Goal: Task Accomplishment & Management: Use online tool/utility

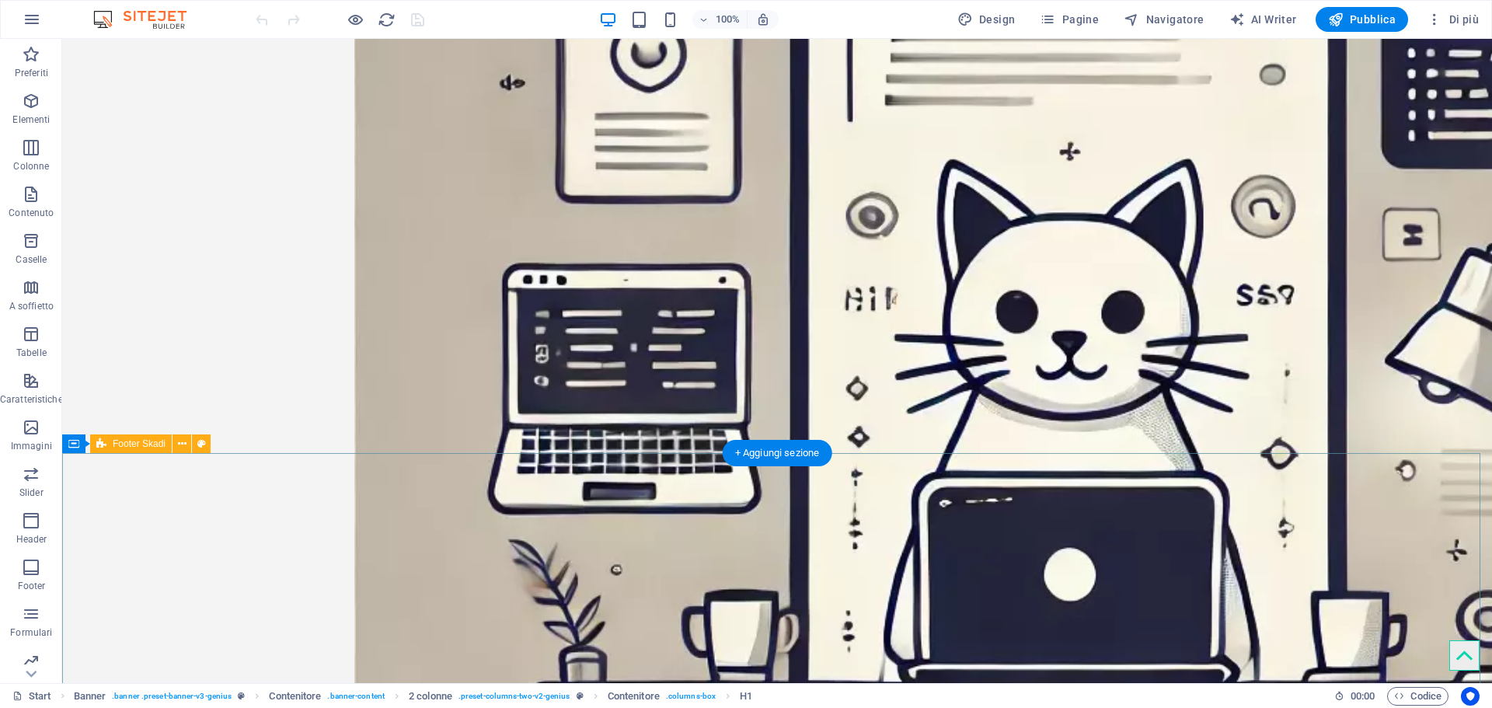
scroll to position [2098, 0]
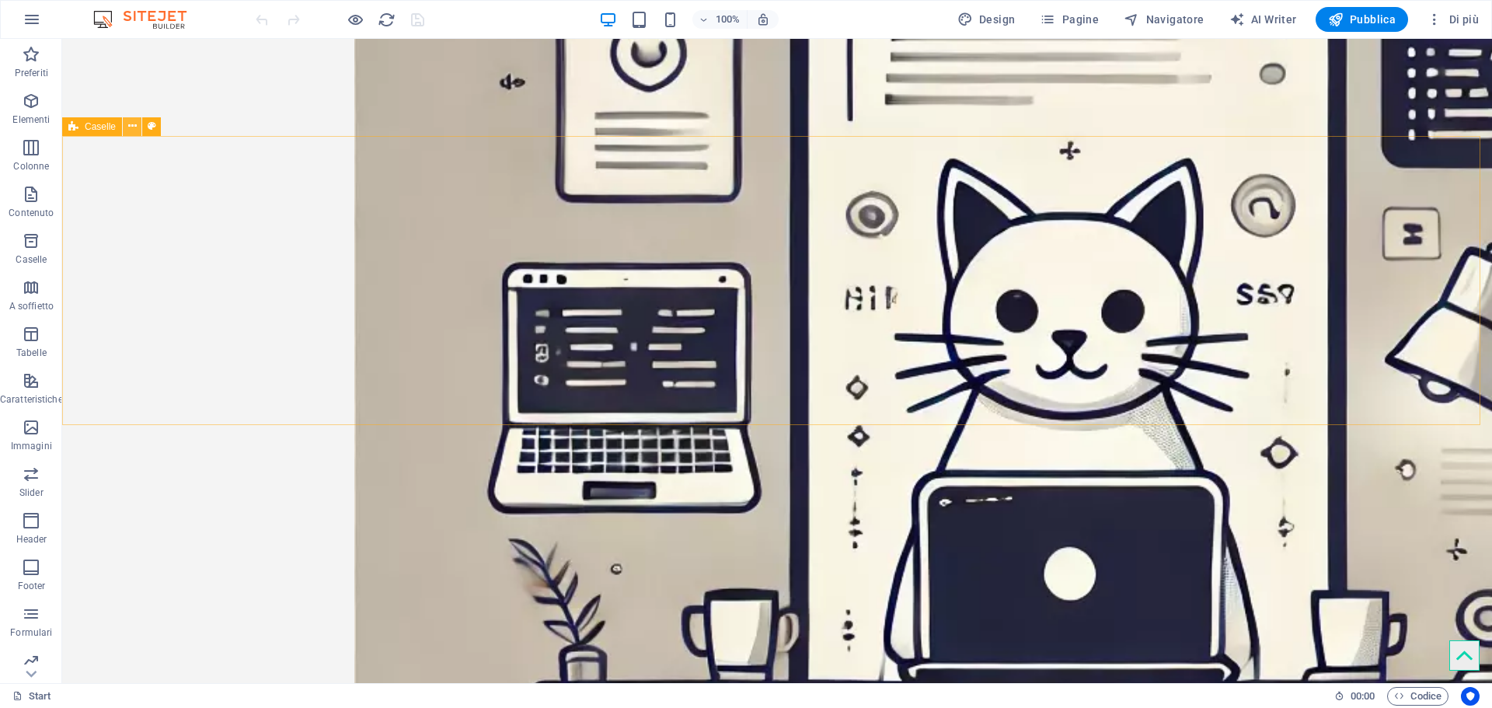
click at [136, 131] on icon at bounding box center [132, 126] width 9 height 16
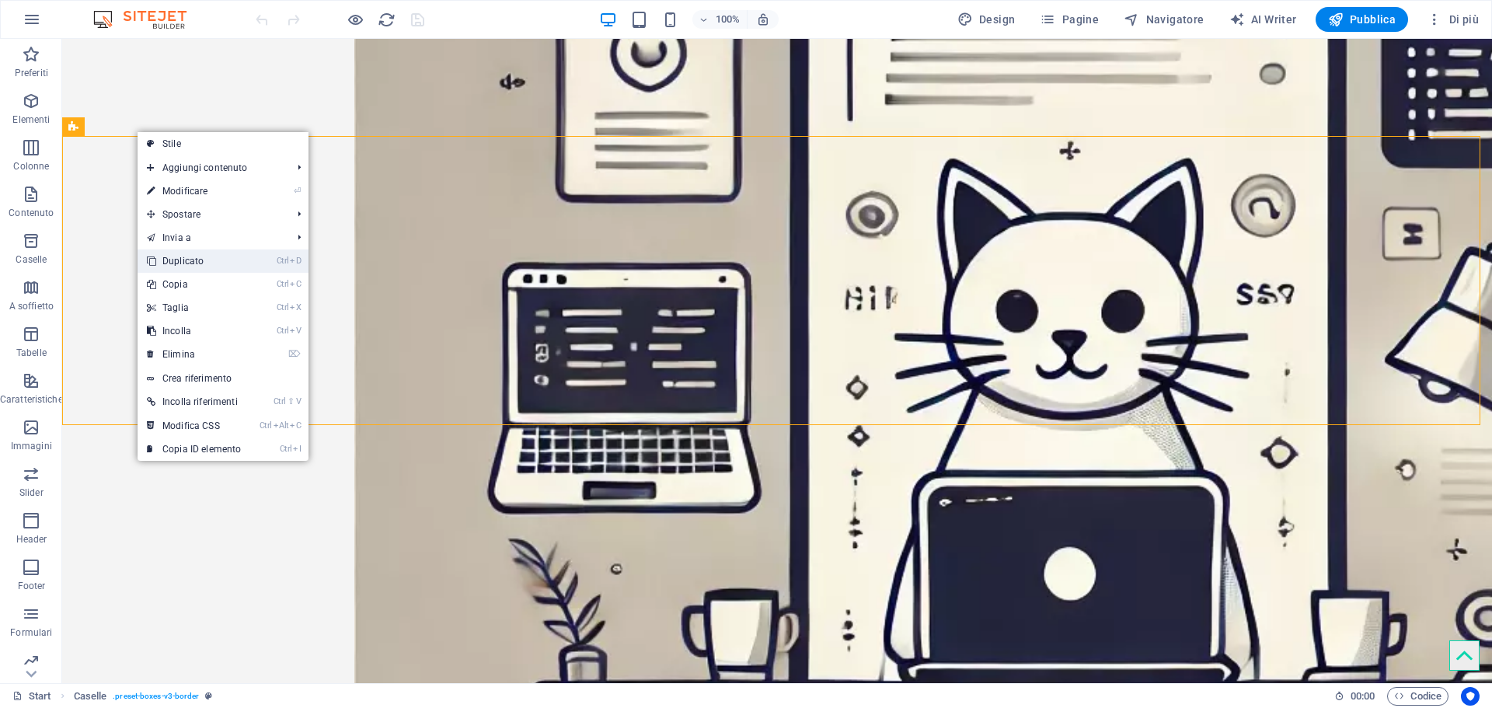
click at [193, 258] on link "Ctrl D Duplicato" at bounding box center [194, 260] width 113 height 23
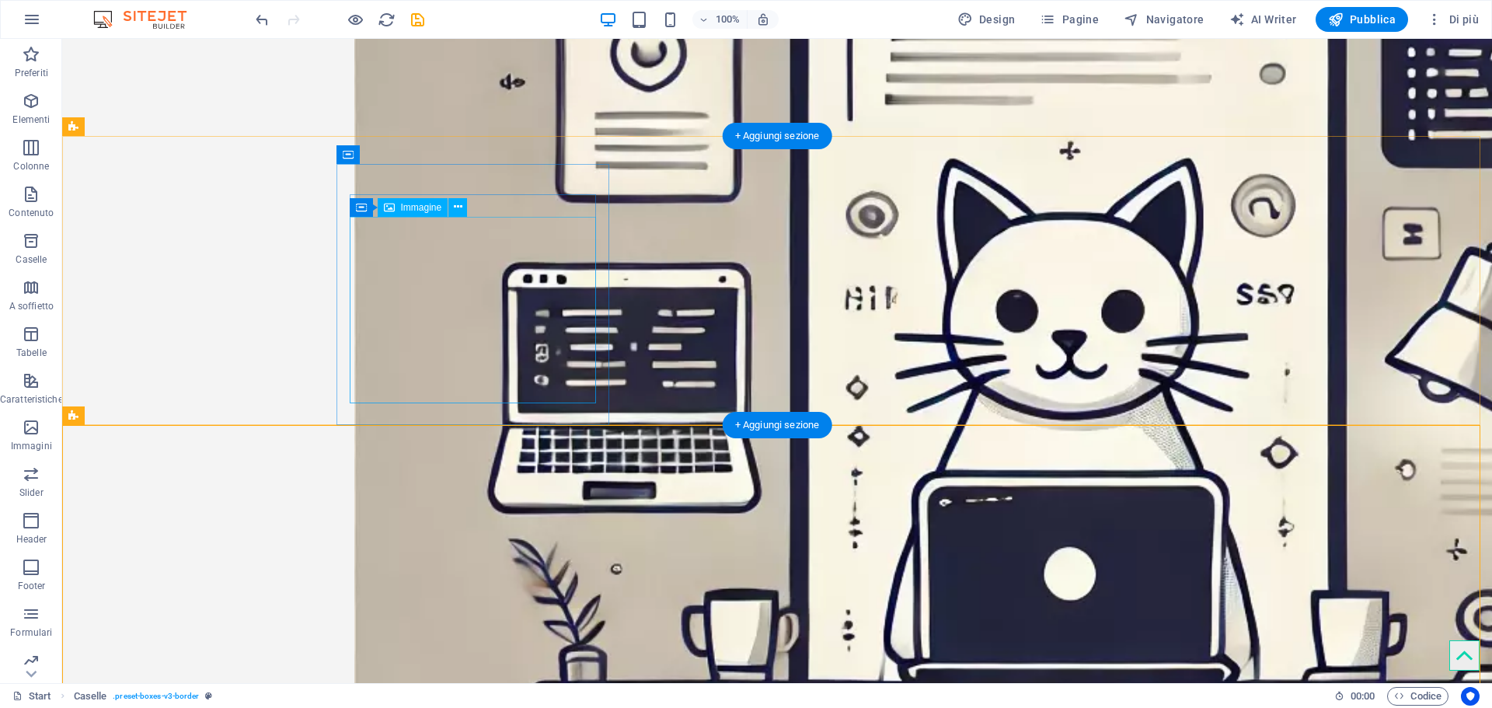
scroll to position [2175, 0]
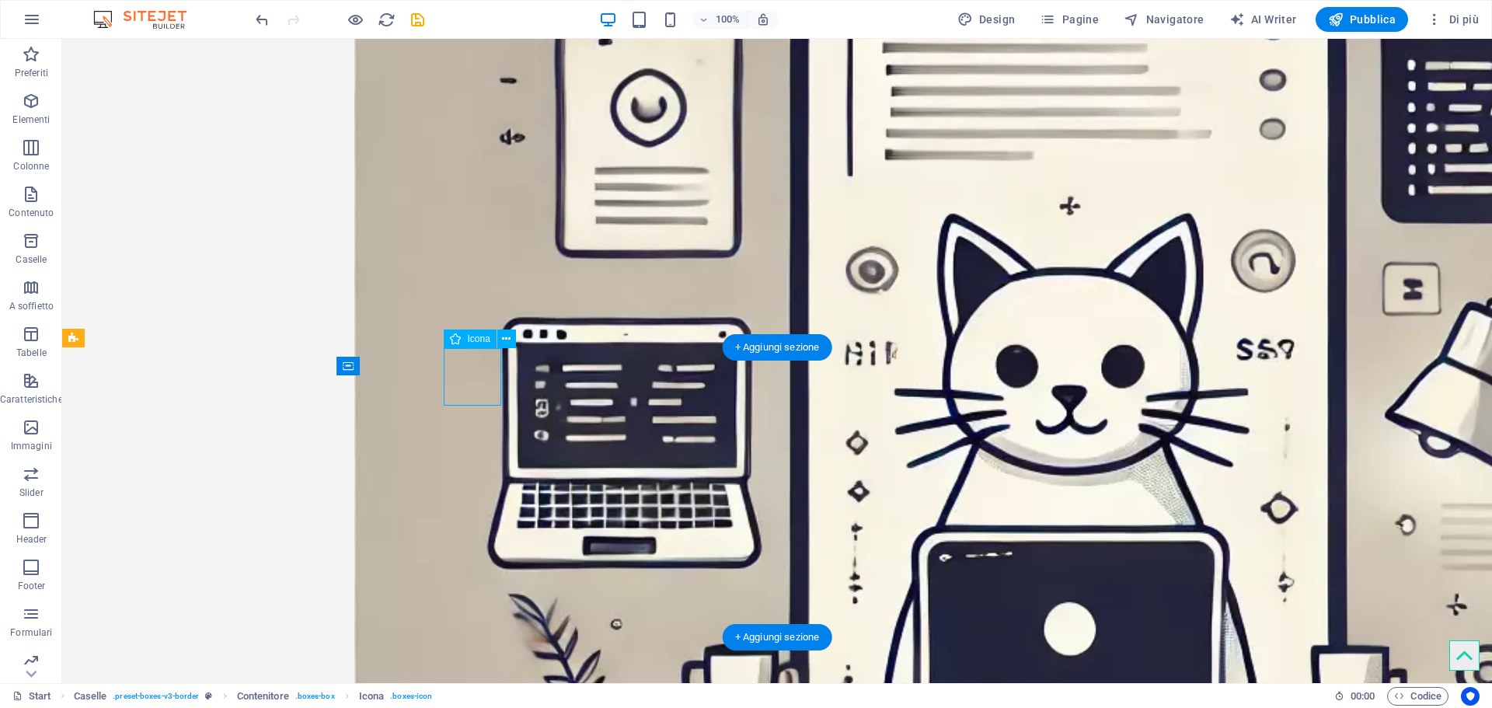
select select "xMidYMid"
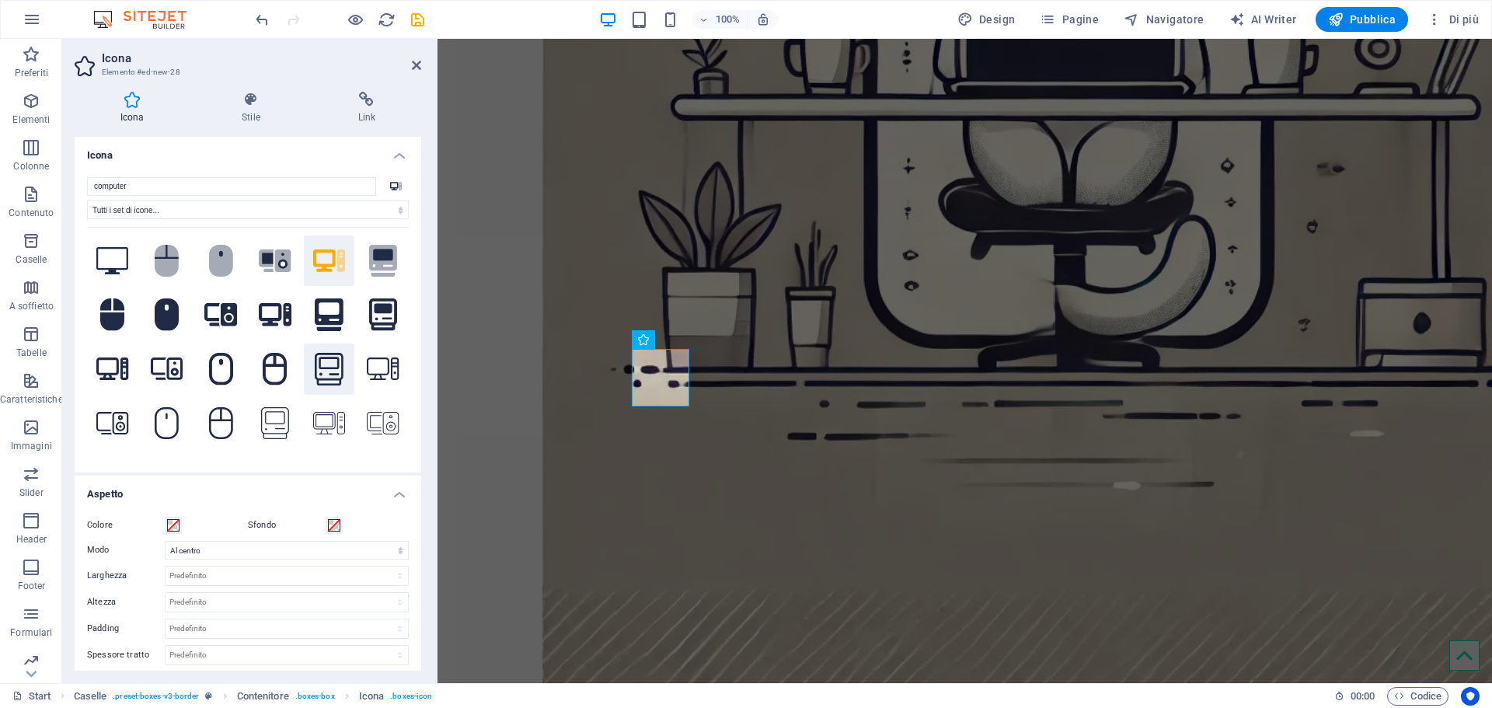
click at [327, 353] on icon at bounding box center [329, 369] width 28 height 33
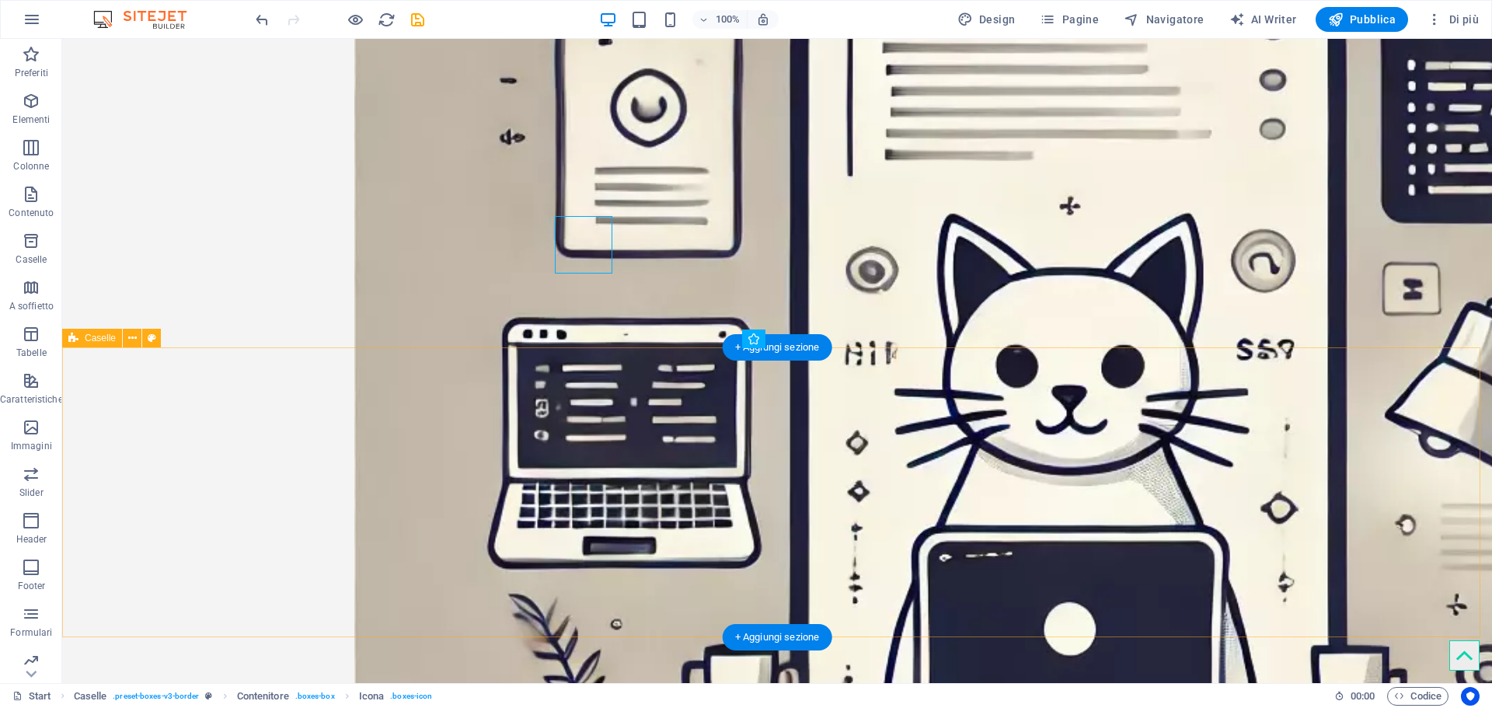
scroll to position [2175, 0]
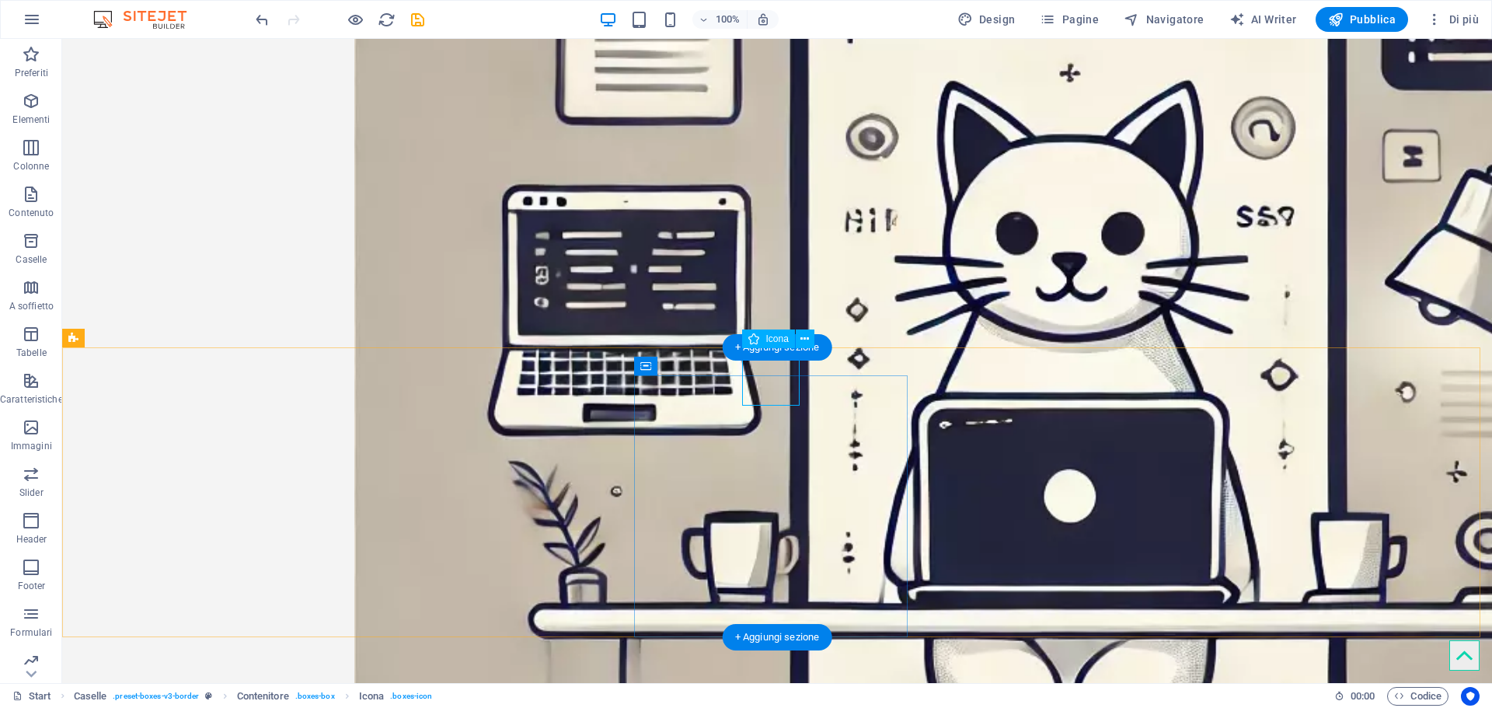
select select "xMidYMid"
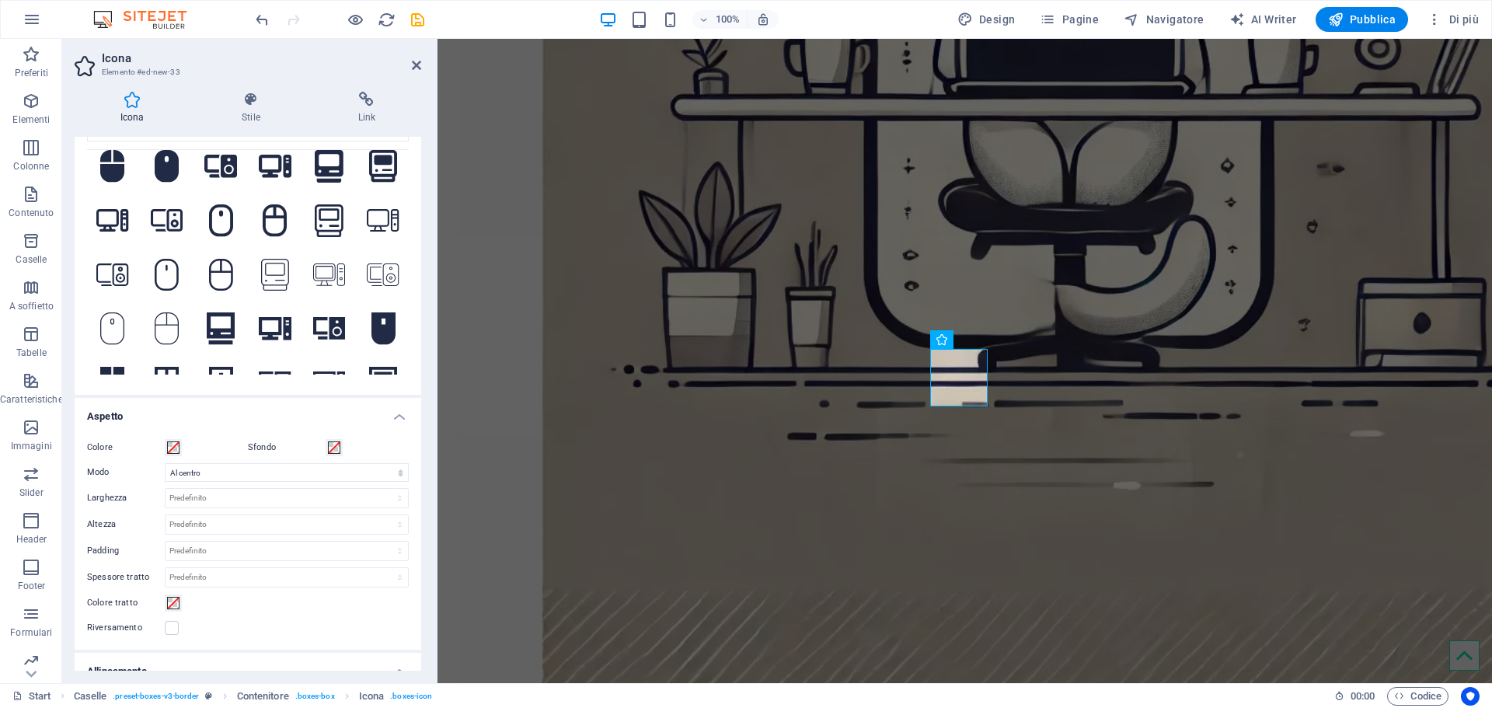
scroll to position [49, 0]
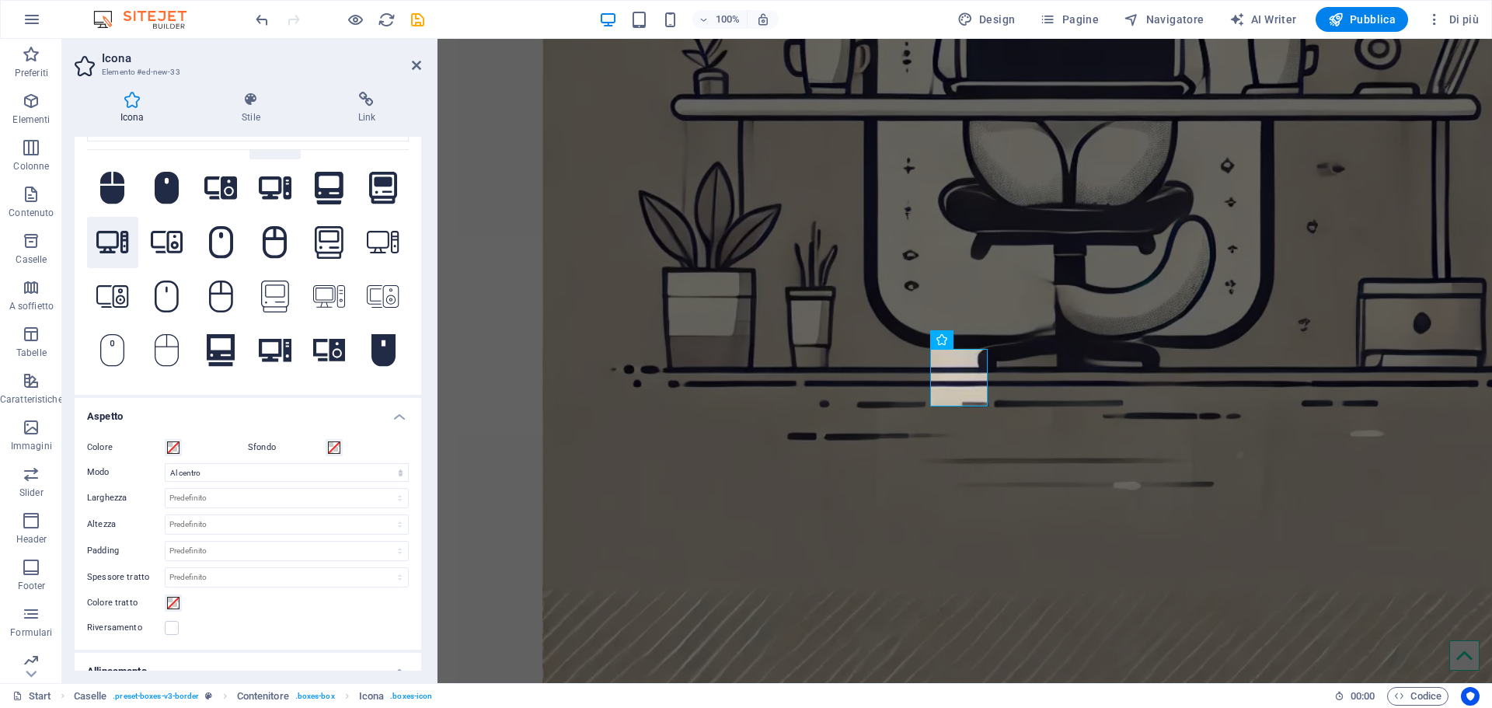
click at [113, 239] on icon at bounding box center [112, 242] width 33 height 26
click at [225, 241] on icon at bounding box center [221, 242] width 24 height 33
click at [263, 240] on icon at bounding box center [275, 242] width 24 height 33
click at [373, 284] on icon at bounding box center [383, 297] width 33 height 26
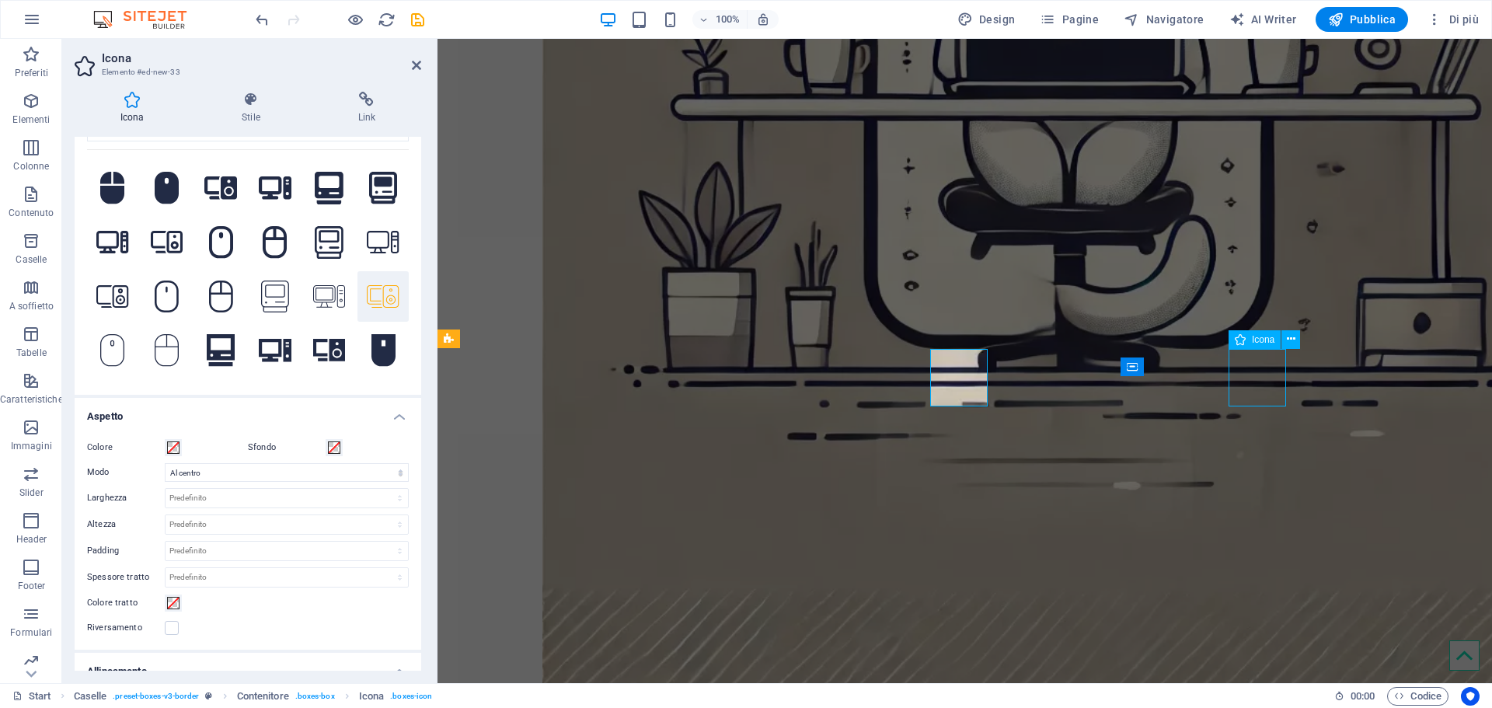
scroll to position [2175, 0]
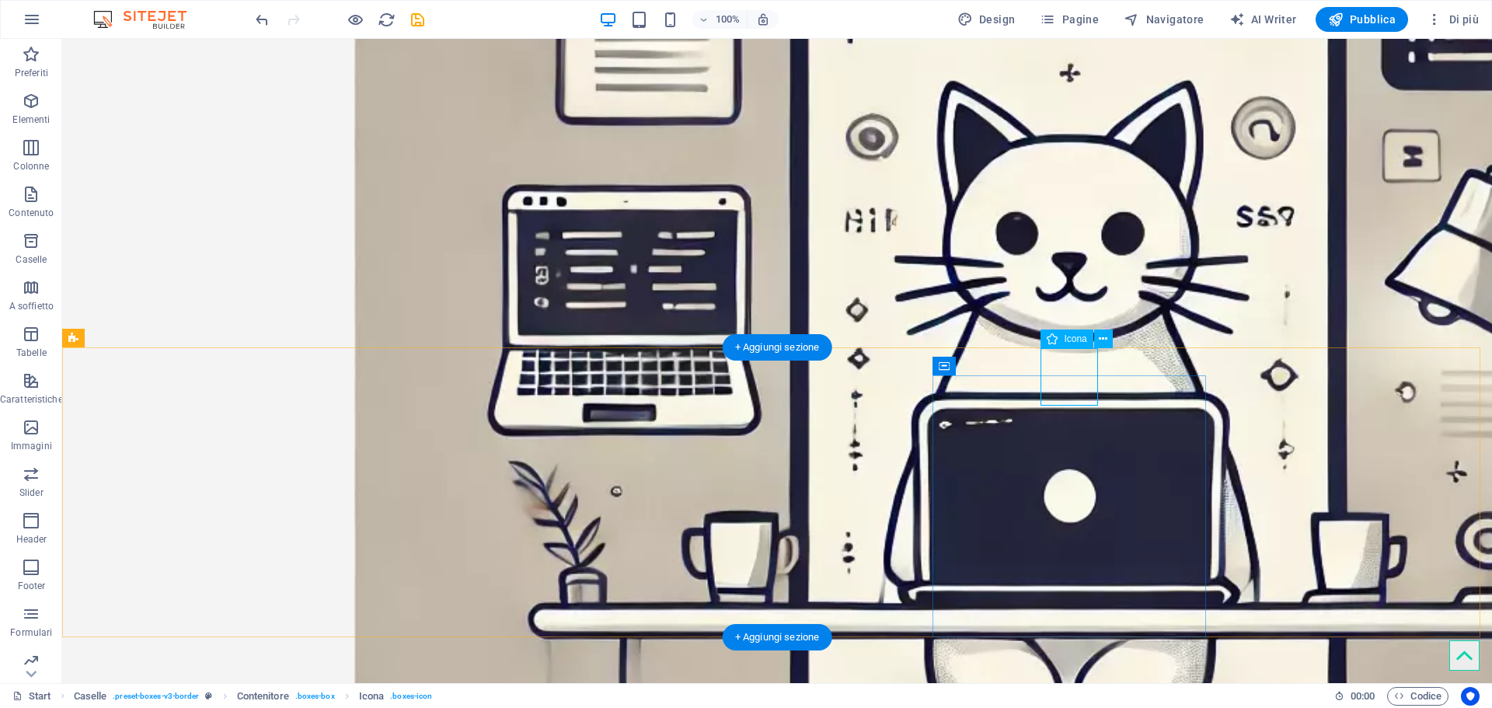
select select "xMidYMid"
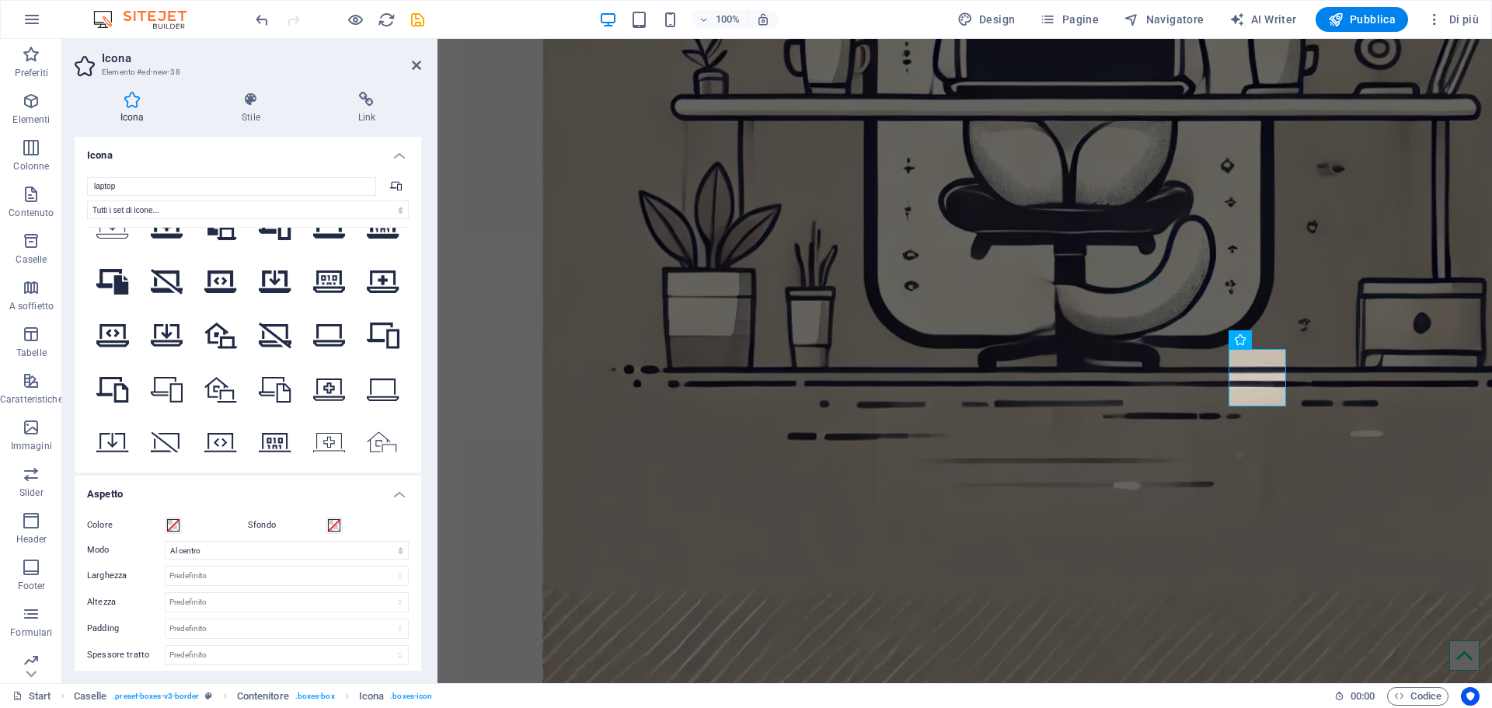
scroll to position [544, 0]
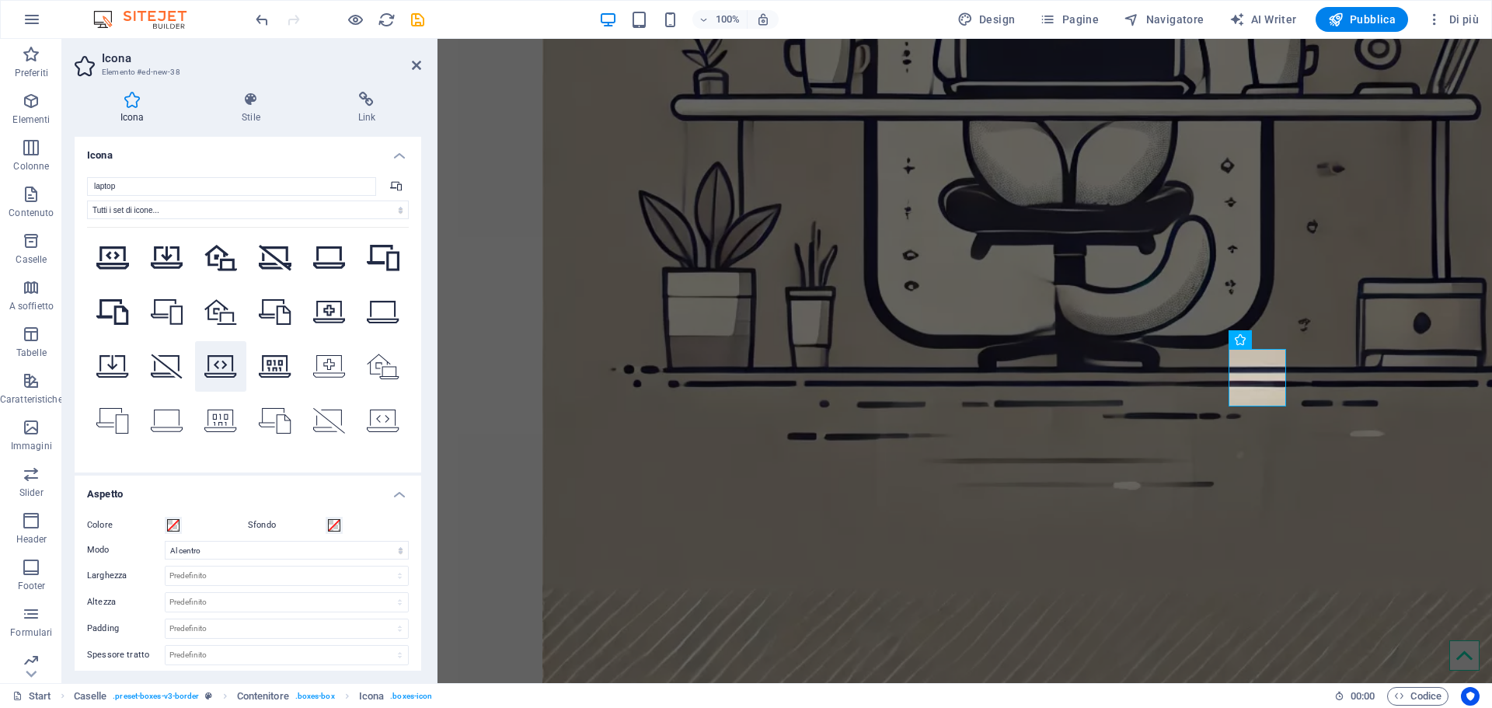
click at [228, 354] on icon at bounding box center [220, 366] width 33 height 26
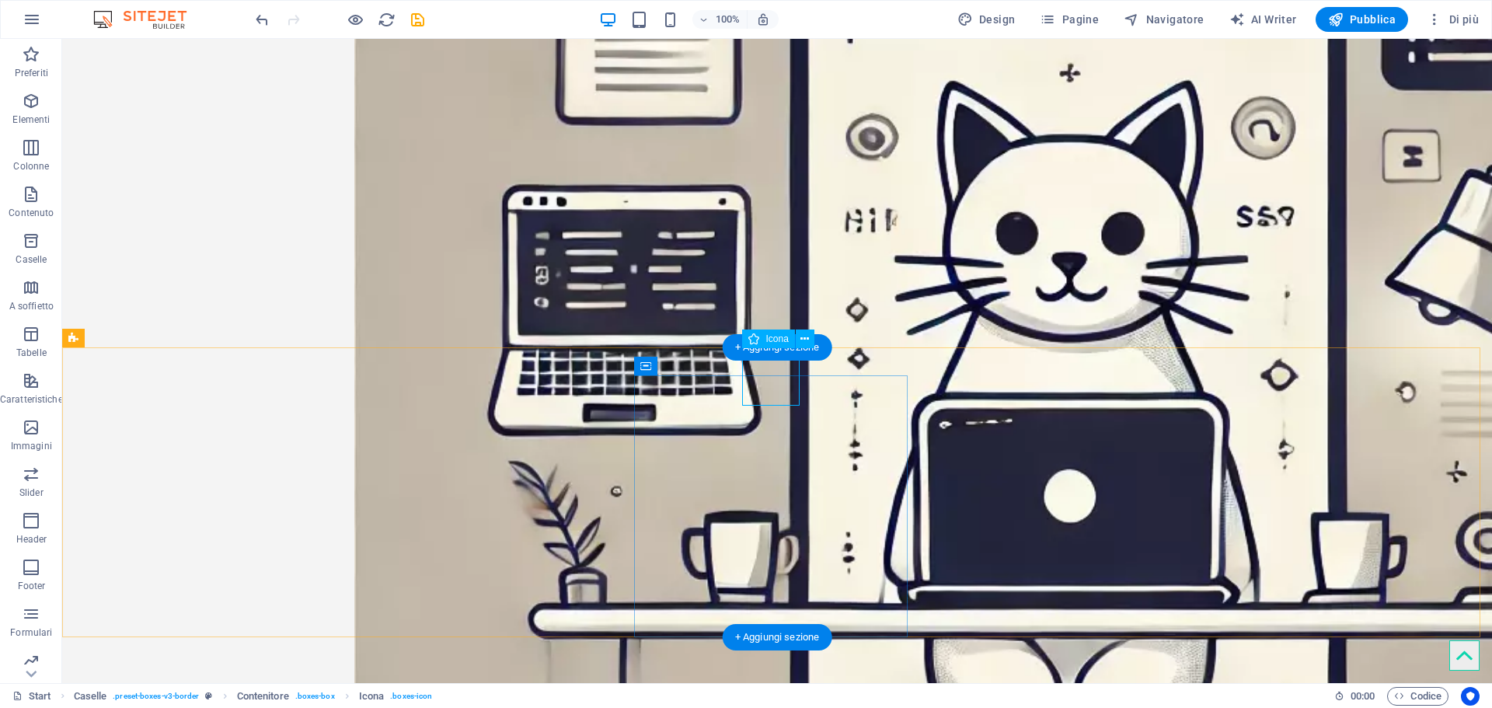
select select "xMidYMid"
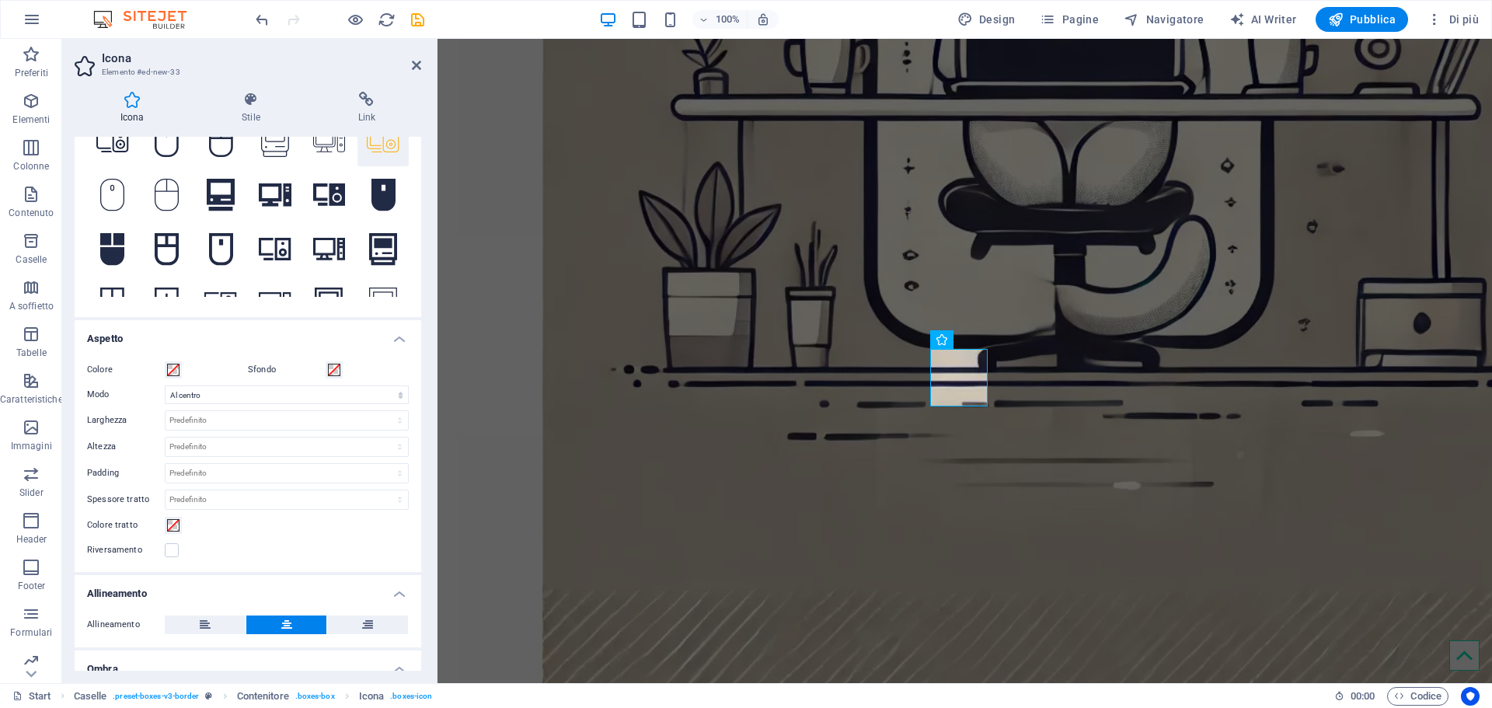
scroll to position [49, 0]
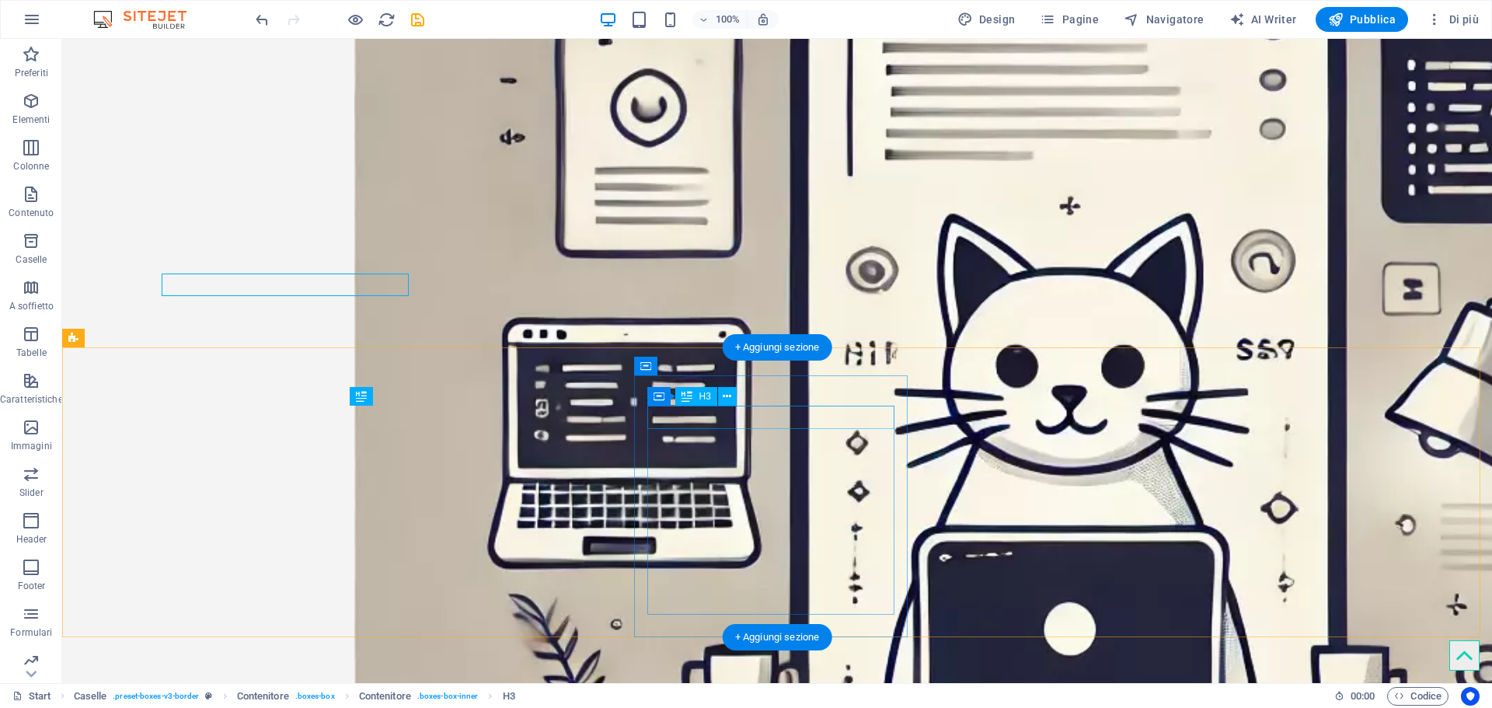
scroll to position [2175, 0]
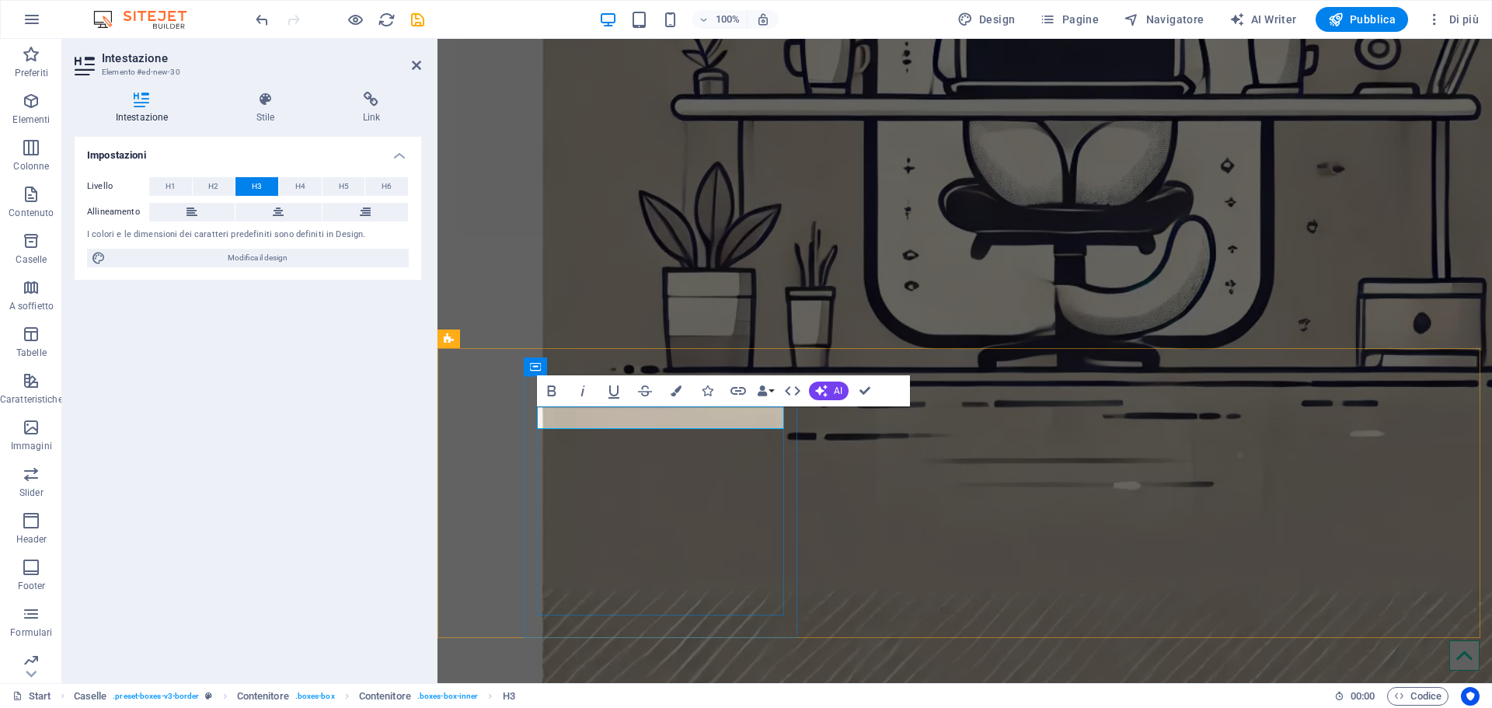
drag, startPoint x: 692, startPoint y: 415, endPoint x: 628, endPoint y: 417, distance: 63.7
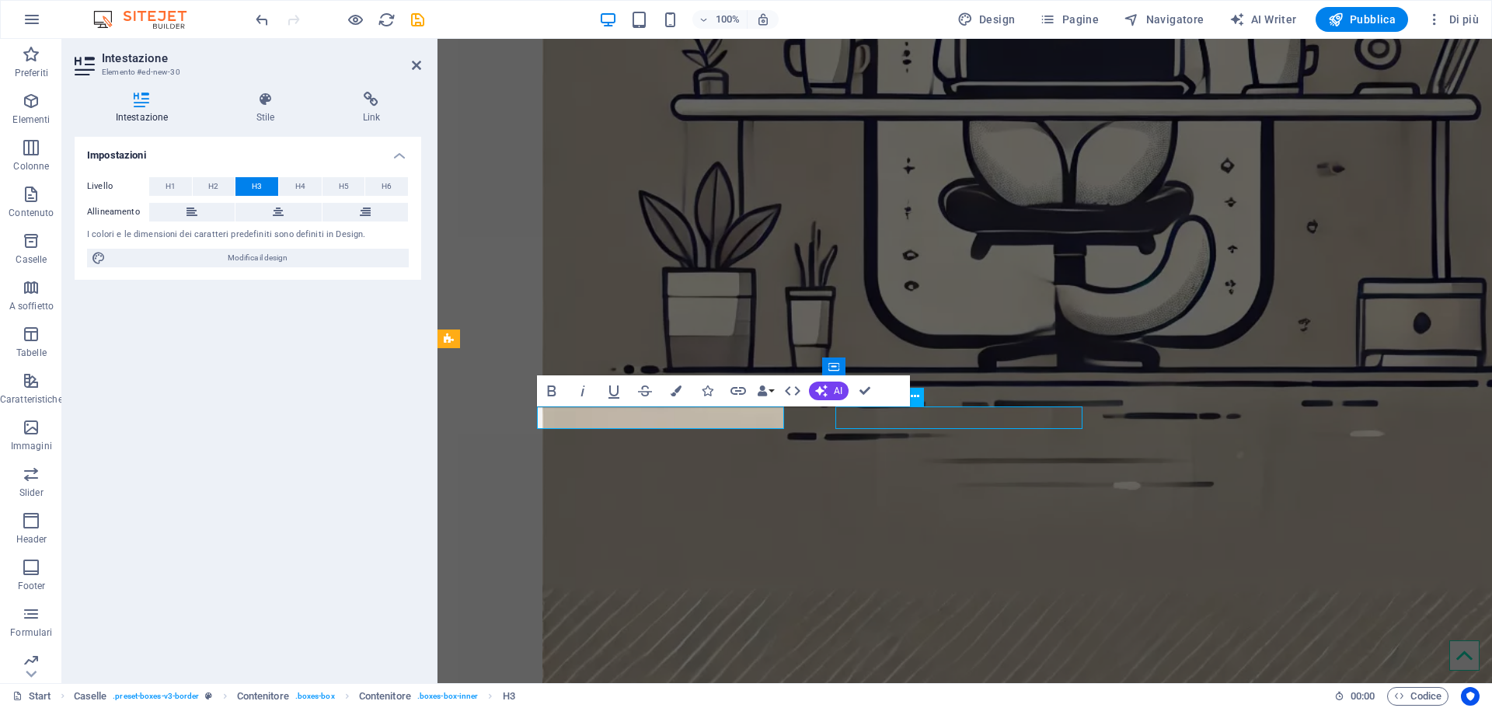
scroll to position [2175, 0]
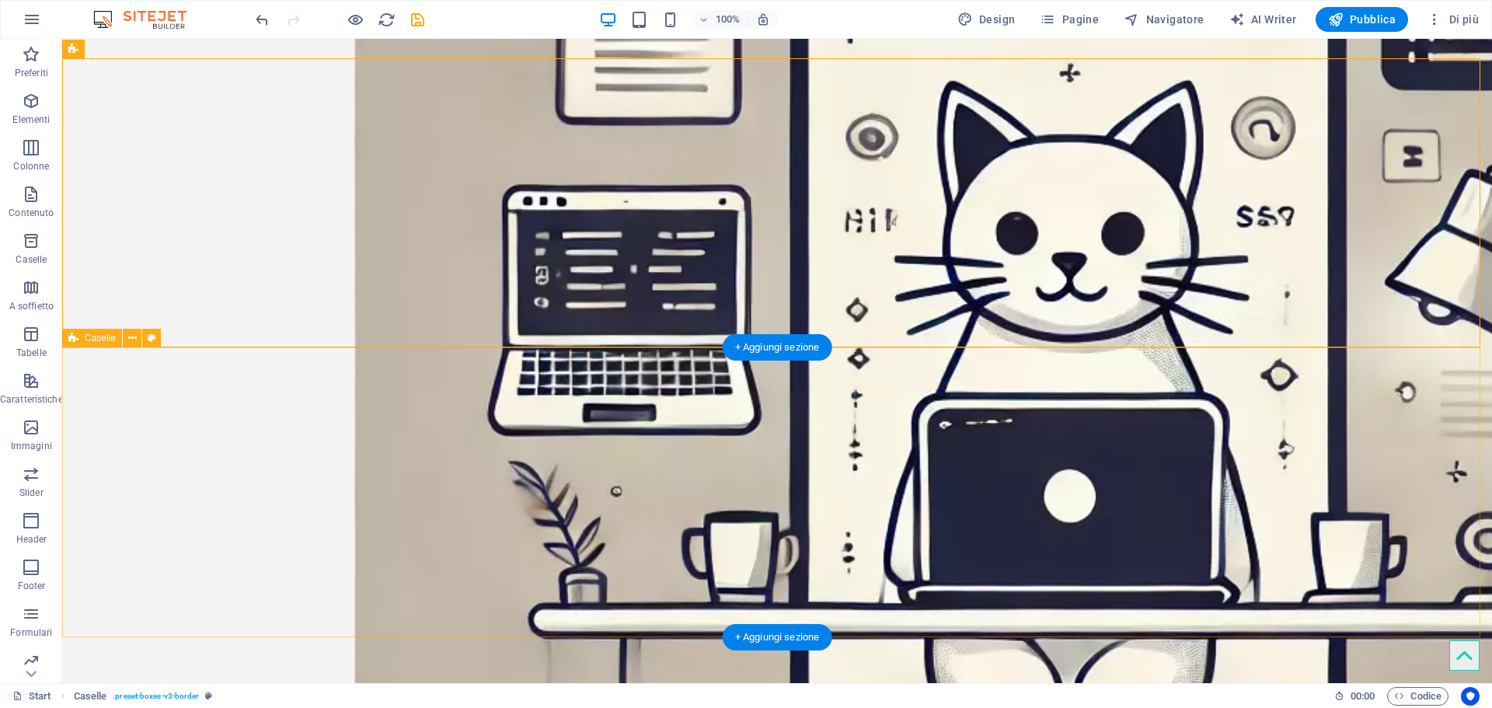
click at [134, 335] on icon at bounding box center [132, 338] width 9 height 16
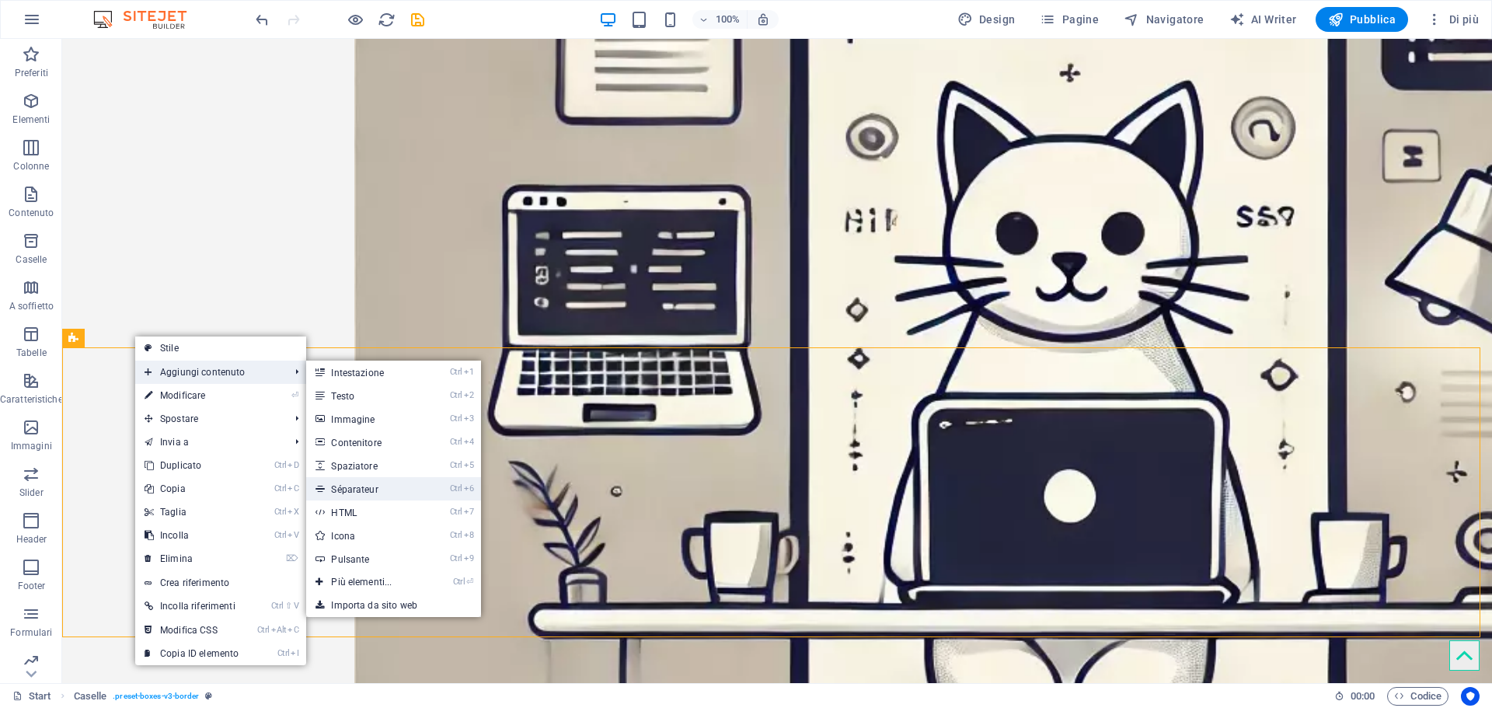
click at [364, 483] on link "Ctrl 6 Séparateur" at bounding box center [364, 488] width 117 height 23
select select "%"
select select "px"
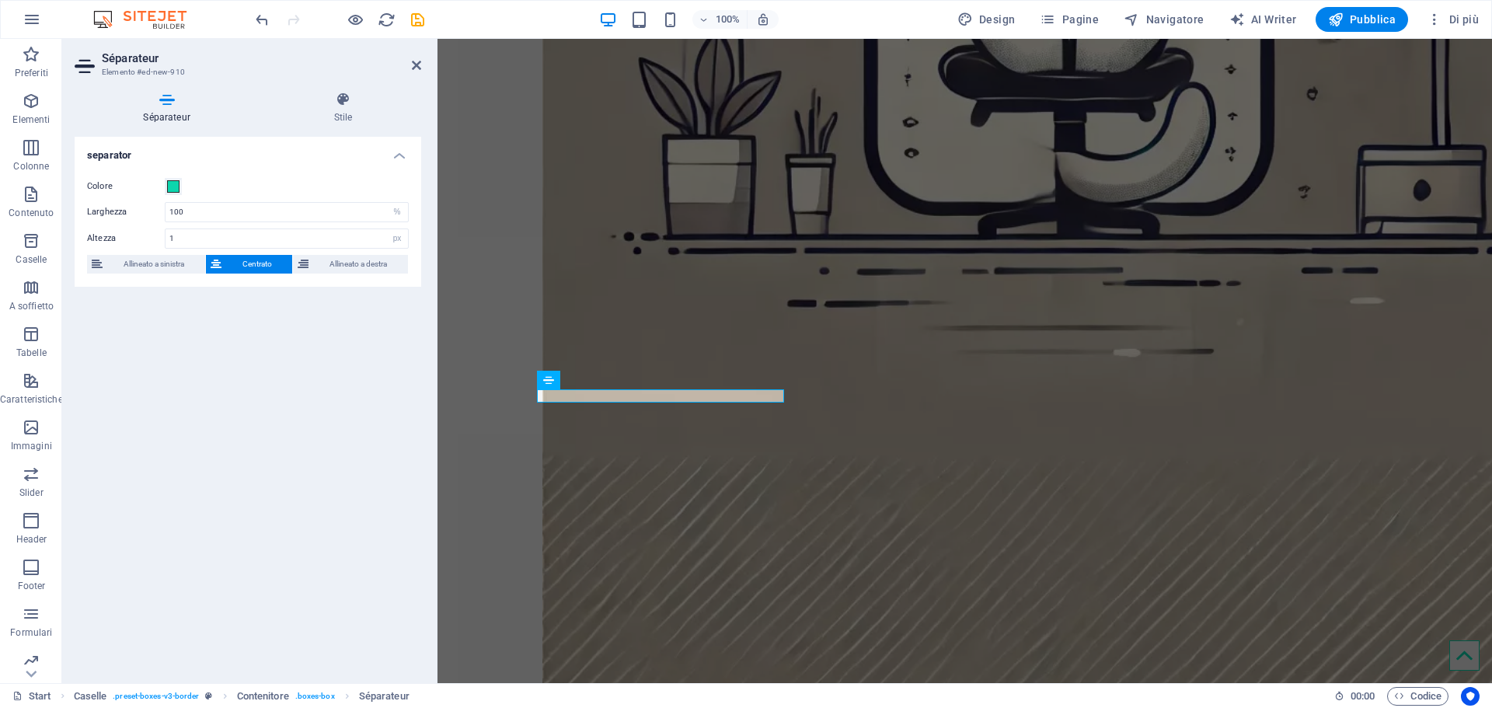
scroll to position [2042, 0]
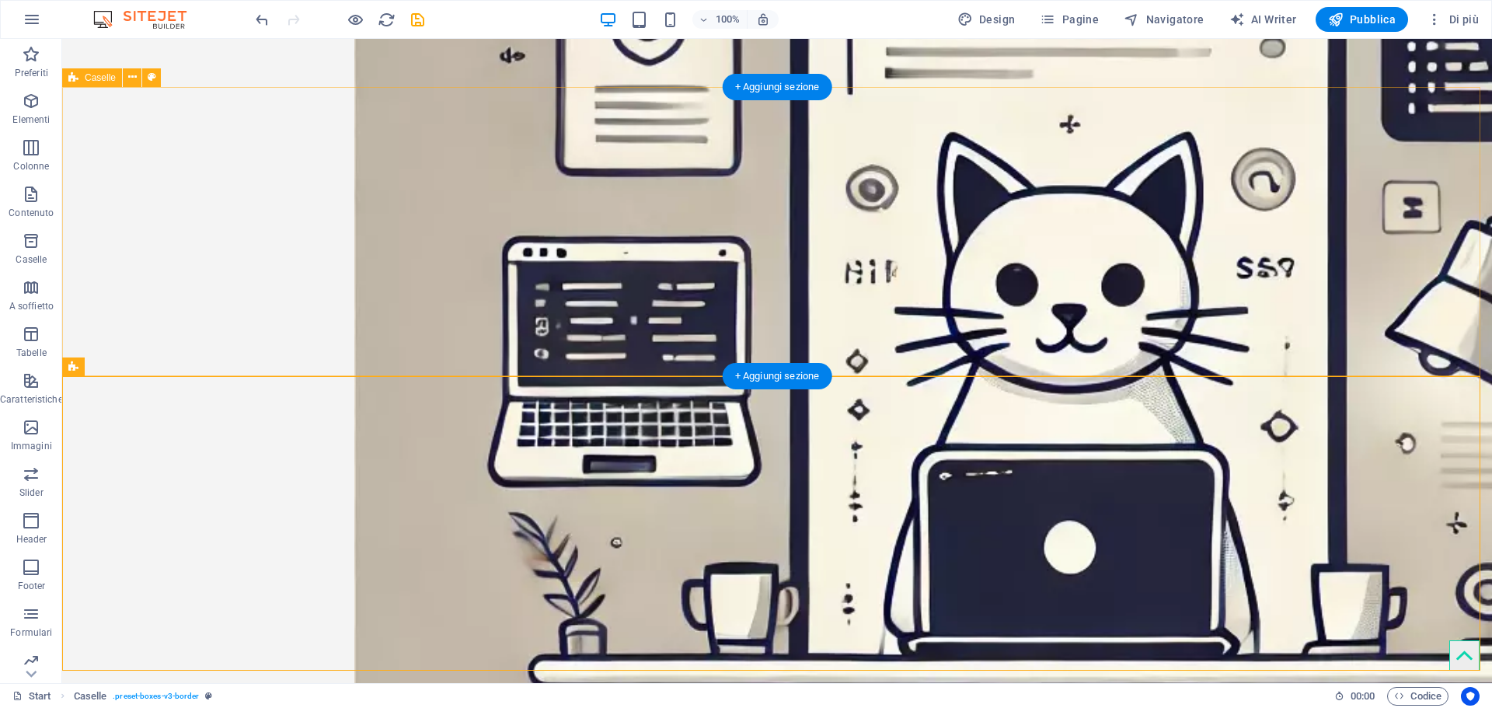
scroll to position [2098, 0]
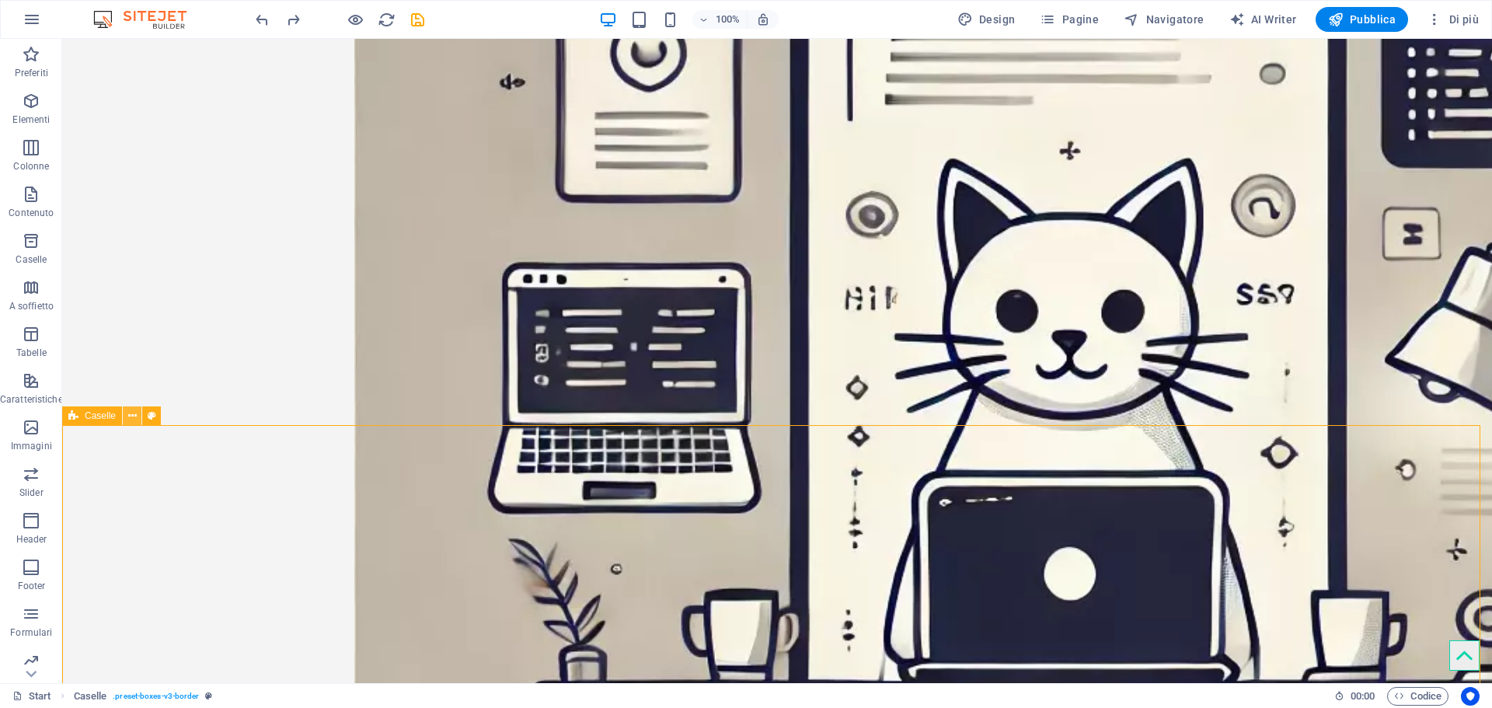
click at [128, 415] on icon at bounding box center [132, 416] width 9 height 16
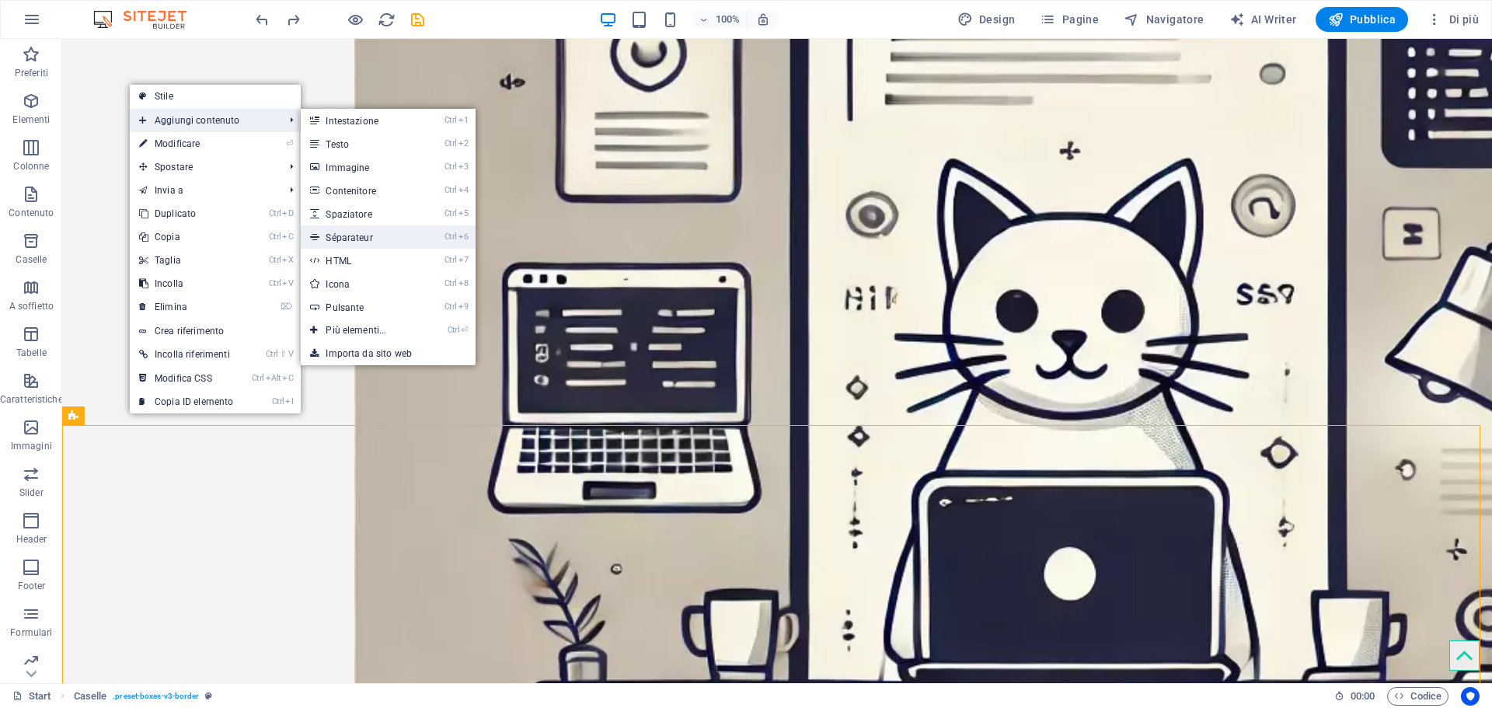
click at [360, 232] on link "Ctrl 6 Séparateur" at bounding box center [359, 236] width 117 height 23
select select "%"
select select "px"
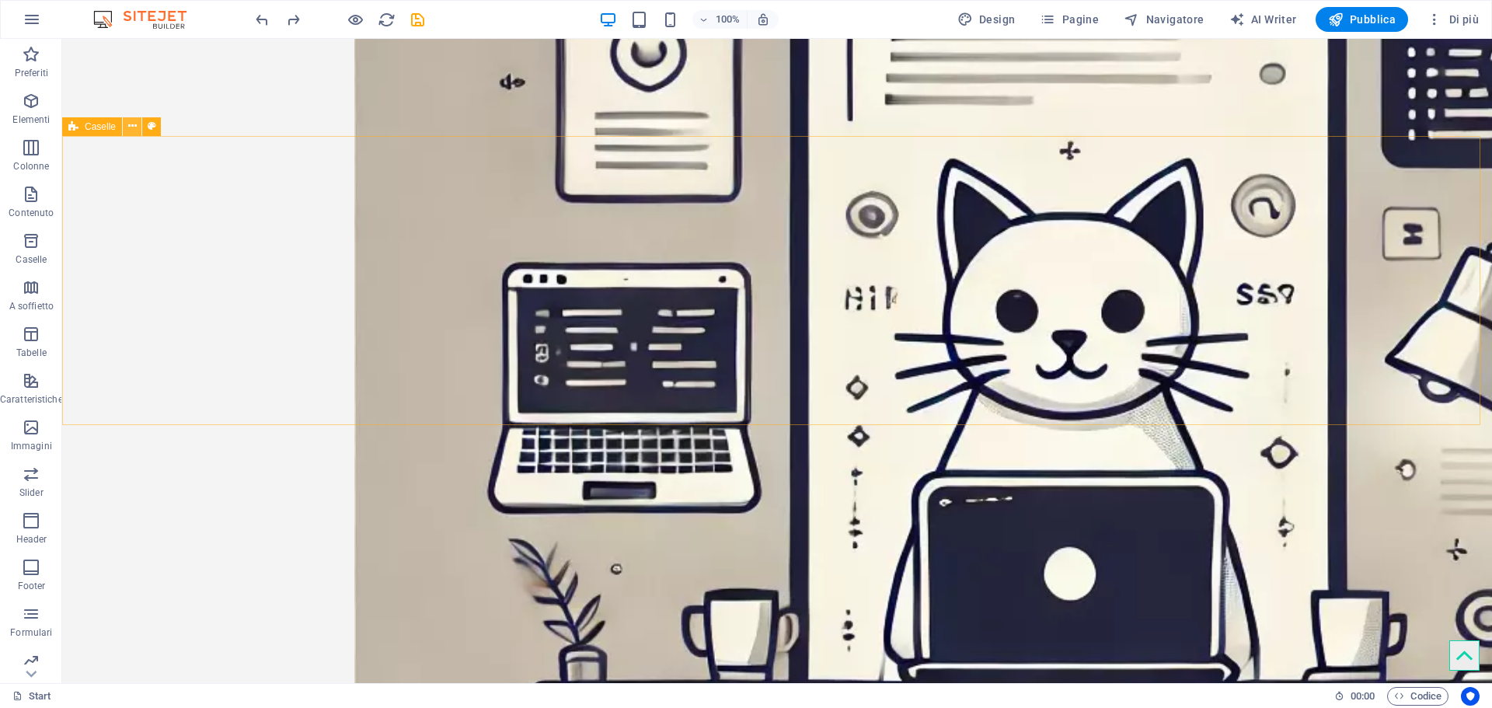
click at [137, 130] on button at bounding box center [132, 126] width 19 height 19
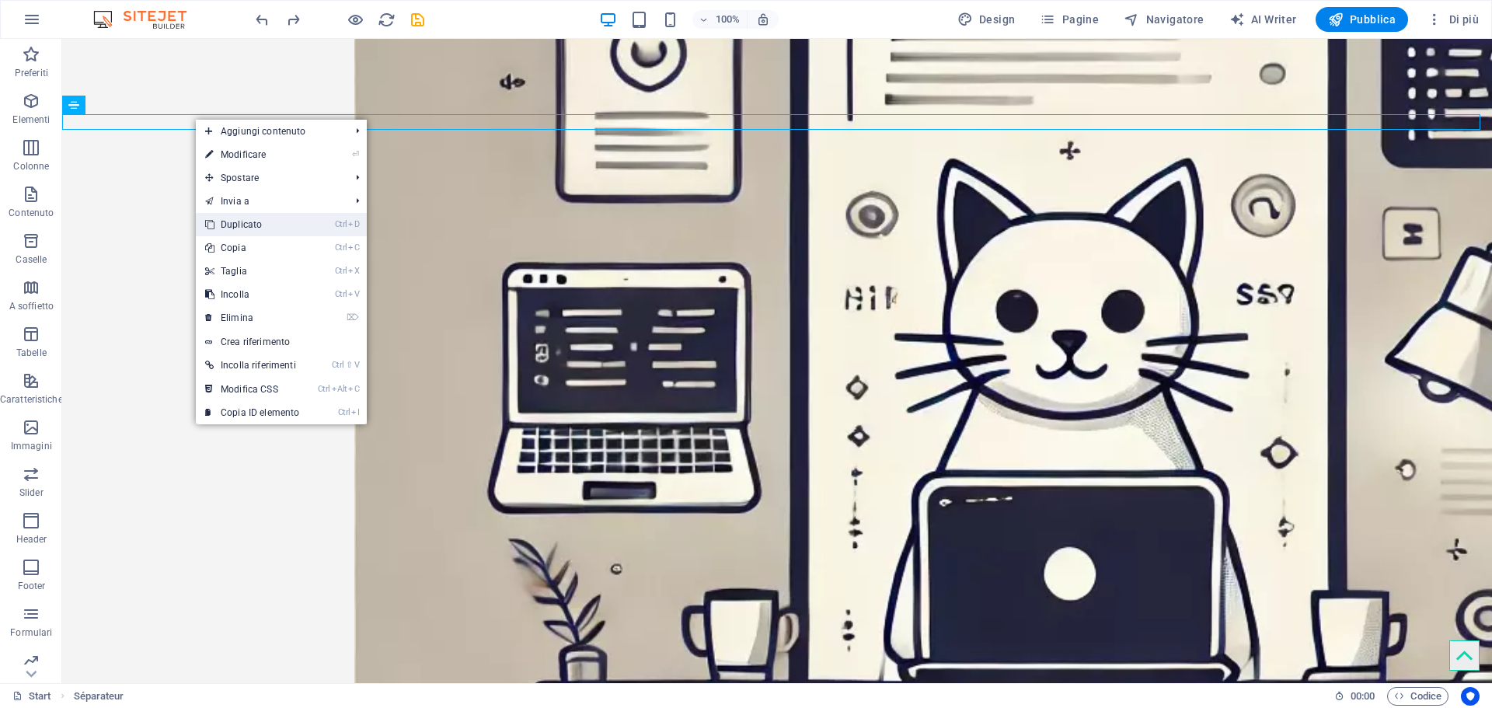
click at [245, 220] on link "Ctrl D Duplicato" at bounding box center [252, 224] width 113 height 23
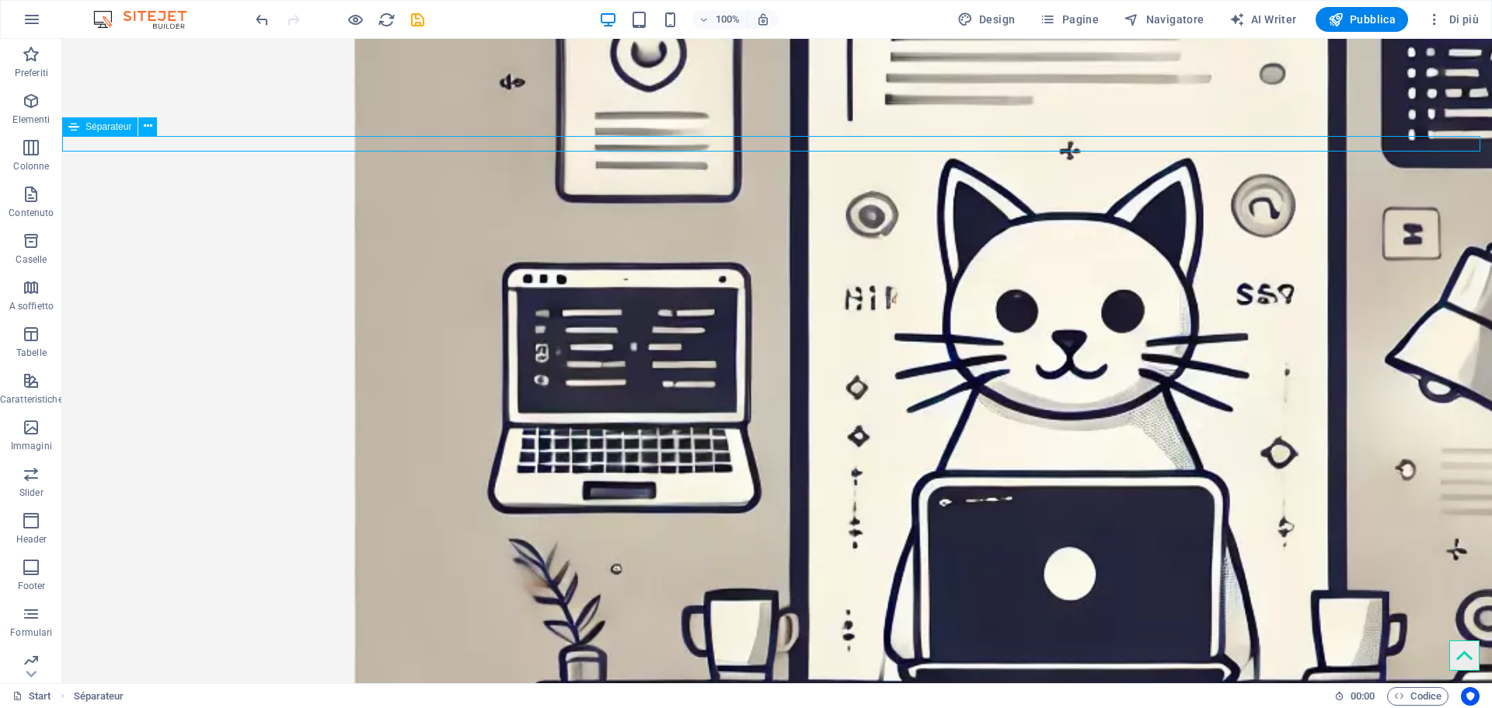
click at [145, 130] on icon at bounding box center [148, 126] width 9 height 16
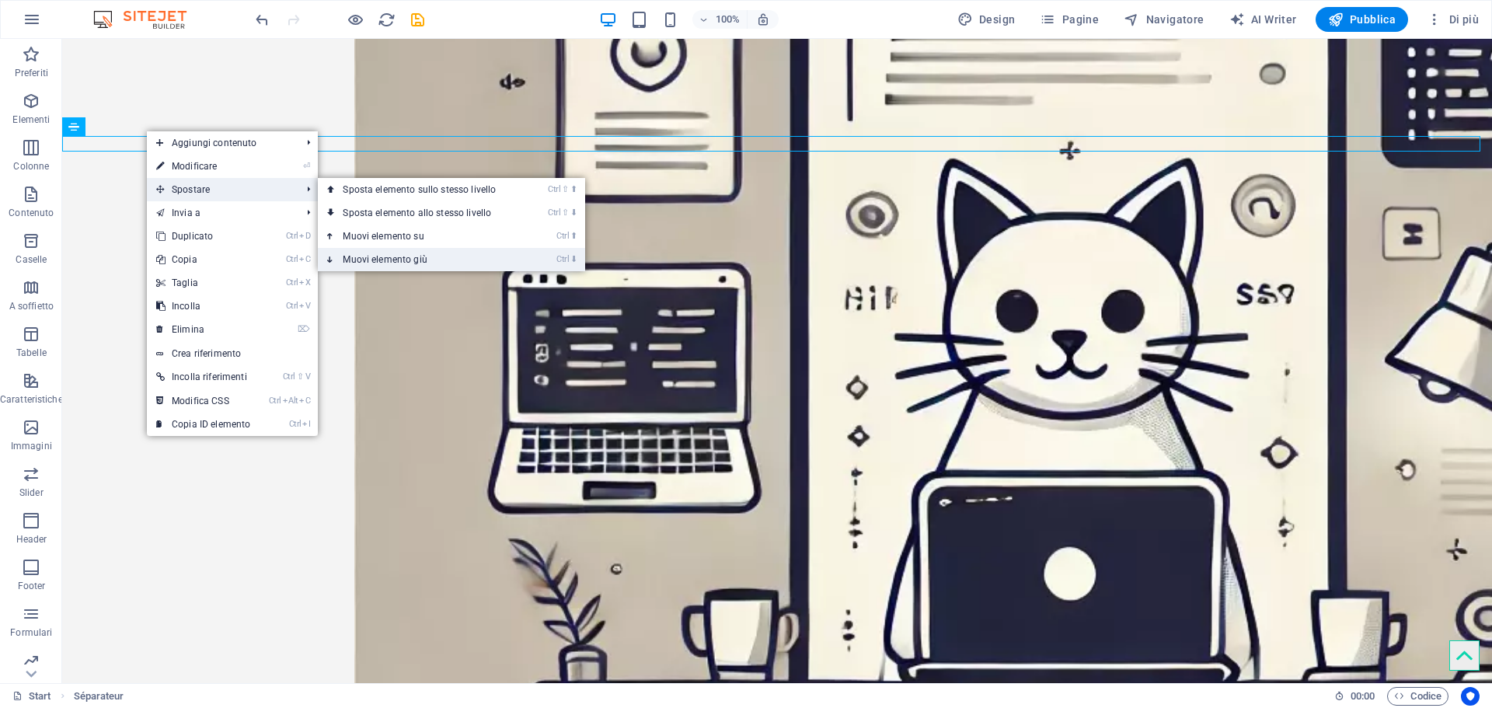
click at [392, 252] on link "Ctrl ⬇ Muovi elemento giù" at bounding box center [422, 259] width 209 height 23
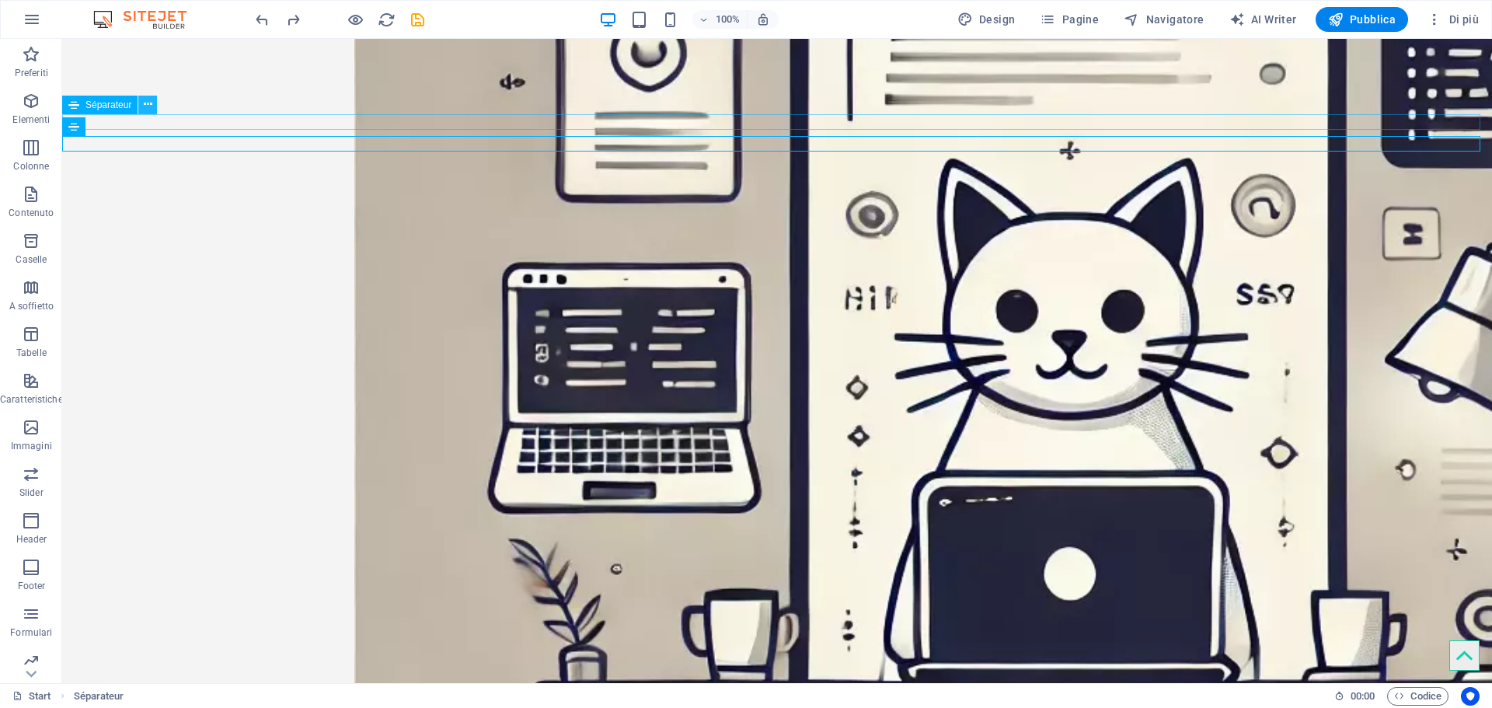
click at [150, 106] on icon at bounding box center [148, 104] width 9 height 16
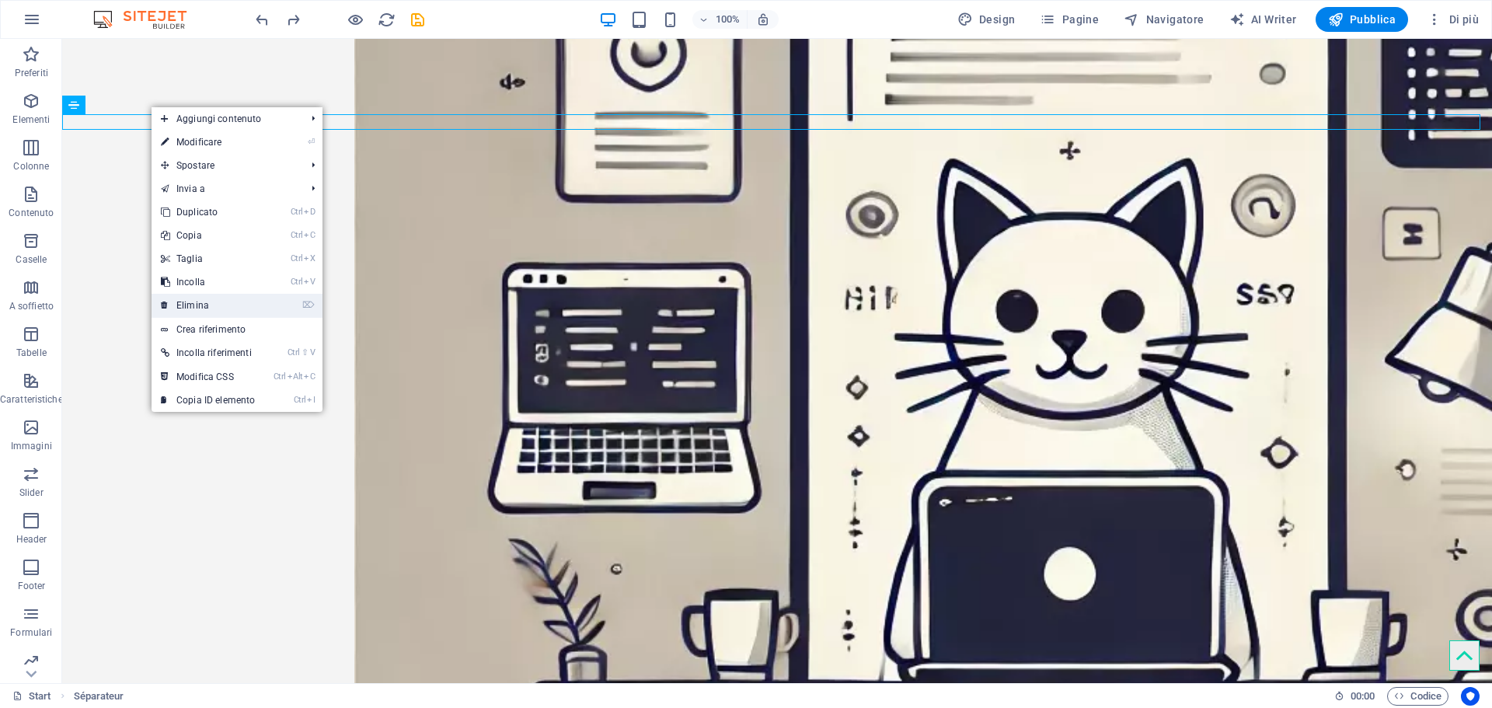
click at [198, 298] on link "⌦ Elimina" at bounding box center [207, 305] width 113 height 23
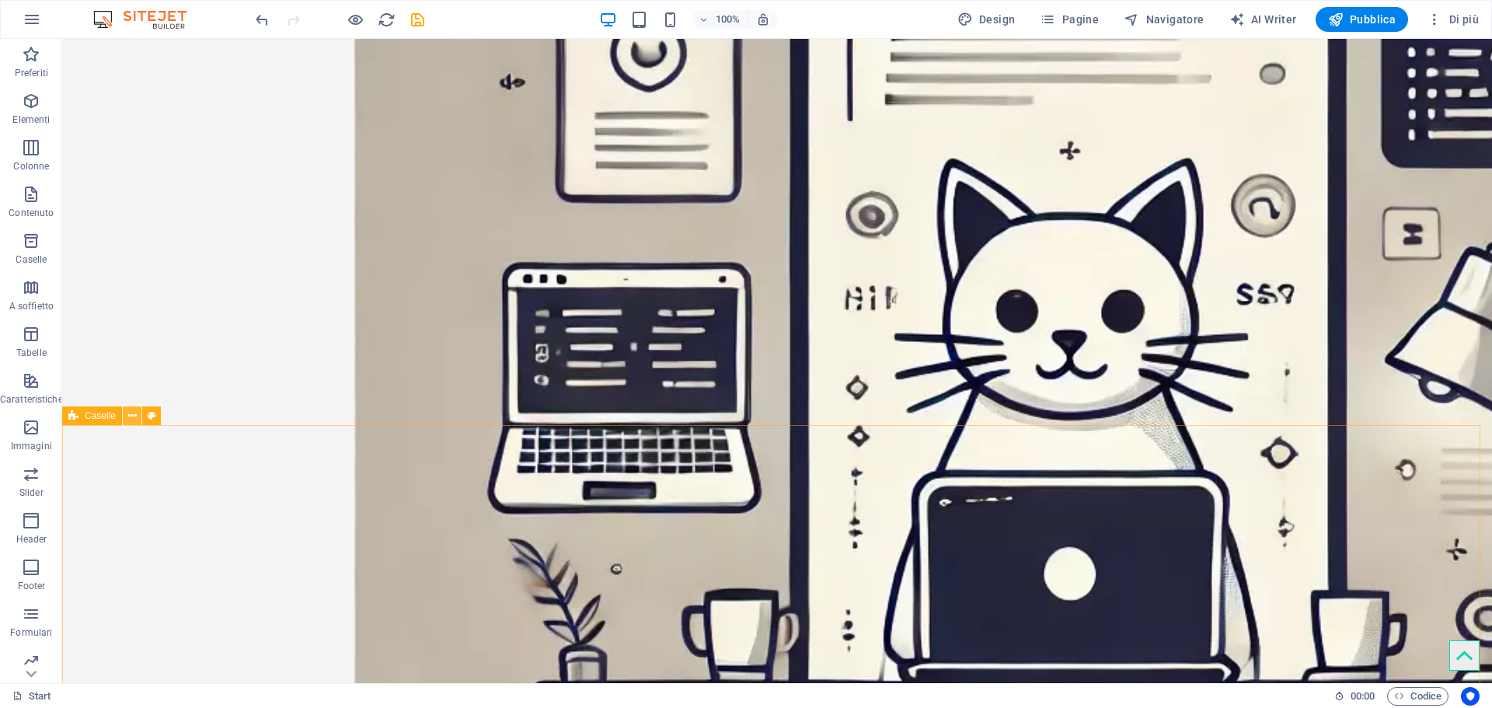
click at [130, 416] on icon at bounding box center [132, 416] width 9 height 16
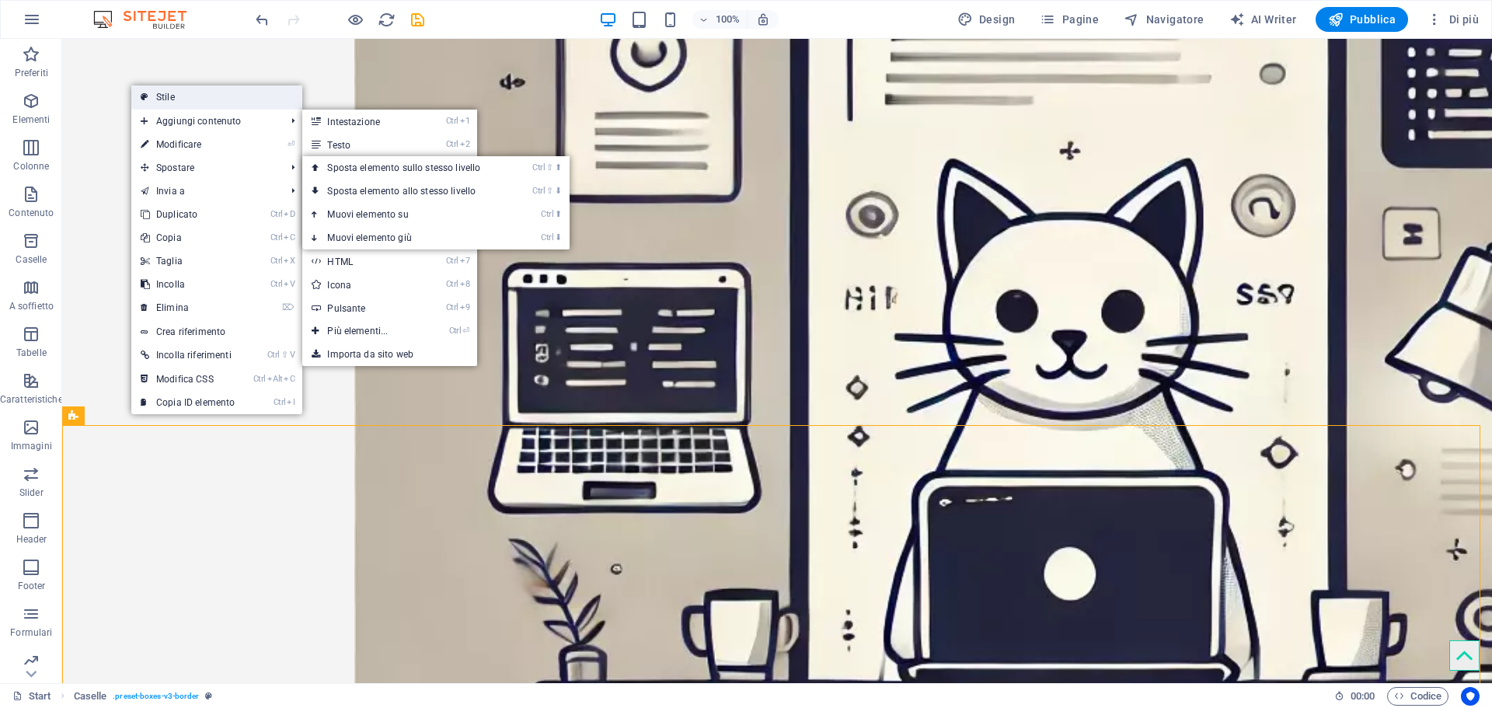
click at [214, 92] on link "Stile" at bounding box center [216, 96] width 171 height 23
select select "rem"
select select "preset-boxes-v3-border"
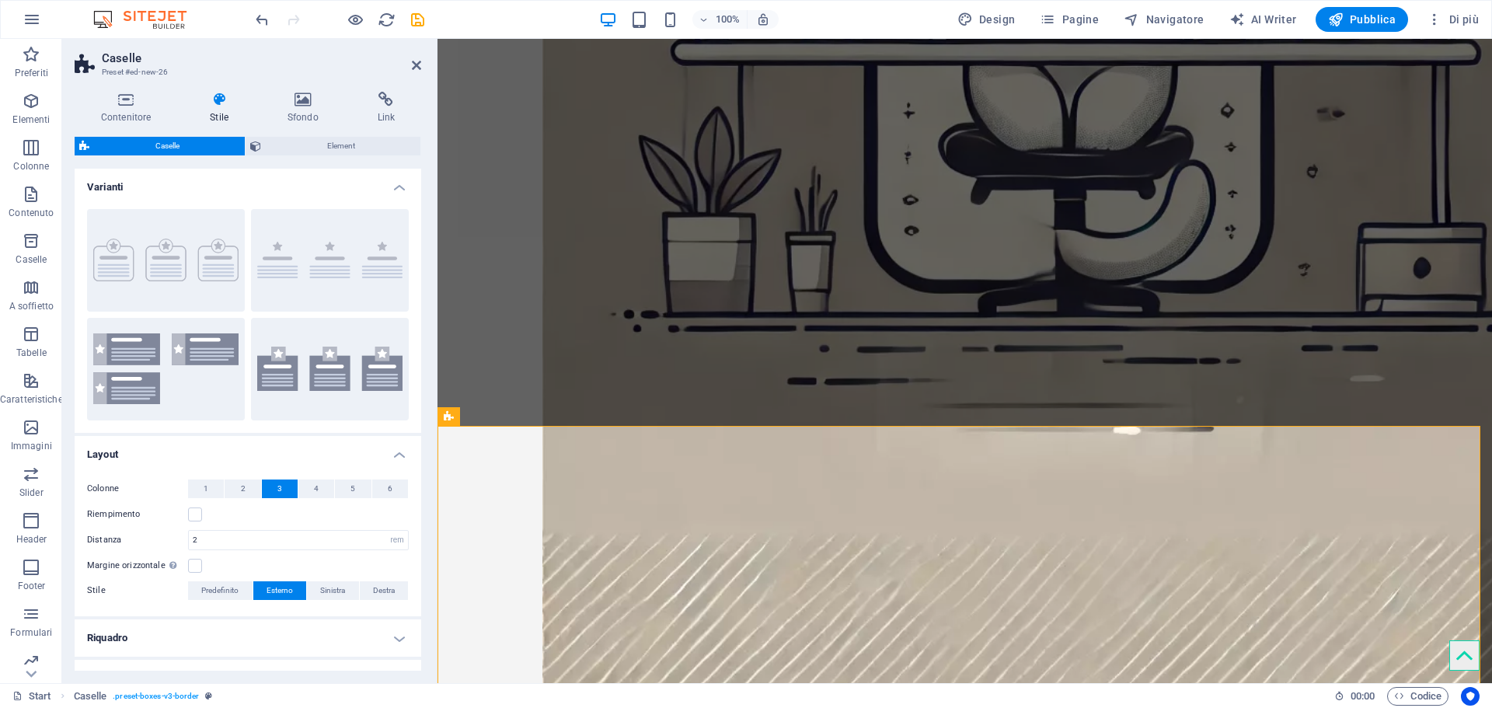
scroll to position [1965, 0]
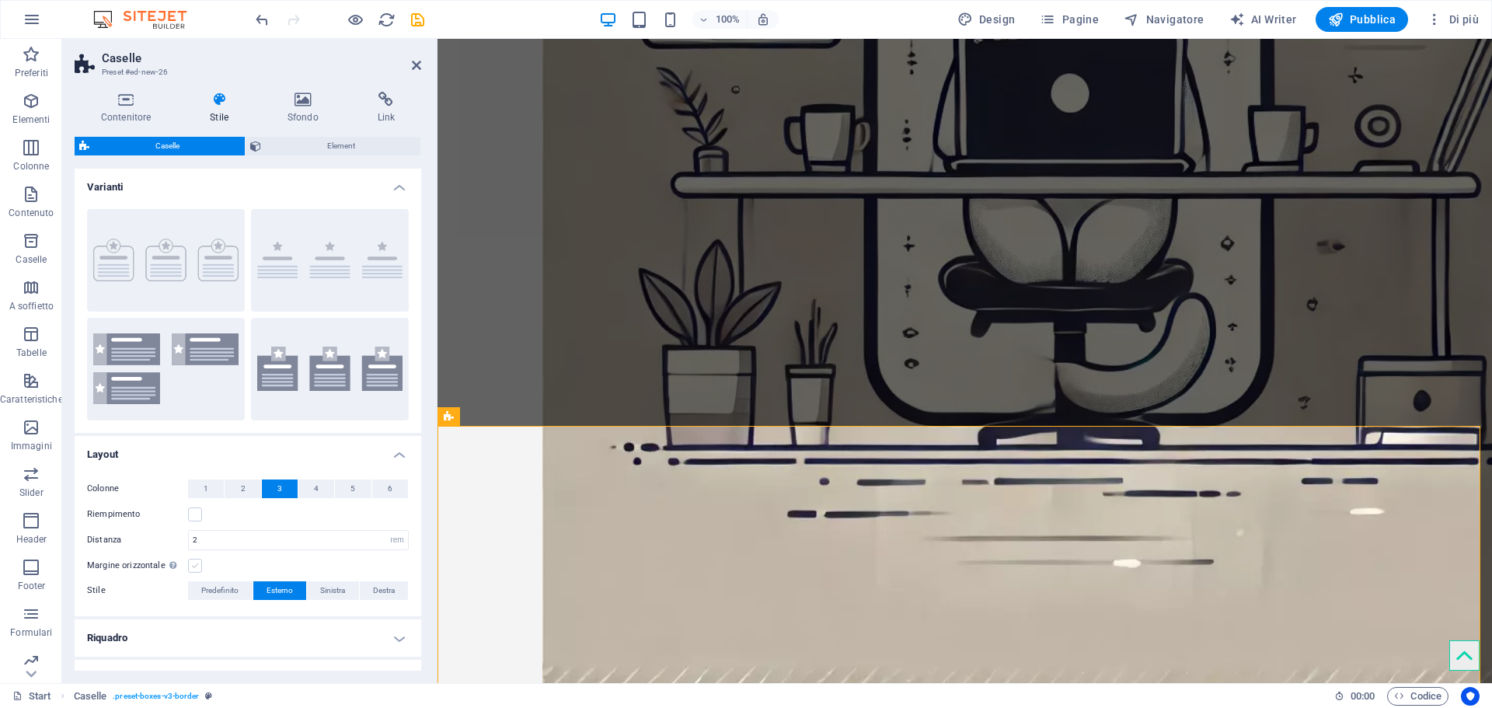
click at [197, 567] on label at bounding box center [195, 566] width 14 height 14
click at [0, 0] on input "Margine orizzontale Solo se il contenitore "Larghezza contenuto" non è impostat…" at bounding box center [0, 0] width 0 height 0
click at [197, 567] on label at bounding box center [195, 566] width 14 height 14
click at [0, 0] on input "Margine orizzontale Solo se il contenitore "Larghezza contenuto" non è impostat…" at bounding box center [0, 0] width 0 height 0
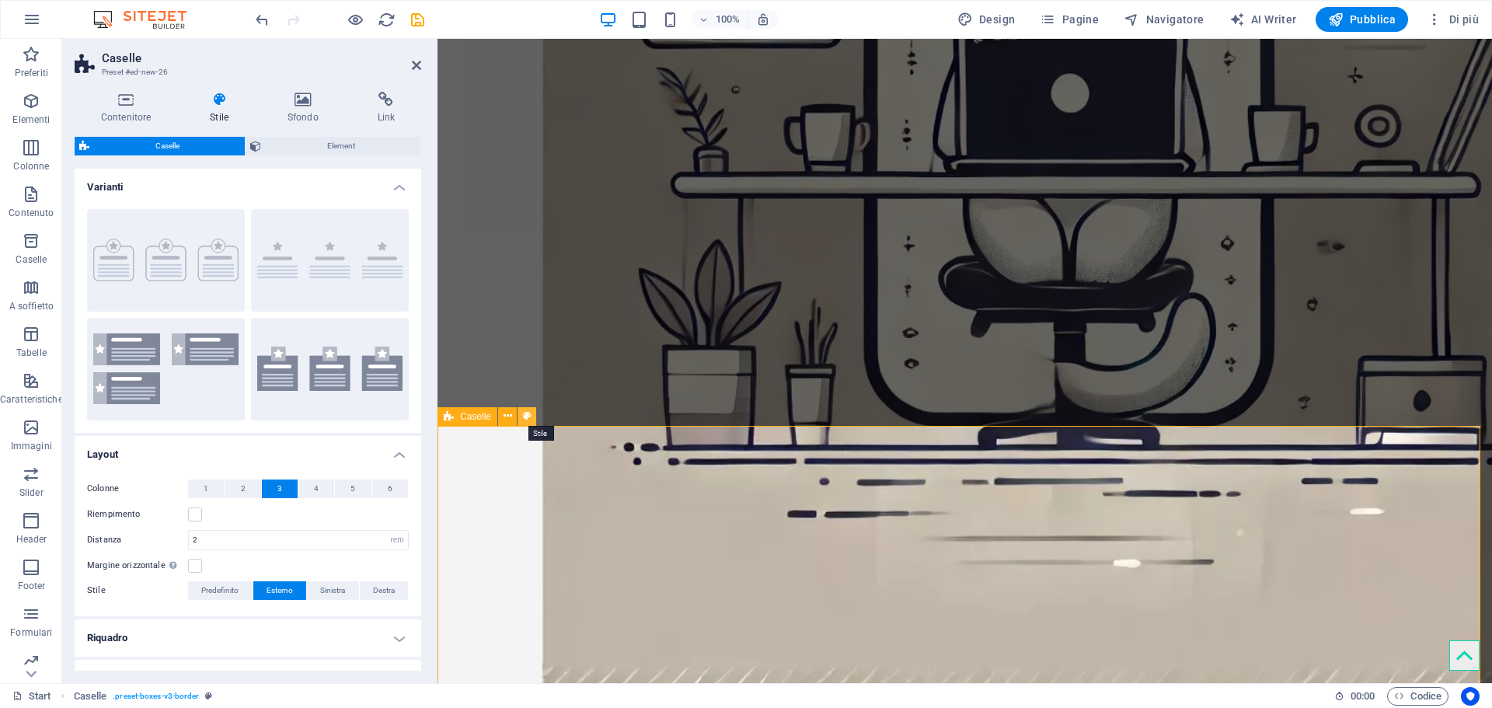
click at [527, 418] on icon at bounding box center [527, 416] width 9 height 16
click at [217, 539] on input "2" at bounding box center [298, 540] width 219 height 19
drag, startPoint x: 217, startPoint y: 539, endPoint x: 186, endPoint y: 534, distance: 30.8
click at [186, 534] on div "Distanza 2 px rem % vh vw" at bounding box center [248, 540] width 322 height 20
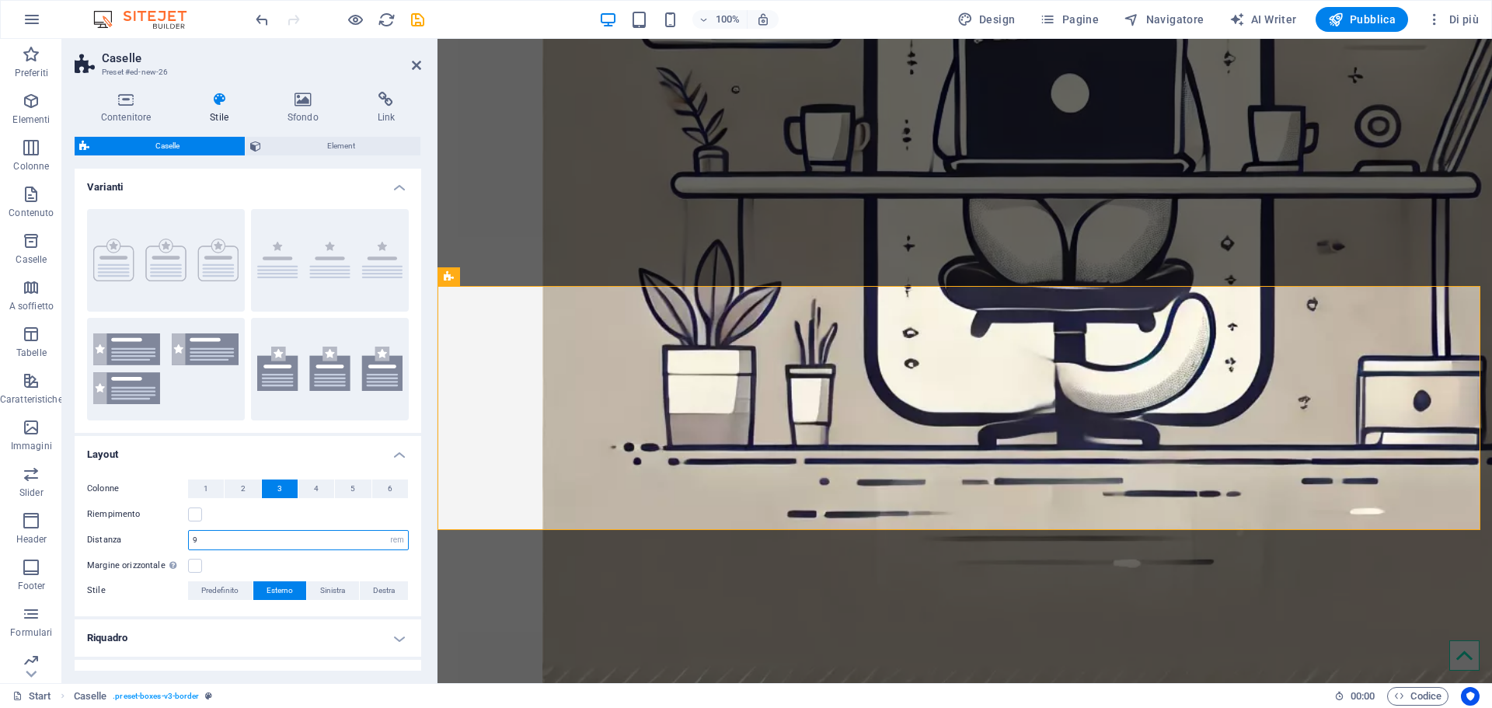
type input "2"
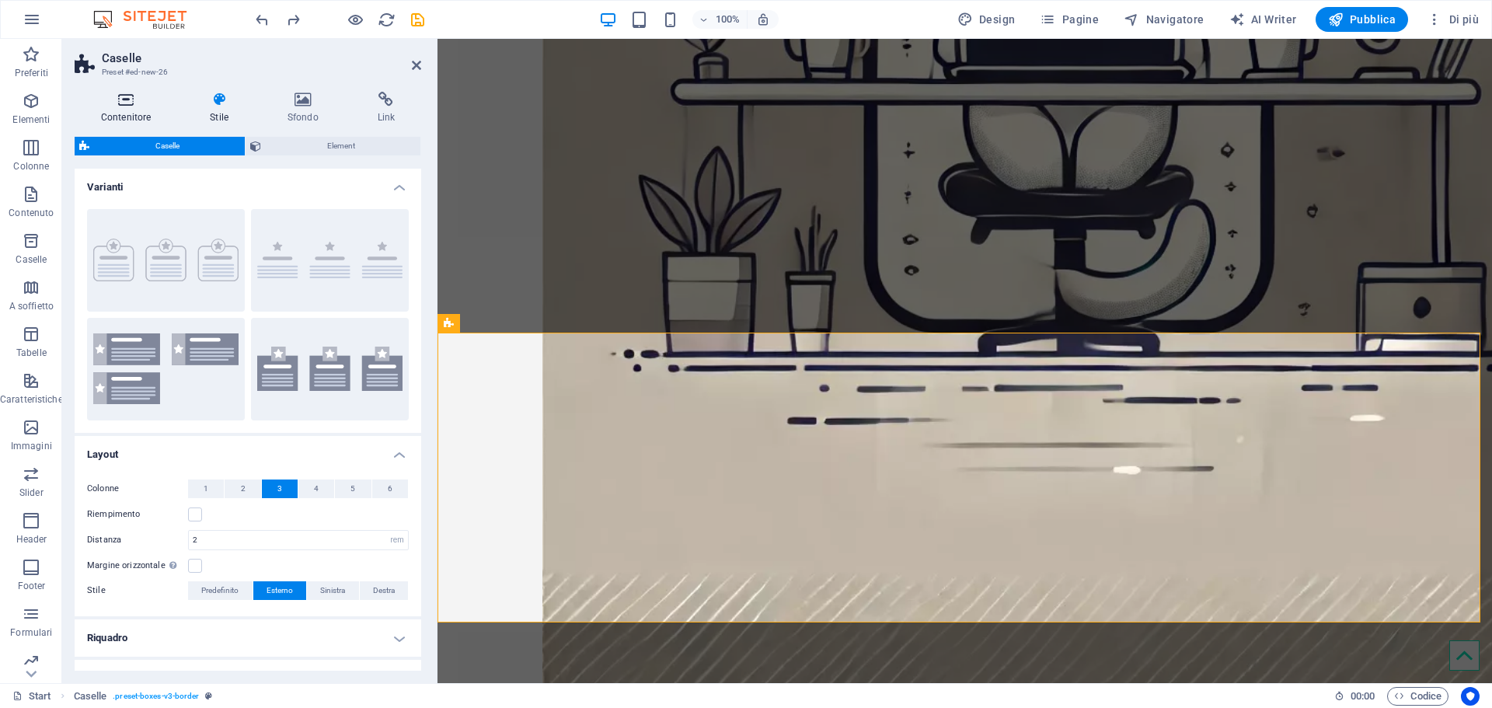
click at [138, 109] on h4 "Contenitore" at bounding box center [129, 108] width 109 height 33
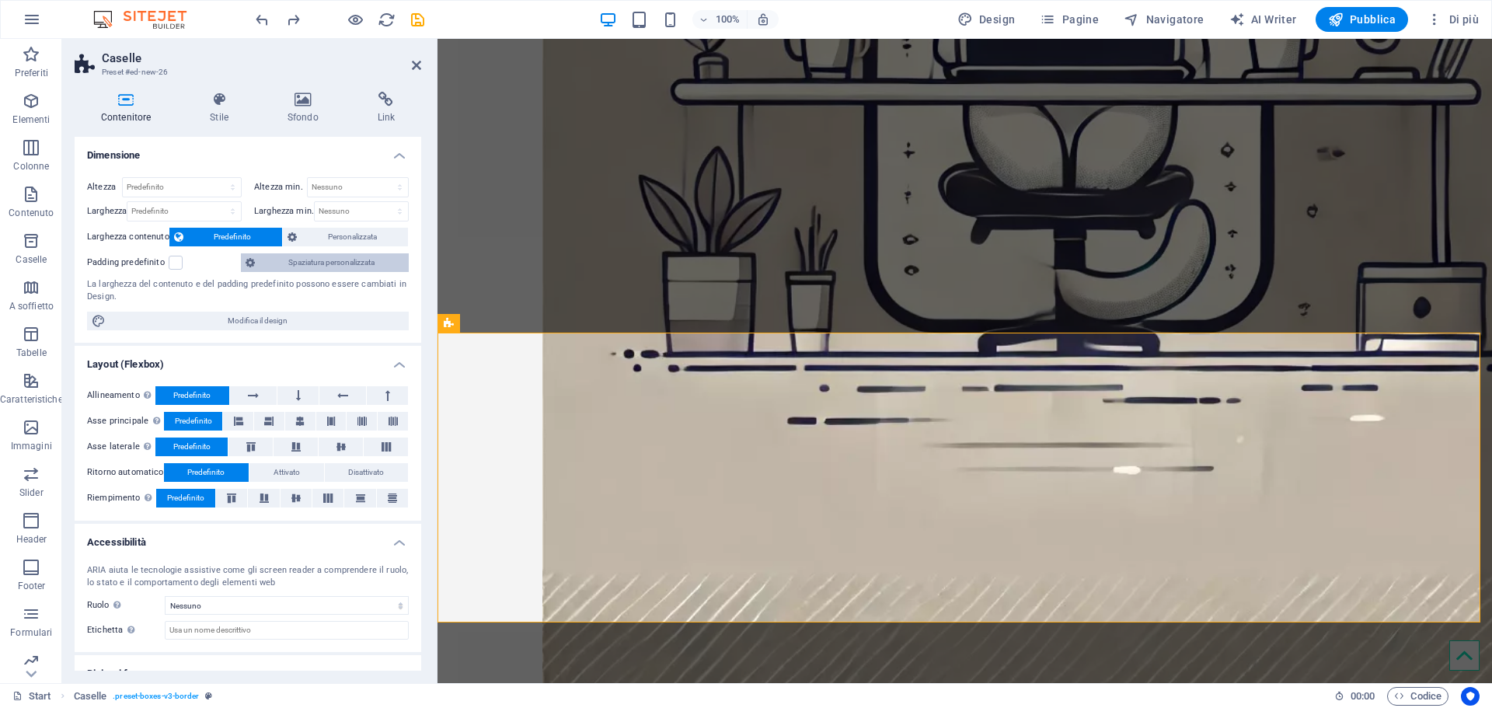
click at [308, 257] on span "Spaziatura personalizzata" at bounding box center [331, 262] width 144 height 19
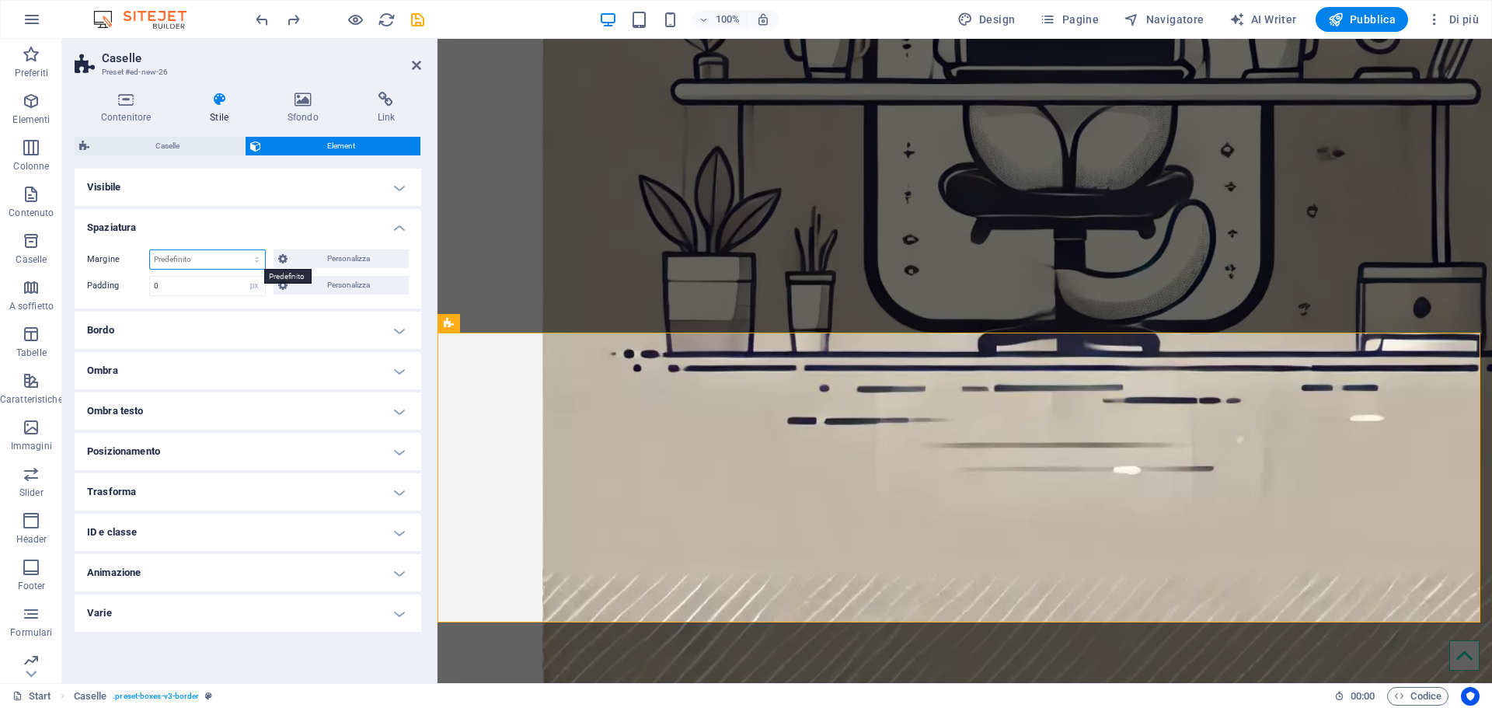
click at [211, 256] on select "Predefinito automatico px % rem vw vh Personalizza" at bounding box center [207, 259] width 115 height 19
click at [210, 286] on input "0" at bounding box center [207, 286] width 115 height 19
click at [239, 259] on select "Predefinito automatico px % rem vw vh Personalizza" at bounding box center [207, 259] width 115 height 19
click at [303, 259] on span "Personalizza" at bounding box center [348, 258] width 112 height 19
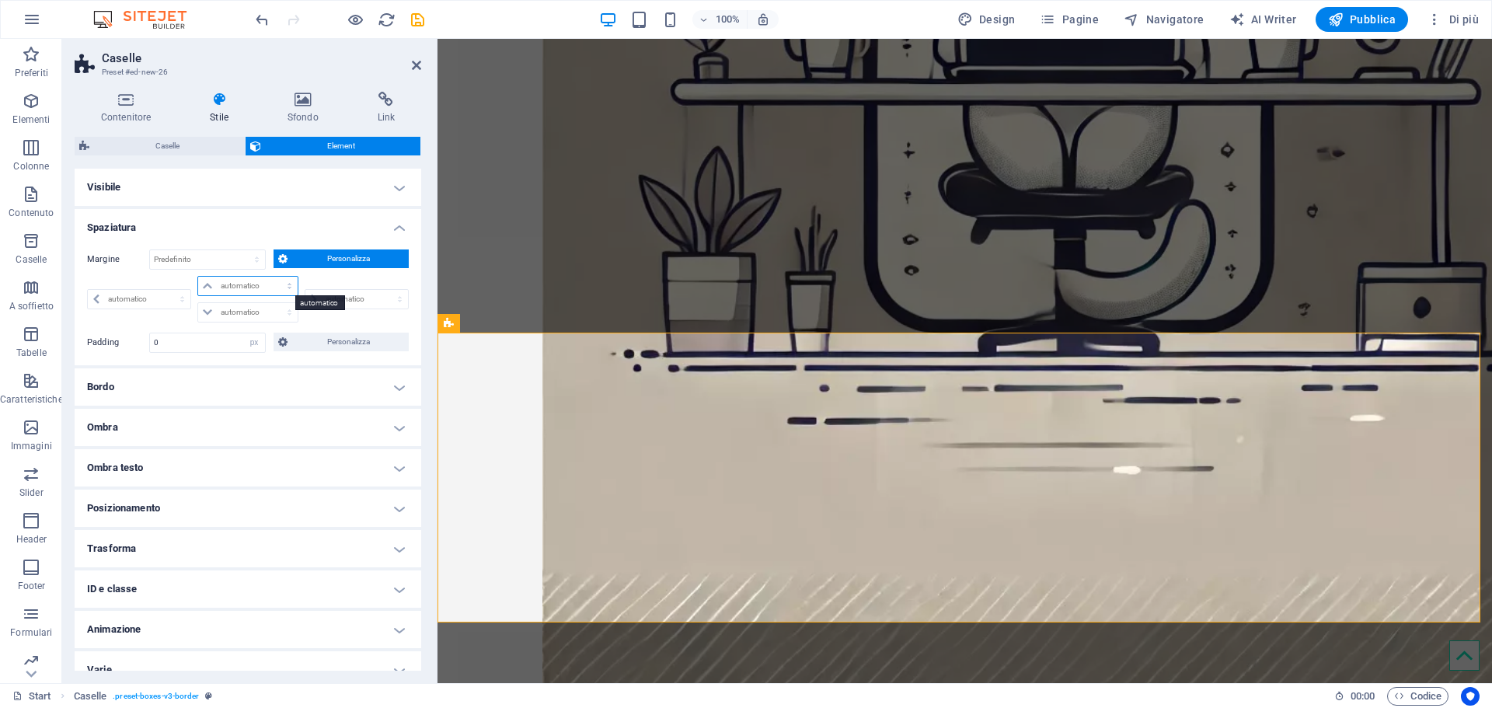
click at [232, 286] on select "automatico px % rem vw vh" at bounding box center [247, 286] width 99 height 19
select select "px"
click at [273, 277] on select "automatico px % rem vw vh" at bounding box center [247, 286] width 99 height 19
type input "0"
select select "px"
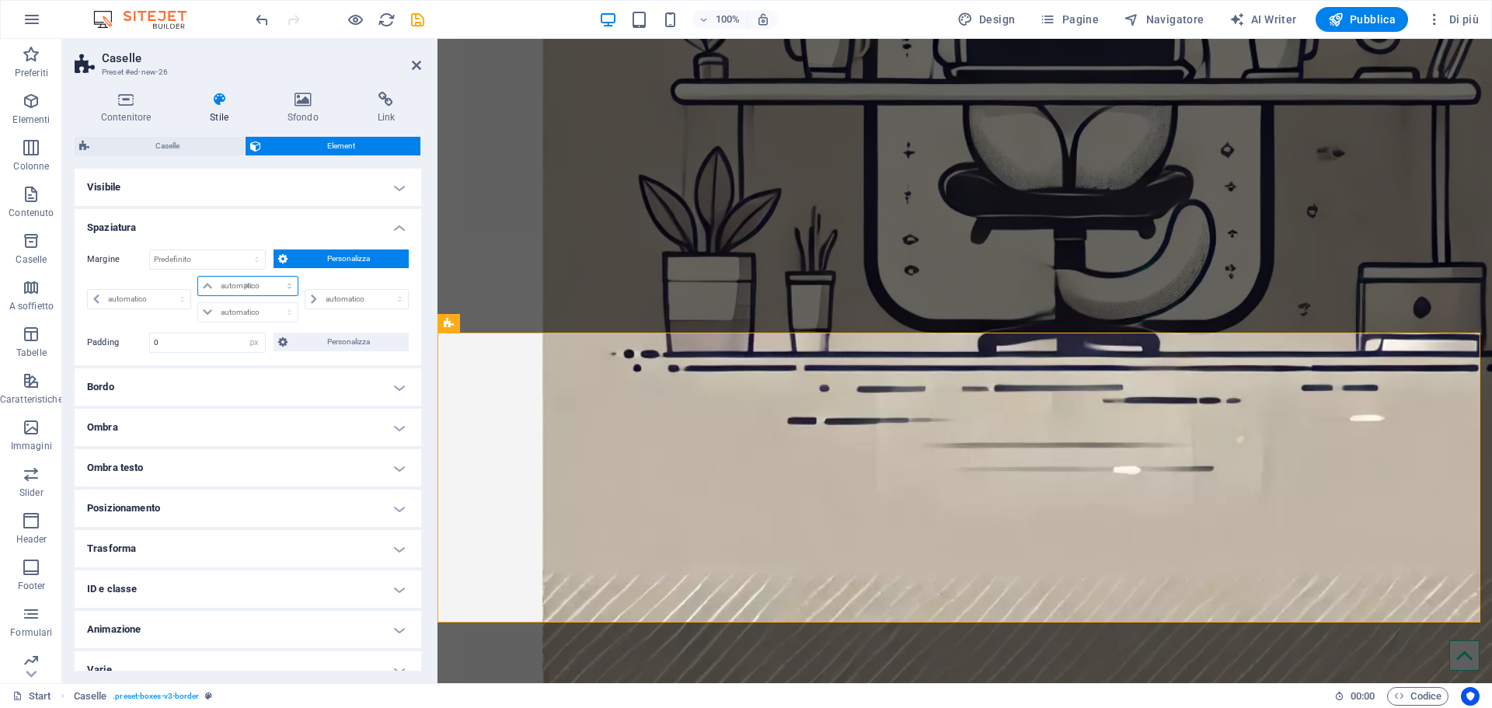
type input "0"
select select "px"
type input "0"
select select "px"
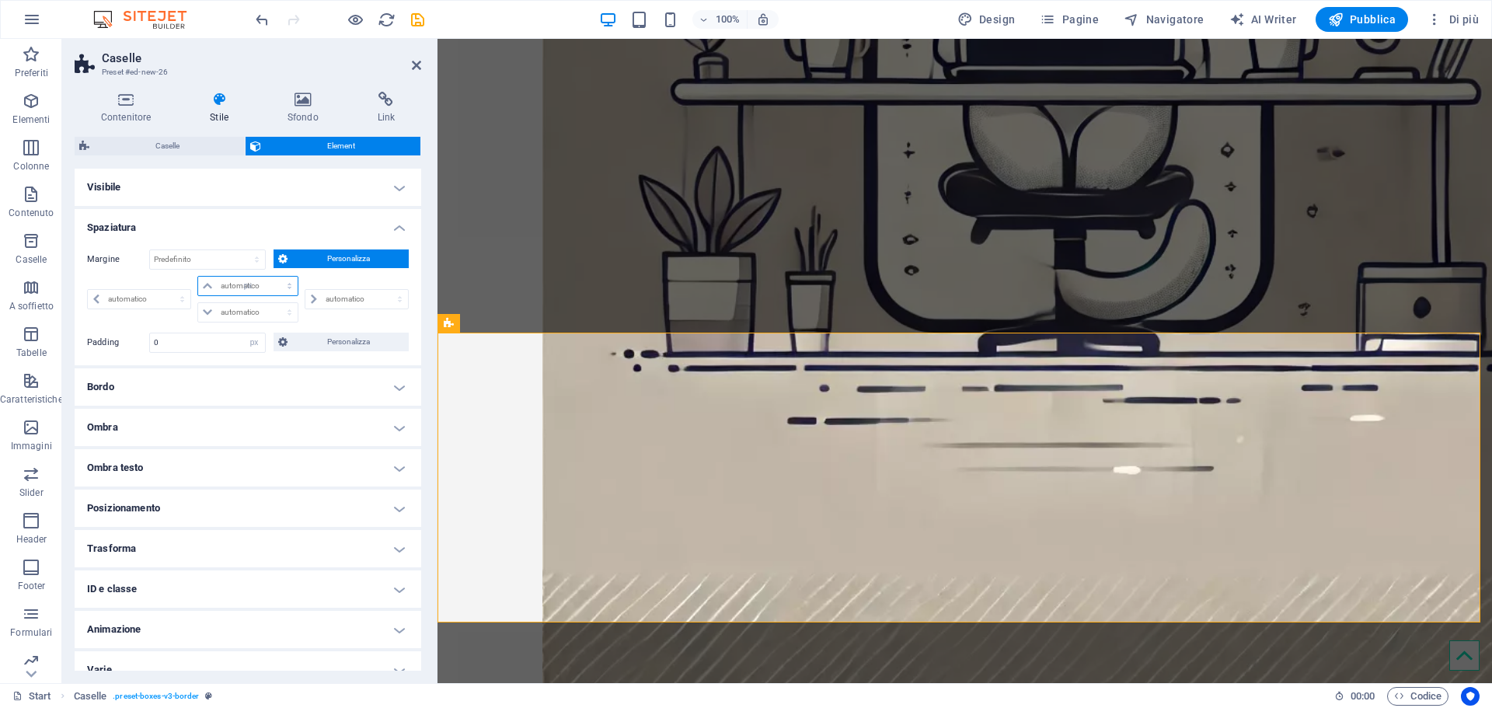
type input "0"
select select "px"
type input "5"
select select "DISABLED_OPTION_VALUE"
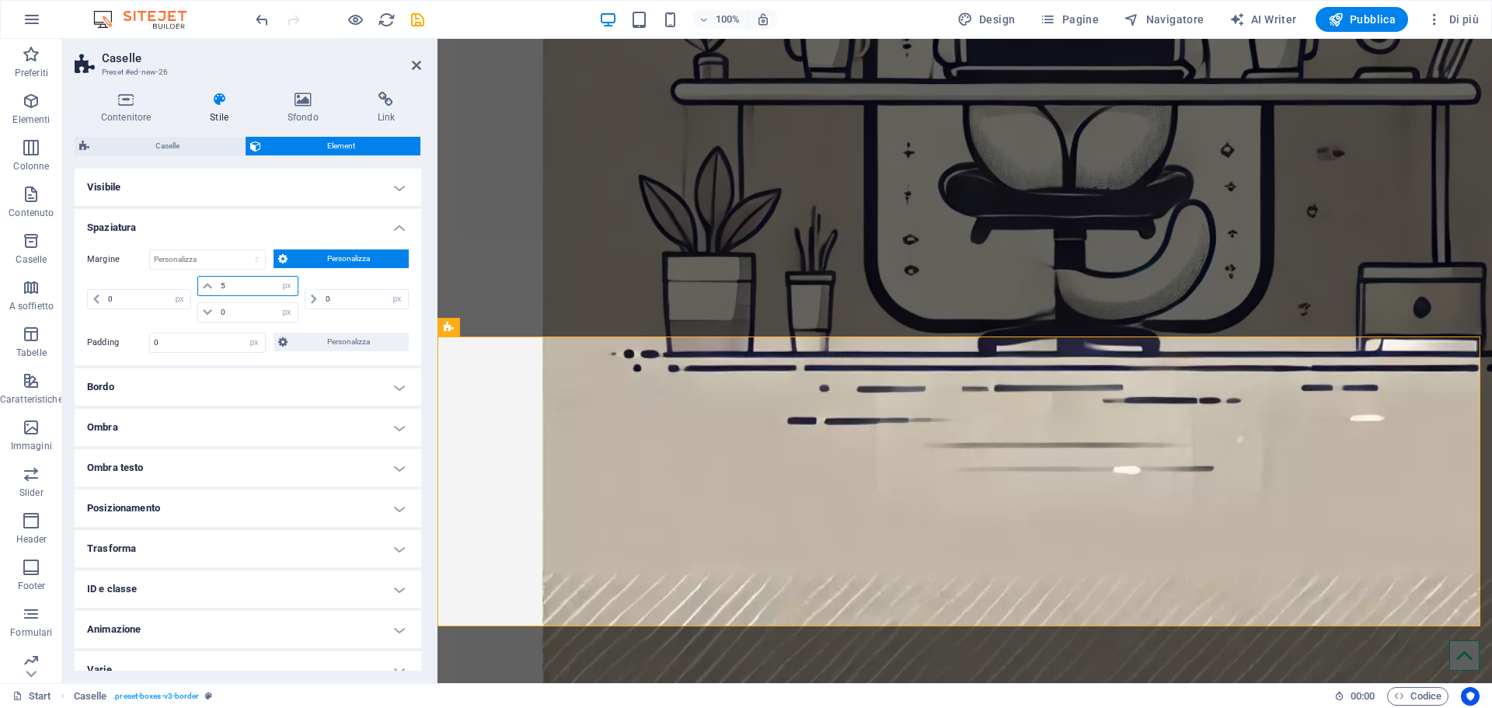
drag, startPoint x: 218, startPoint y: 284, endPoint x: 226, endPoint y: 284, distance: 7.8
click at [226, 284] on input "5" at bounding box center [257, 286] width 81 height 19
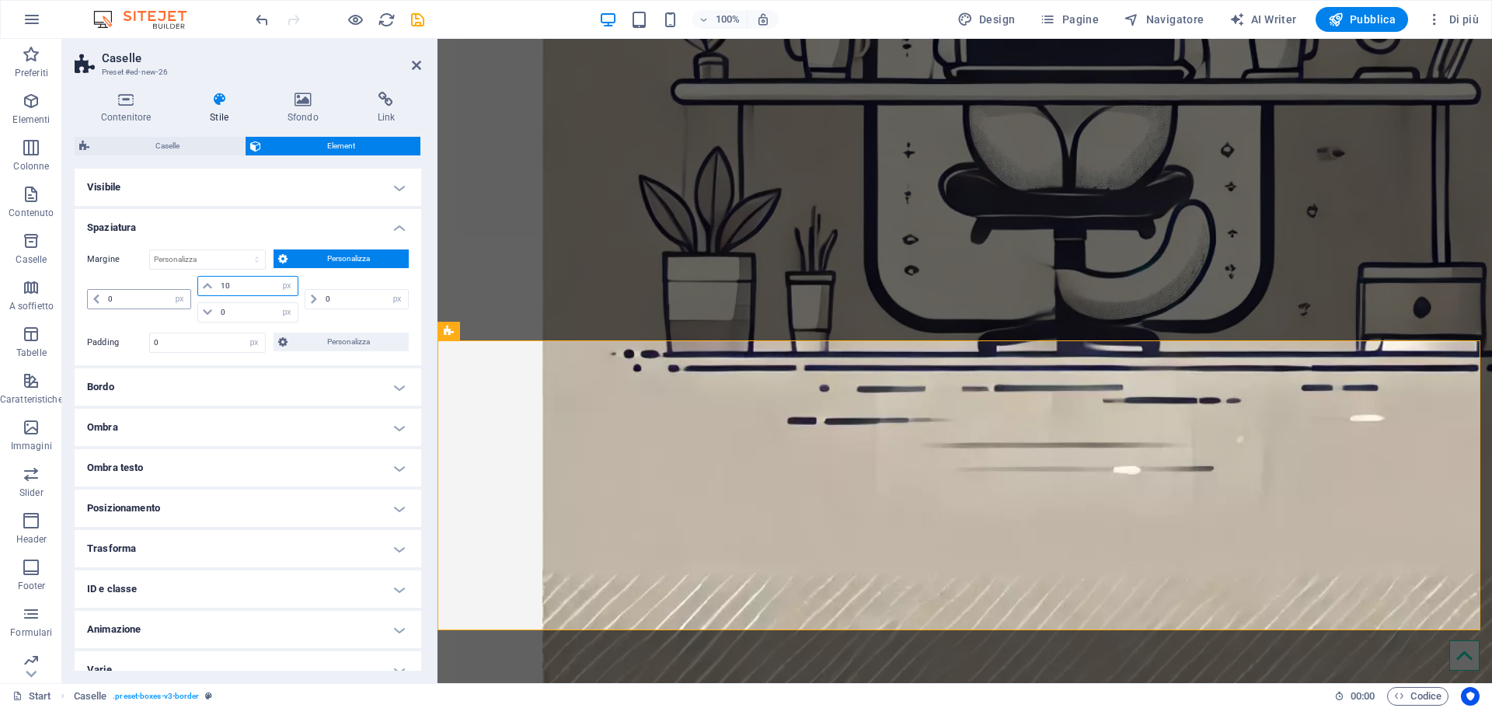
type input "10"
click at [166, 295] on input "0" at bounding box center [147, 299] width 86 height 19
click at [417, 59] on icon at bounding box center [416, 65] width 9 height 12
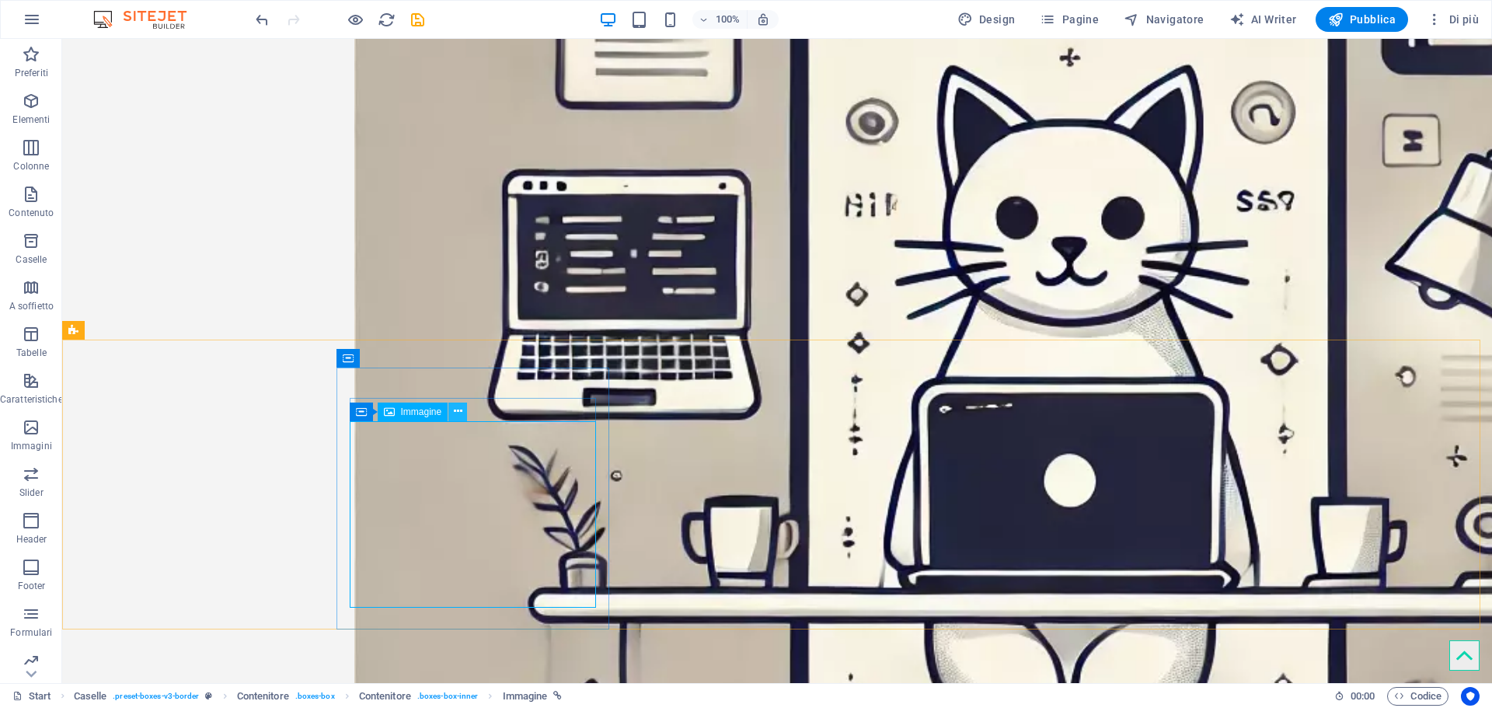
click at [462, 413] on button at bounding box center [457, 411] width 19 height 19
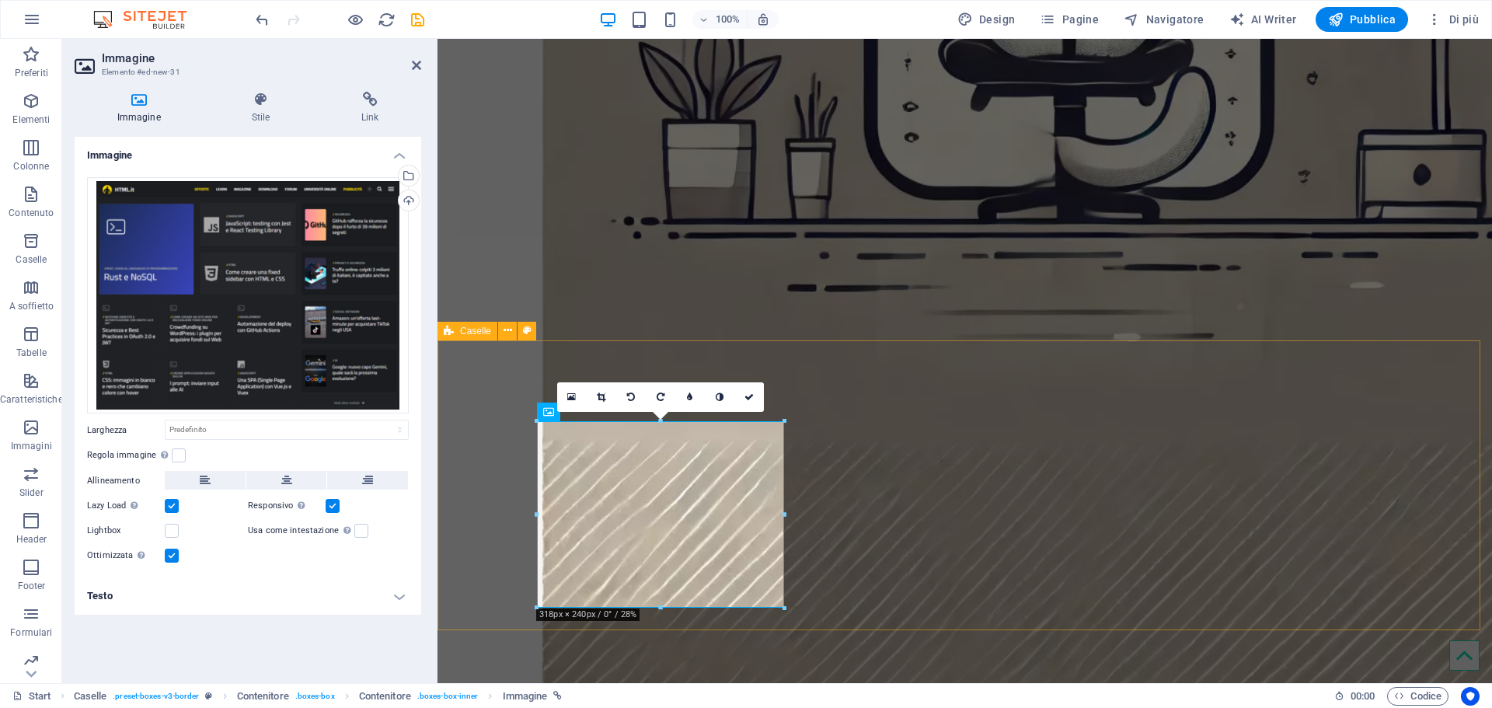
scroll to position [2058, 0]
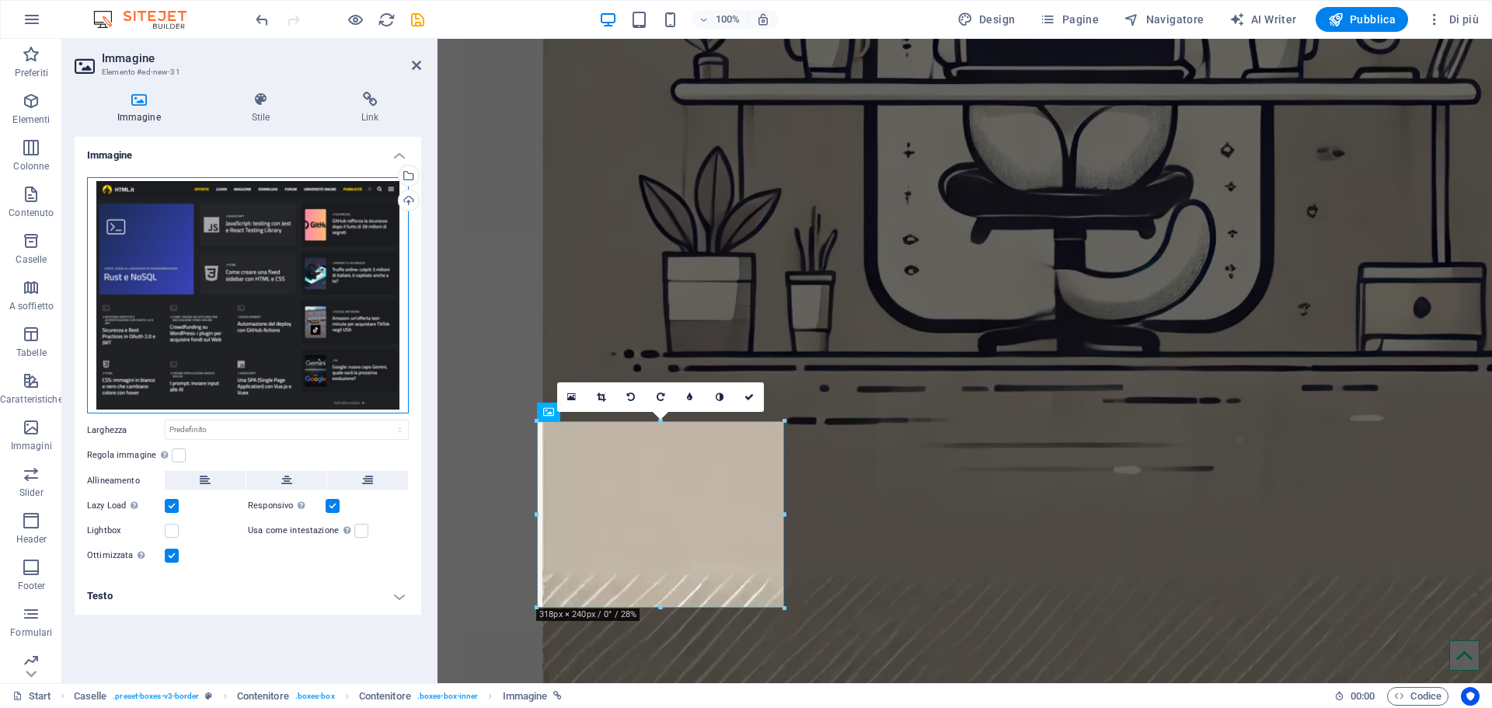
click at [361, 235] on div "Trascina qui i file, fai clic per sceglierli o selezionali da File o dalle nost…" at bounding box center [248, 295] width 322 height 236
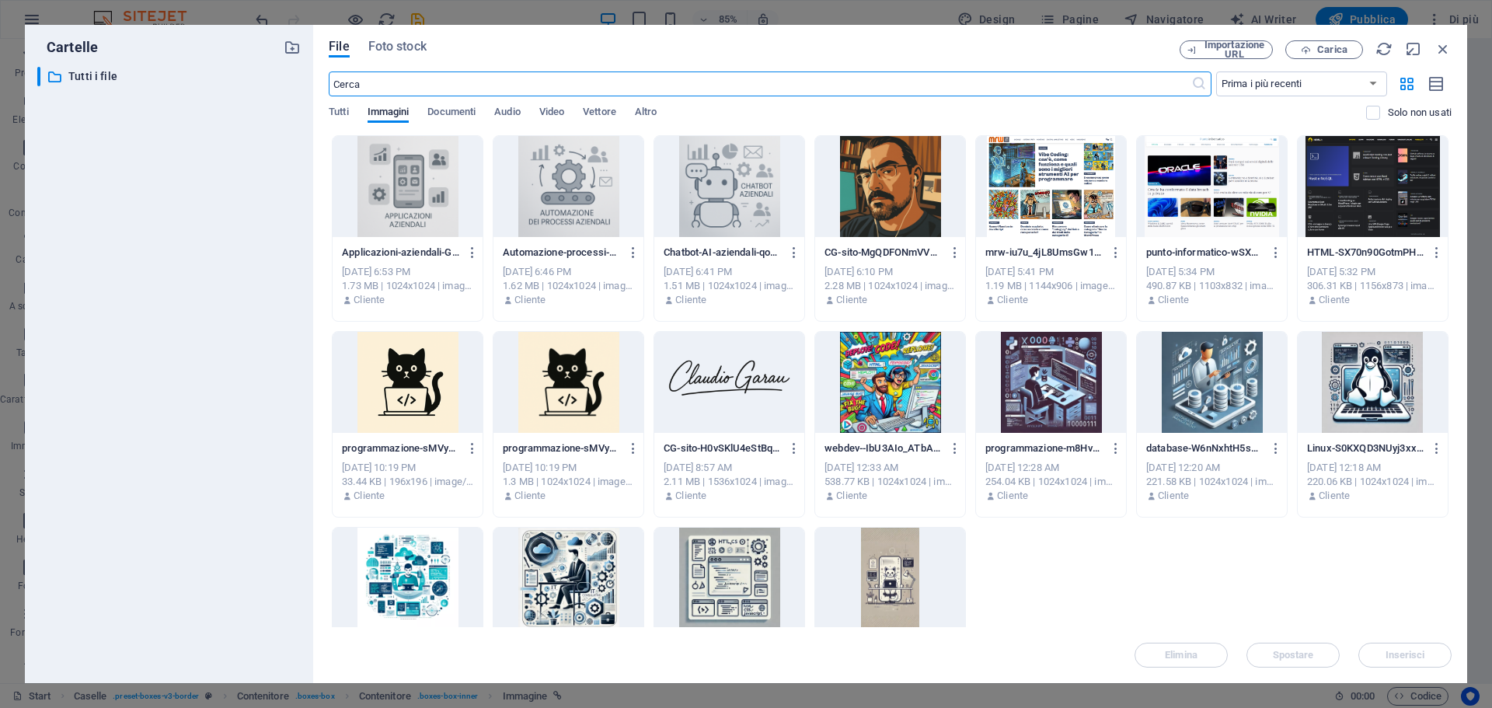
scroll to position [1842, 0]
click at [1342, 50] on span "Carica" at bounding box center [1332, 49] width 30 height 9
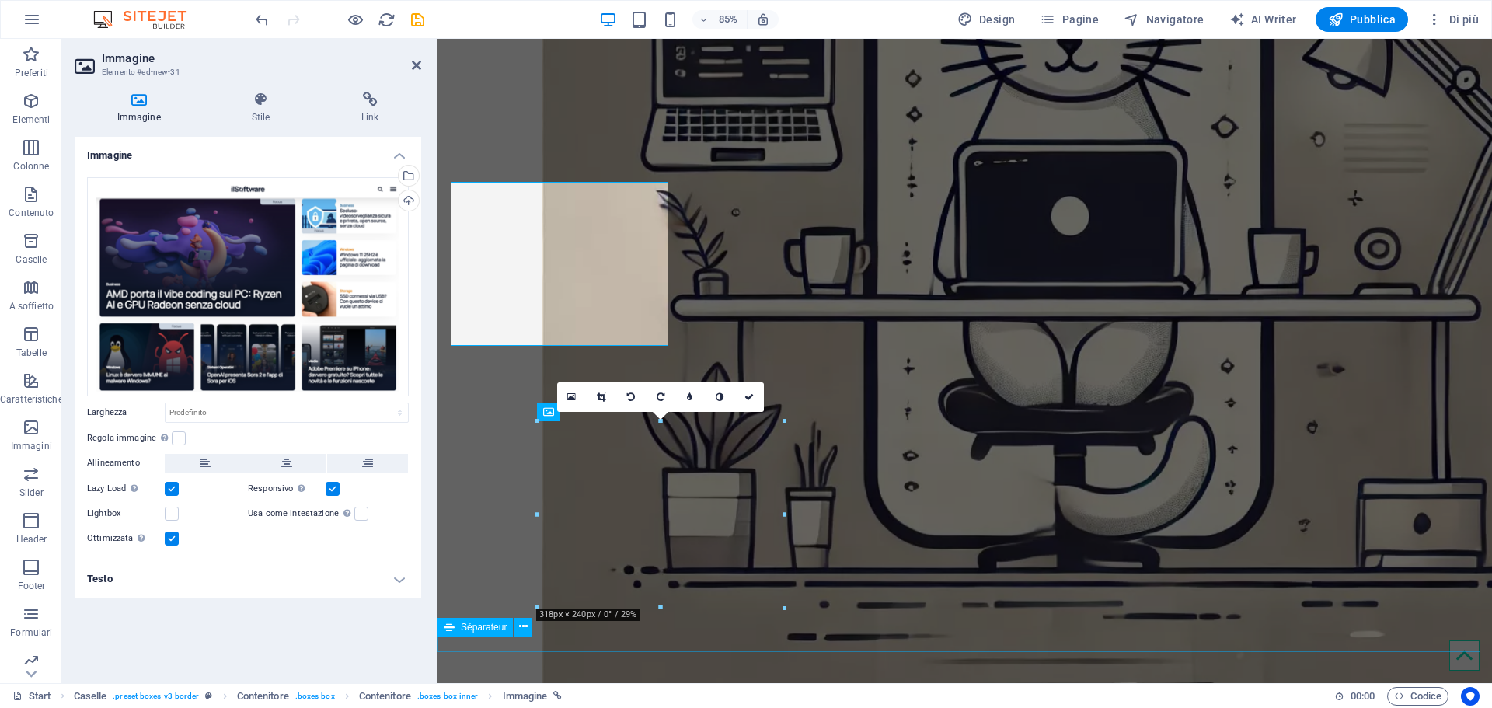
scroll to position [2058, 0]
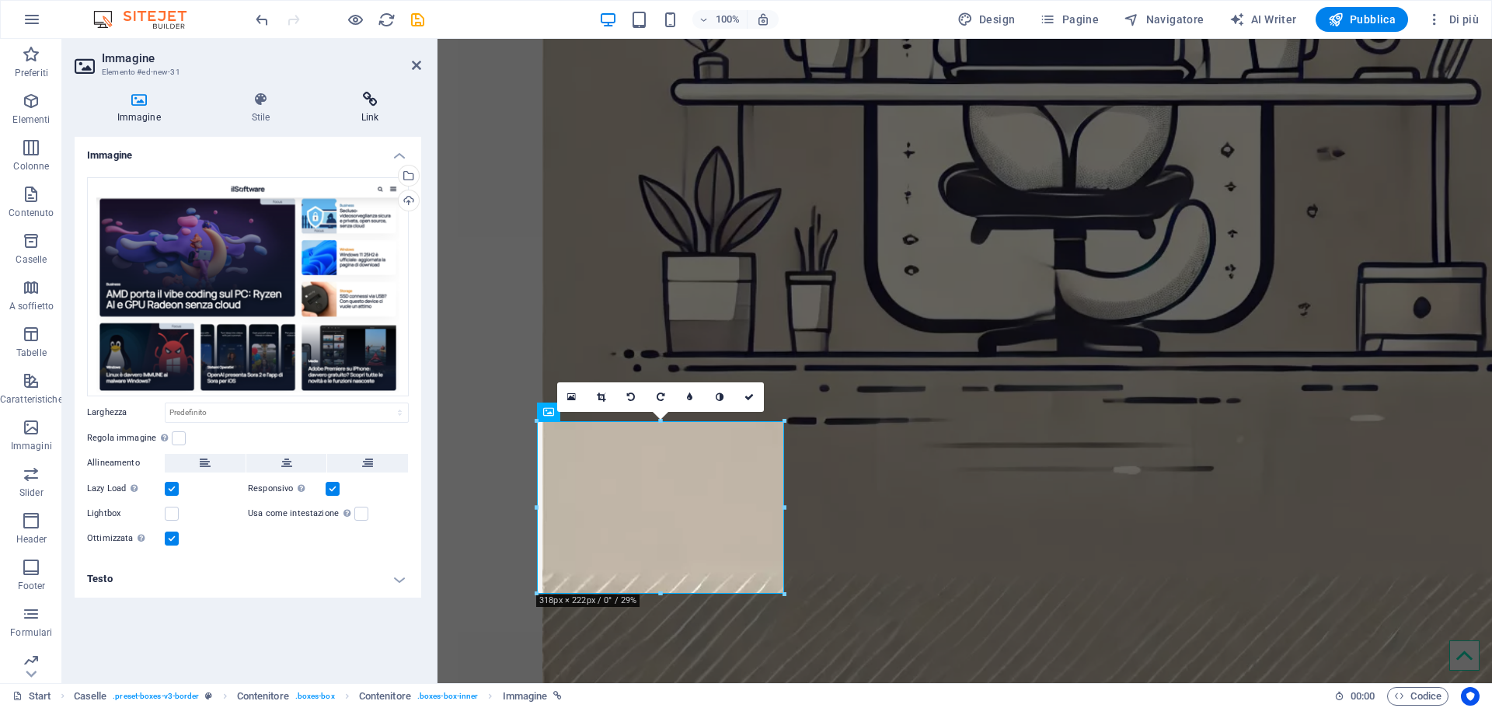
click at [362, 100] on icon at bounding box center [370, 100] width 103 height 16
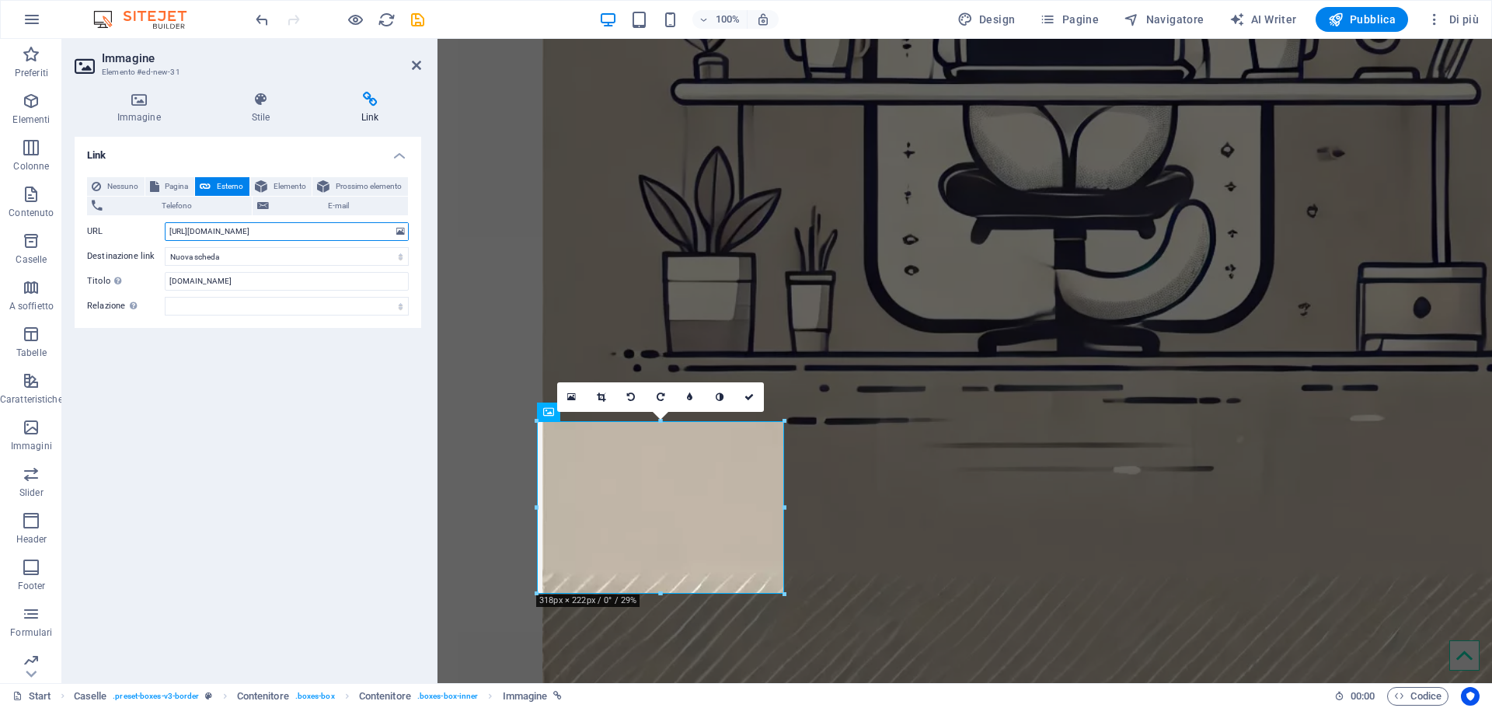
click at [258, 226] on input "[URL][DOMAIN_NAME]" at bounding box center [287, 231] width 244 height 19
paste input "[DOMAIN_NAME]"
type input "[URL][DOMAIN_NAME]"
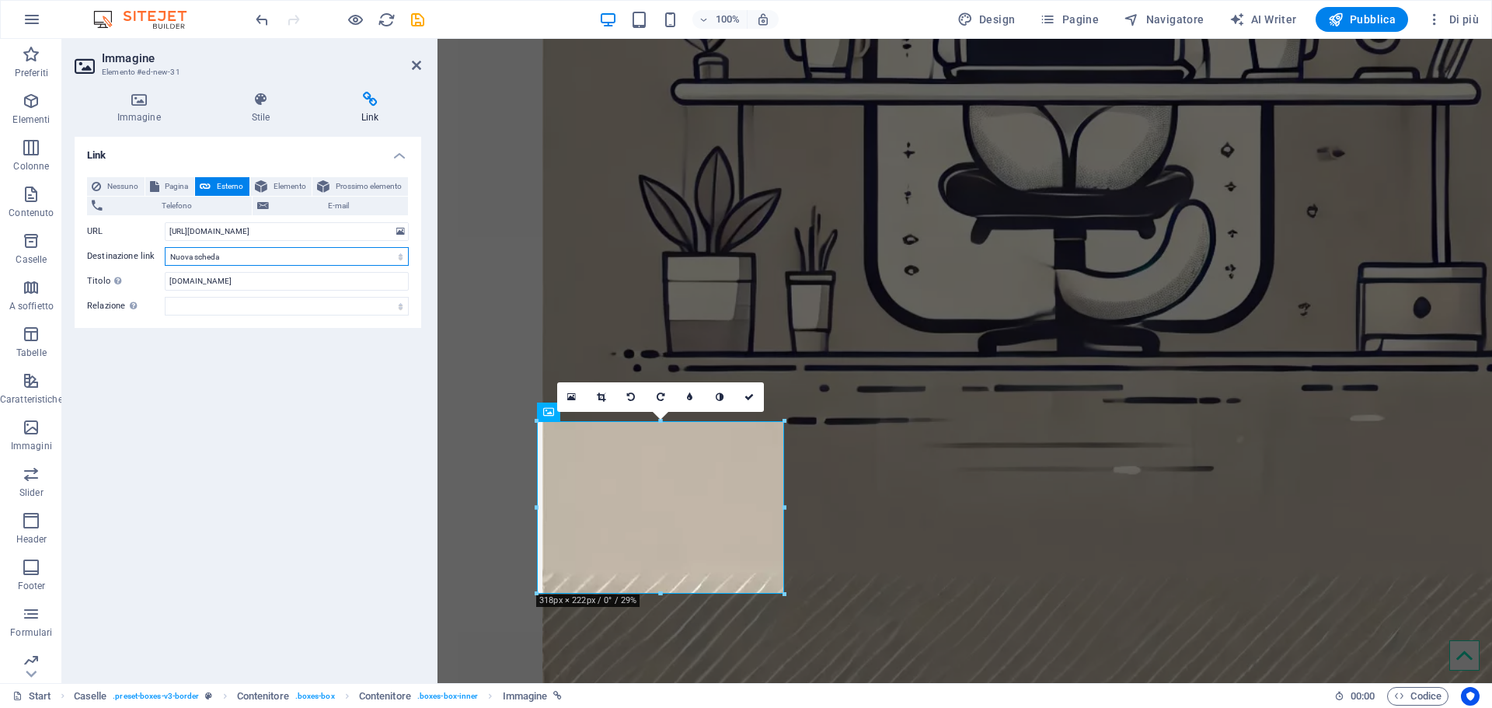
click at [230, 258] on select "Nuova scheda Stessa scheda Sovrapposizione" at bounding box center [287, 256] width 244 height 19
click at [225, 253] on select "Nuova scheda Stessa scheda Sovrapposizione" at bounding box center [287, 256] width 244 height 19
drag, startPoint x: 204, startPoint y: 279, endPoint x: 168, endPoint y: 279, distance: 36.5
click at [168, 279] on input "[DOMAIN_NAME]" at bounding box center [287, 281] width 244 height 19
type input "[DOMAIN_NAME]"
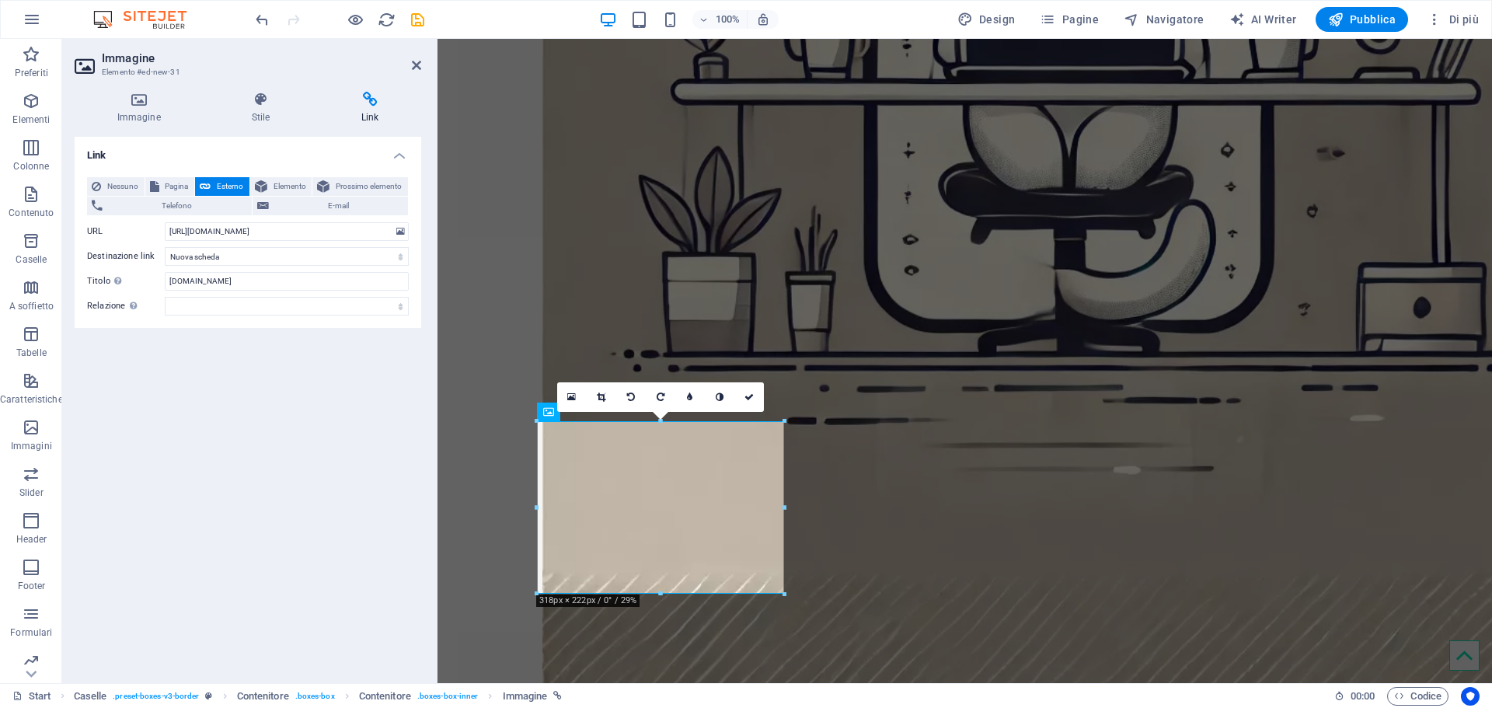
click at [294, 446] on div "Link Nessuno Pagina Esterno Elemento Prossimo elemento Telefono E-mail Pagina S…" at bounding box center [248, 404] width 346 height 534
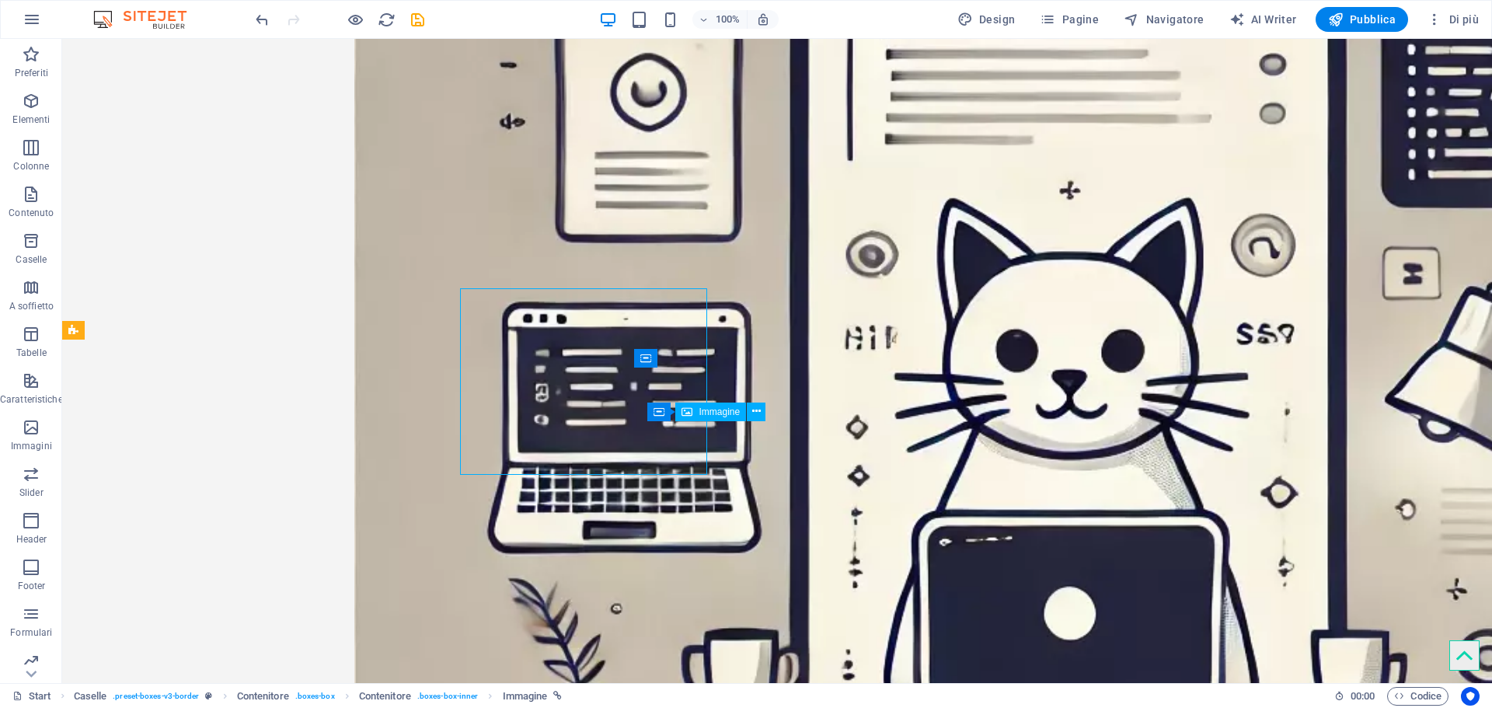
scroll to position [2191, 0]
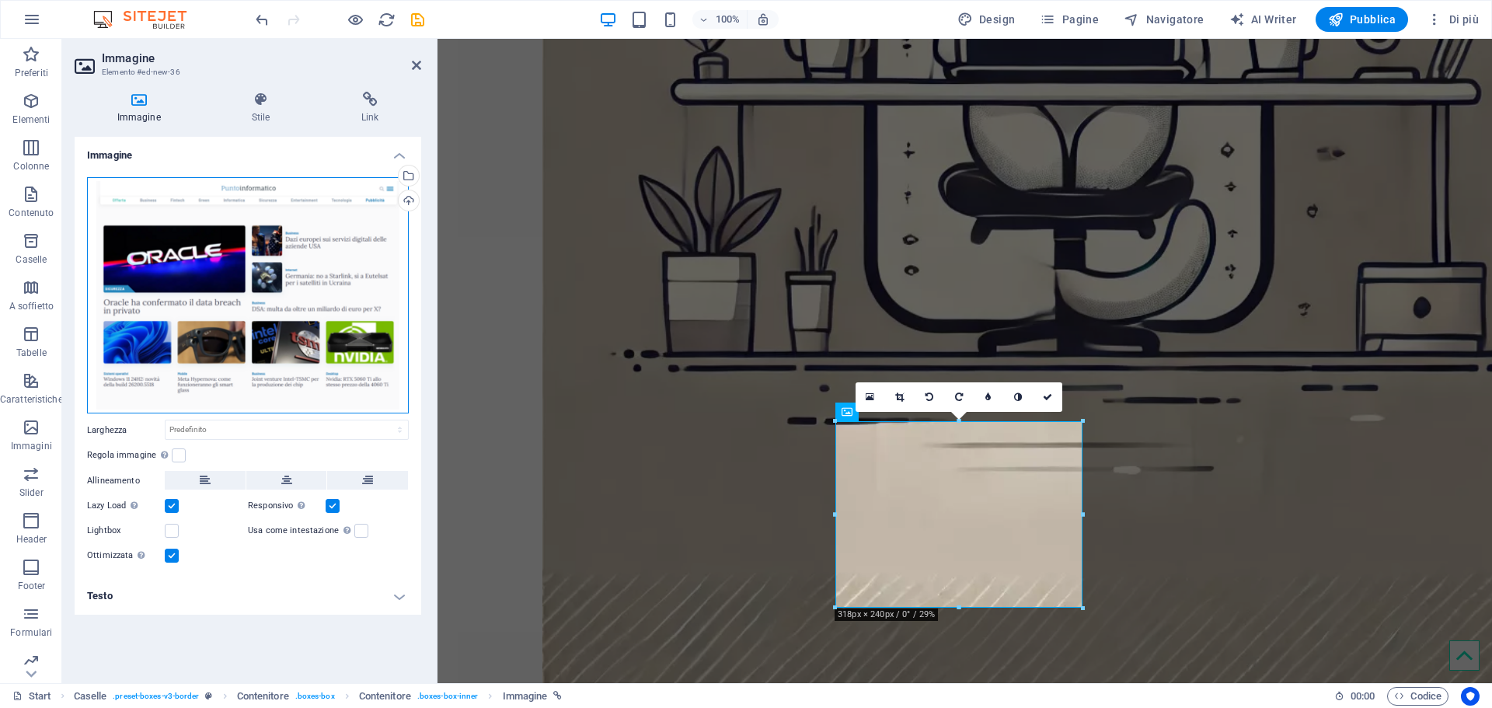
click at [256, 254] on div "Trascina qui i file, fai clic per sceglierli o selezionali da File o dalle nost…" at bounding box center [248, 295] width 322 height 236
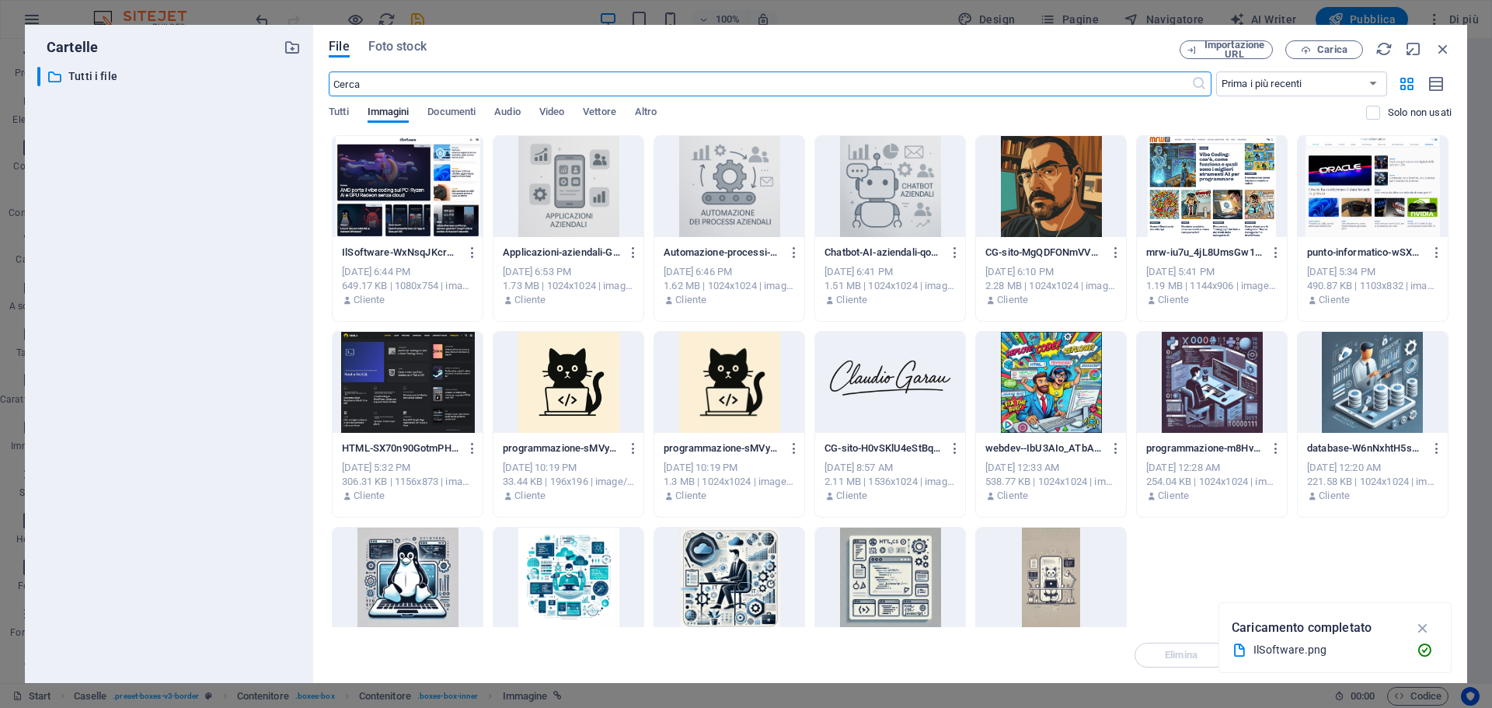
scroll to position [1842, 0]
click at [1318, 47] on span "Carica" at bounding box center [1332, 49] width 30 height 9
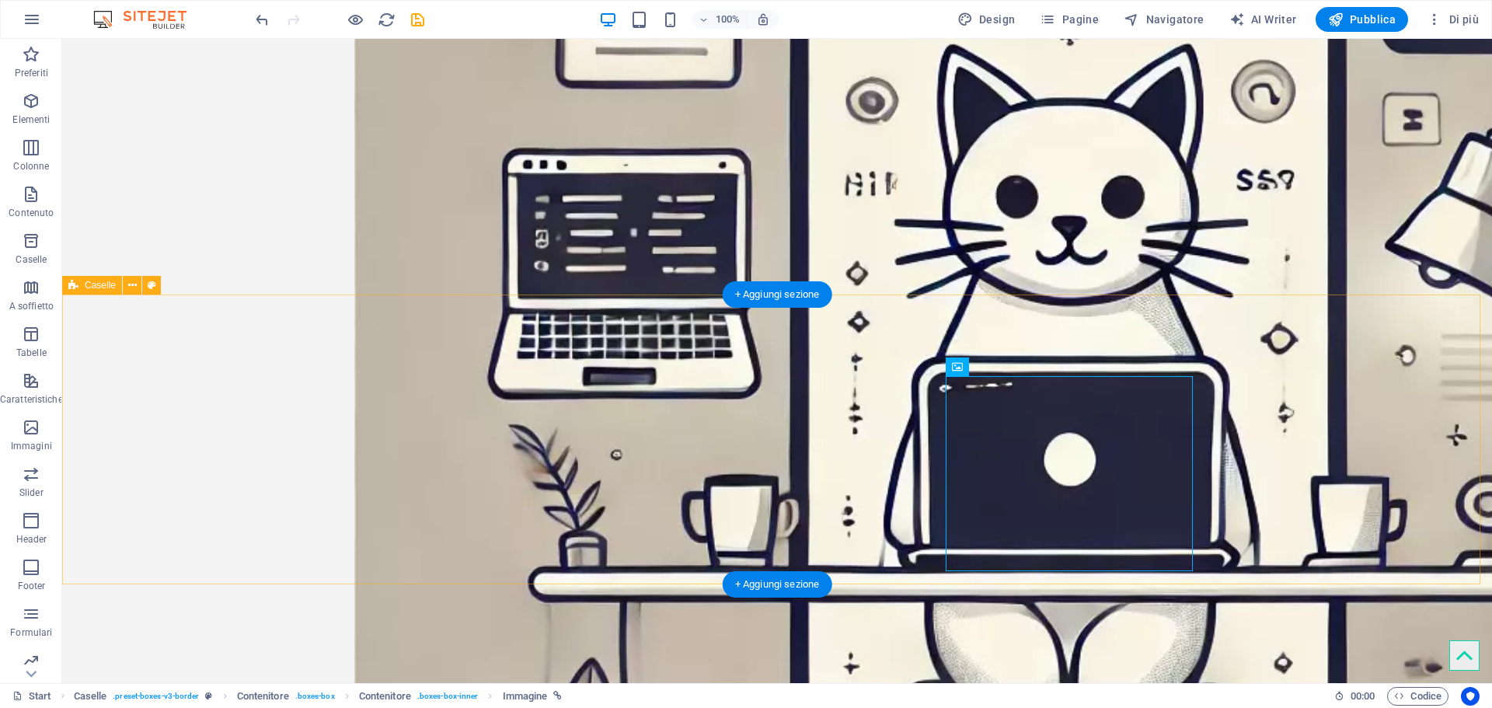
scroll to position [2191, 0]
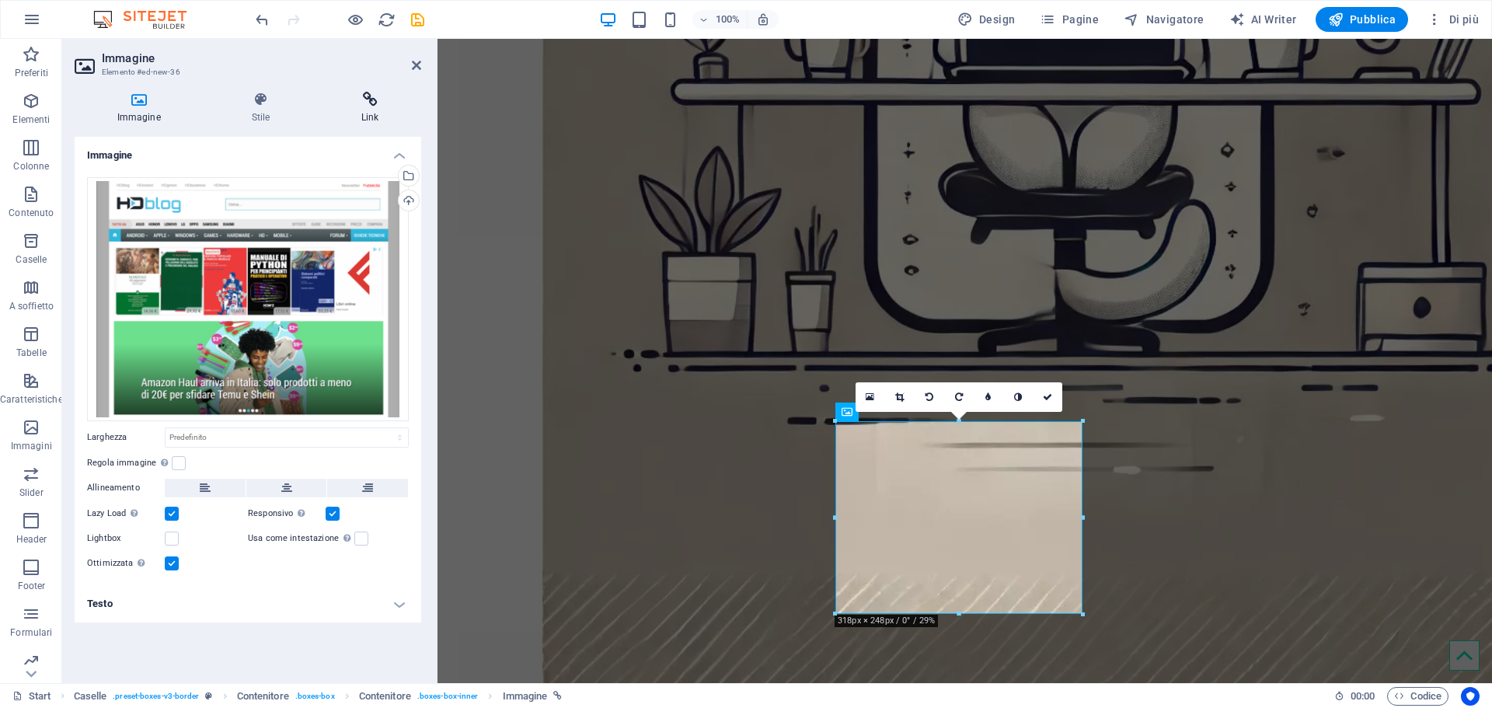
click at [350, 120] on h4 "Link" at bounding box center [370, 108] width 103 height 33
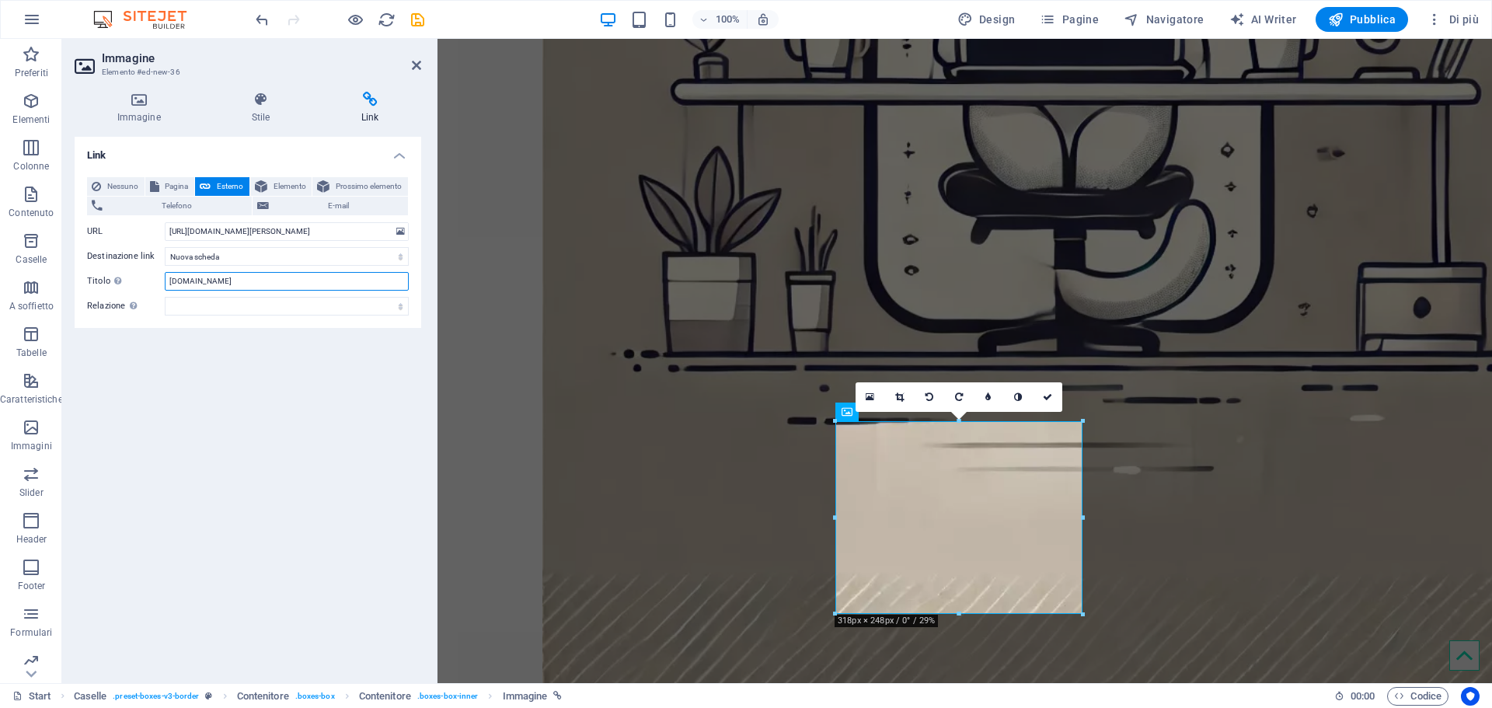
drag, startPoint x: 243, startPoint y: 280, endPoint x: 159, endPoint y: 280, distance: 83.9
click at [159, 280] on div "Titolo Descrizione aggiuntiva del link, non dovrebbe essere la stessa del testo…" at bounding box center [248, 281] width 322 height 19
type input "HDBlog"
click at [284, 368] on div "Link Nessuno Pagina Esterno Elemento Prossimo elemento Telefono E-mail Pagina S…" at bounding box center [248, 404] width 346 height 534
click at [259, 234] on input "[URL][DOMAIN_NAME][PERSON_NAME]" at bounding box center [287, 231] width 244 height 19
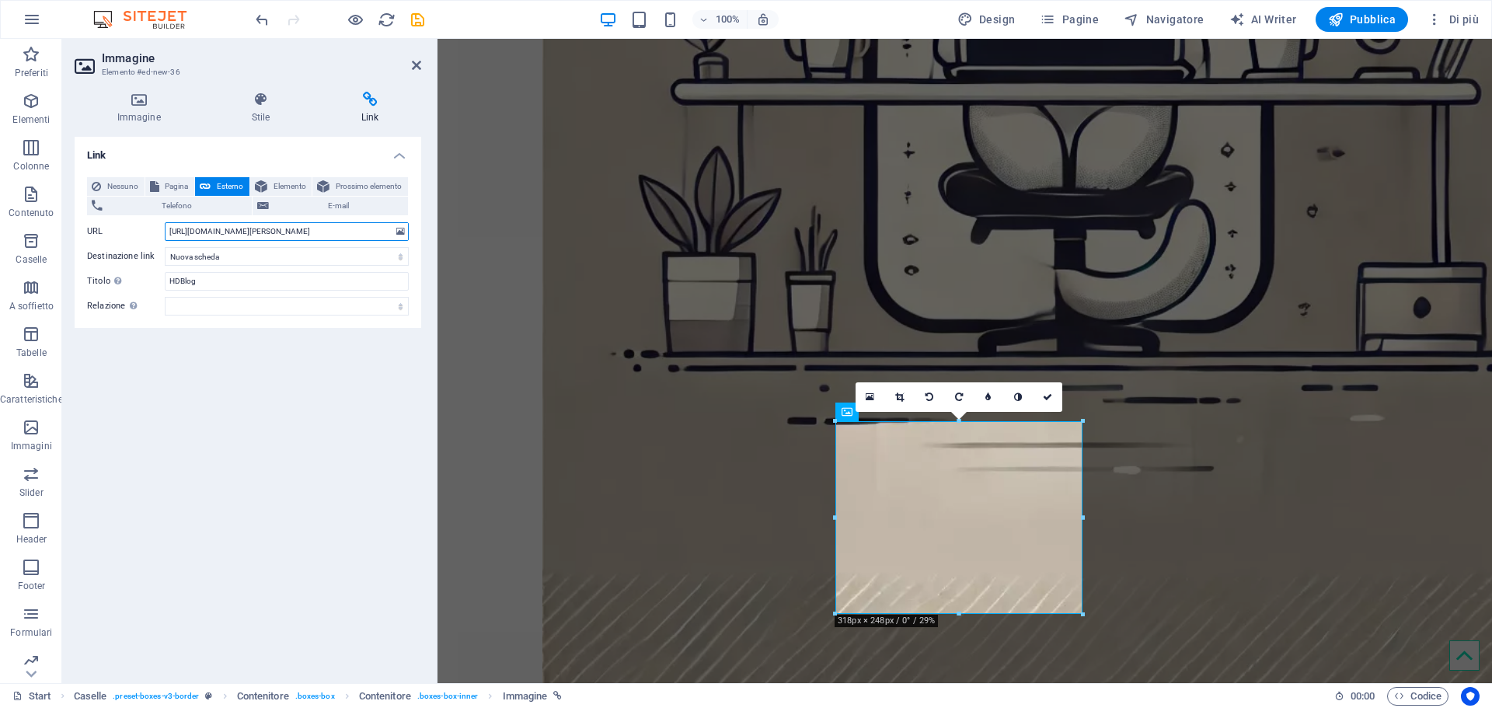
click at [259, 234] on input "[URL][DOMAIN_NAME][PERSON_NAME]" at bounding box center [287, 231] width 244 height 19
paste input "[DOMAIN_NAME]"
type input "[URL][DOMAIN_NAME]"
click at [229, 281] on input "HDBlog" at bounding box center [287, 281] width 244 height 19
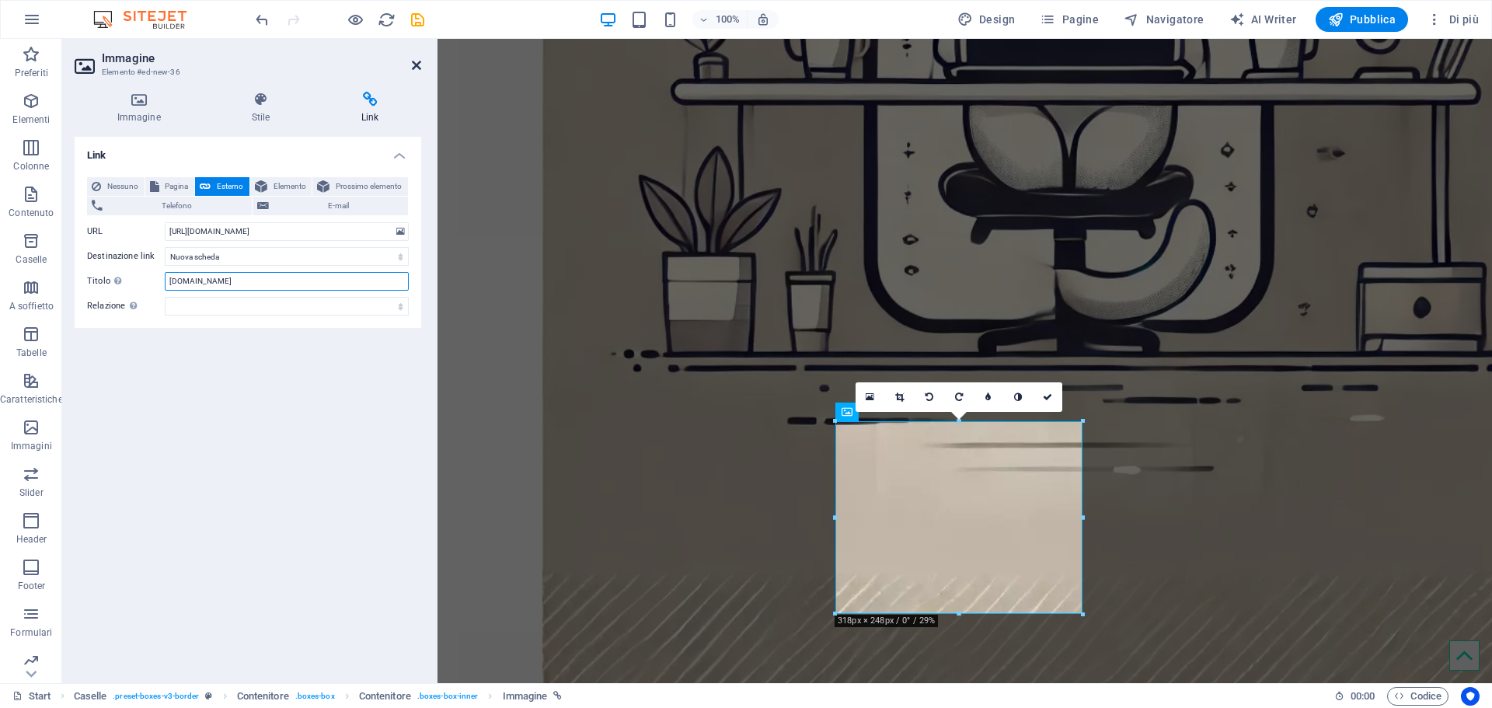
type input "[DOMAIN_NAME]"
click at [416, 66] on icon at bounding box center [416, 65] width 9 height 12
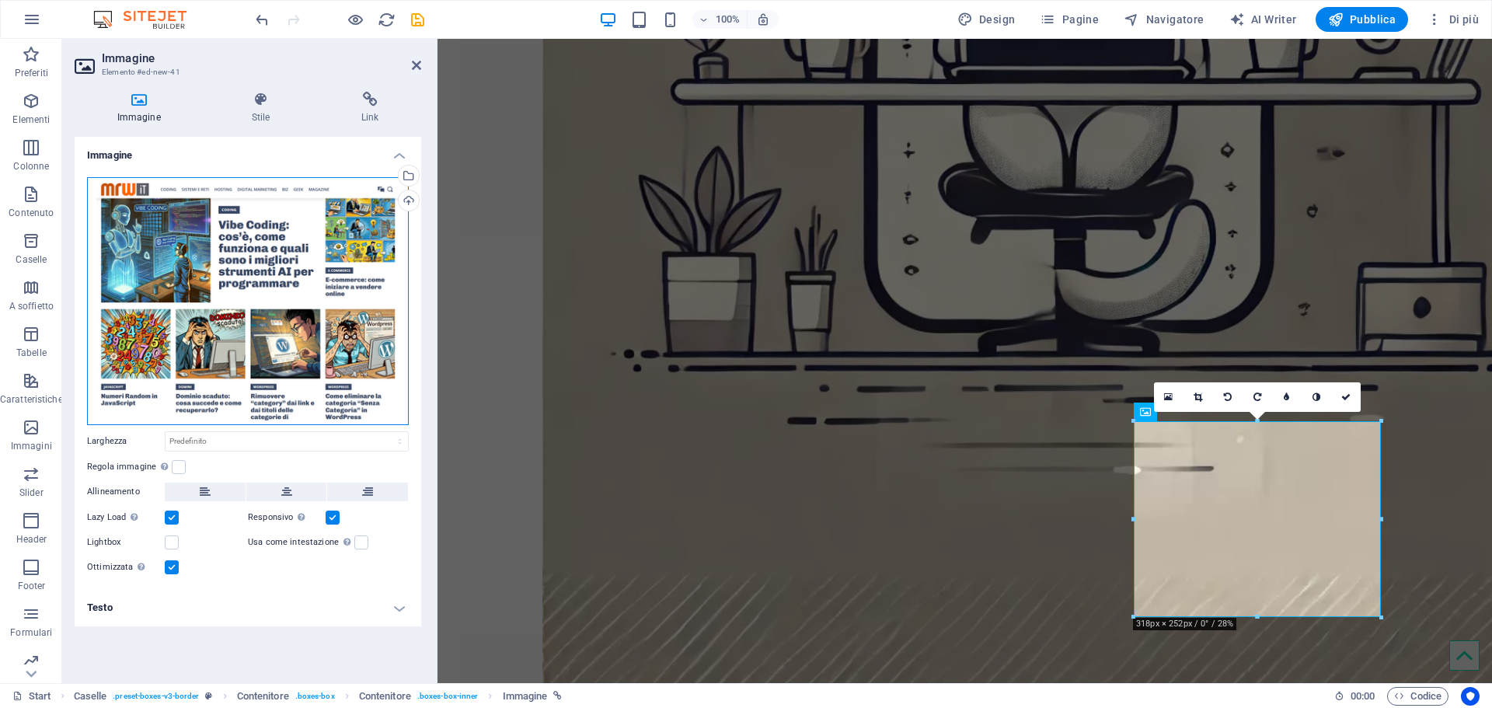
click at [323, 280] on div "Trascina qui i file, fai clic per sceglierli o selezionali da File o dalle nost…" at bounding box center [248, 301] width 322 height 248
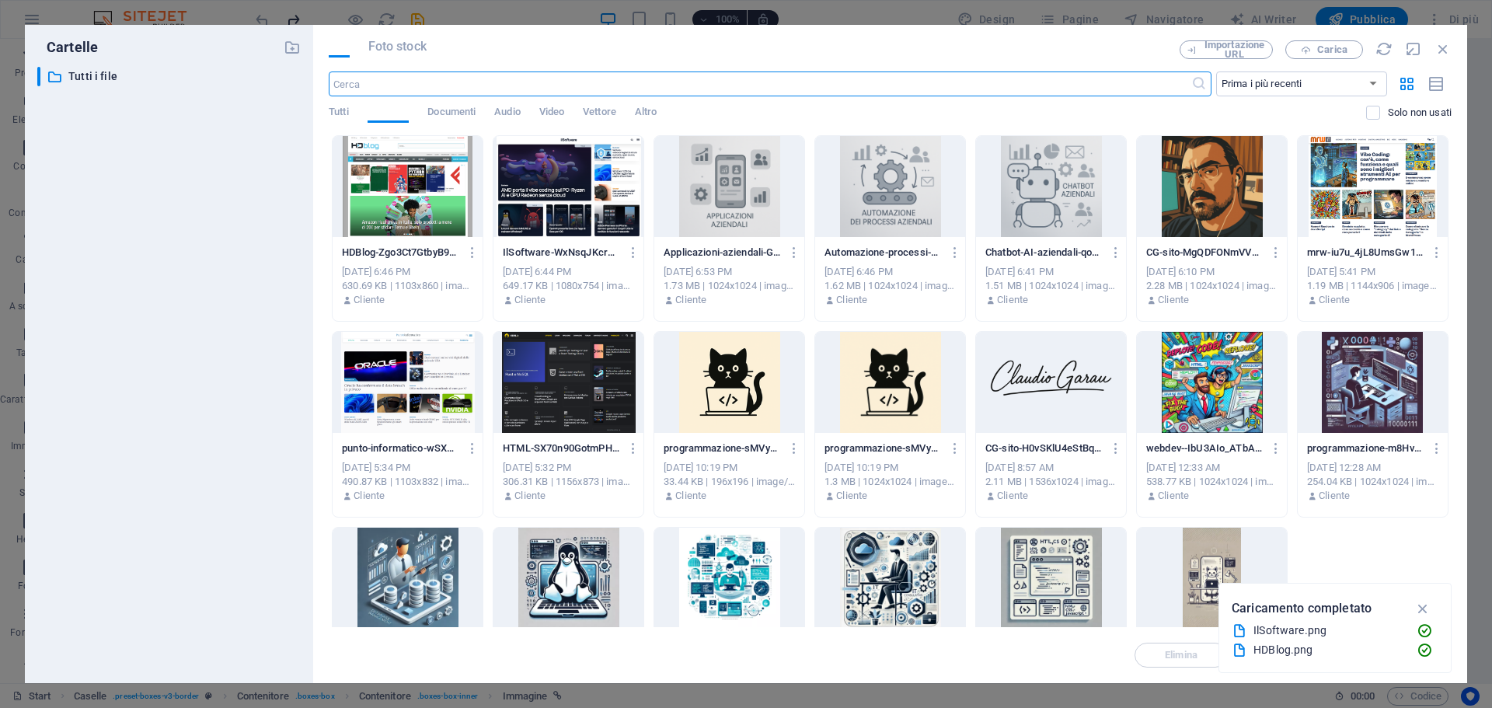
scroll to position [1842, 0]
click at [323, 280] on div "File Foto stock Importazione URL Carica ​ Prima i più recenti Prima i più vecch…" at bounding box center [890, 354] width 1154 height 658
click at [1348, 48] on span "Carica" at bounding box center [1324, 50] width 64 height 10
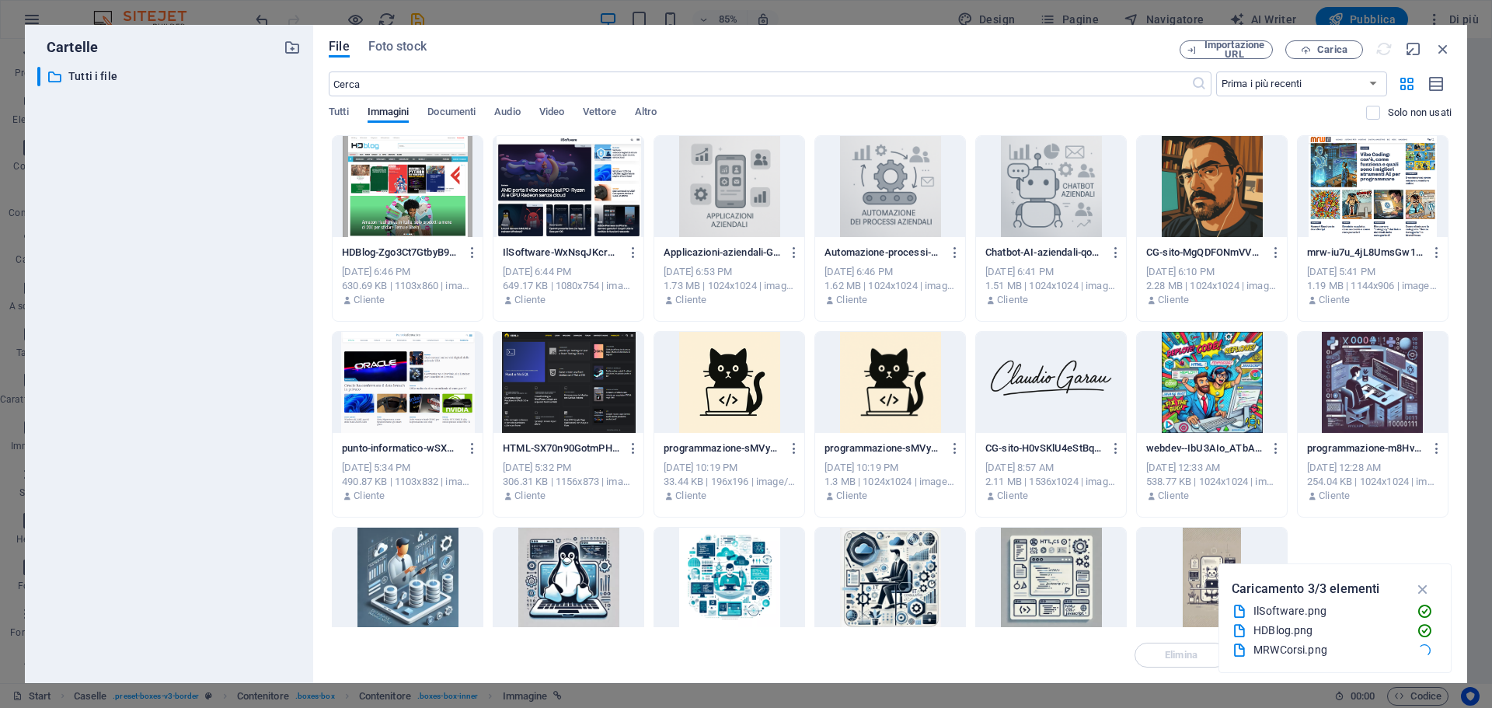
scroll to position [2058, 0]
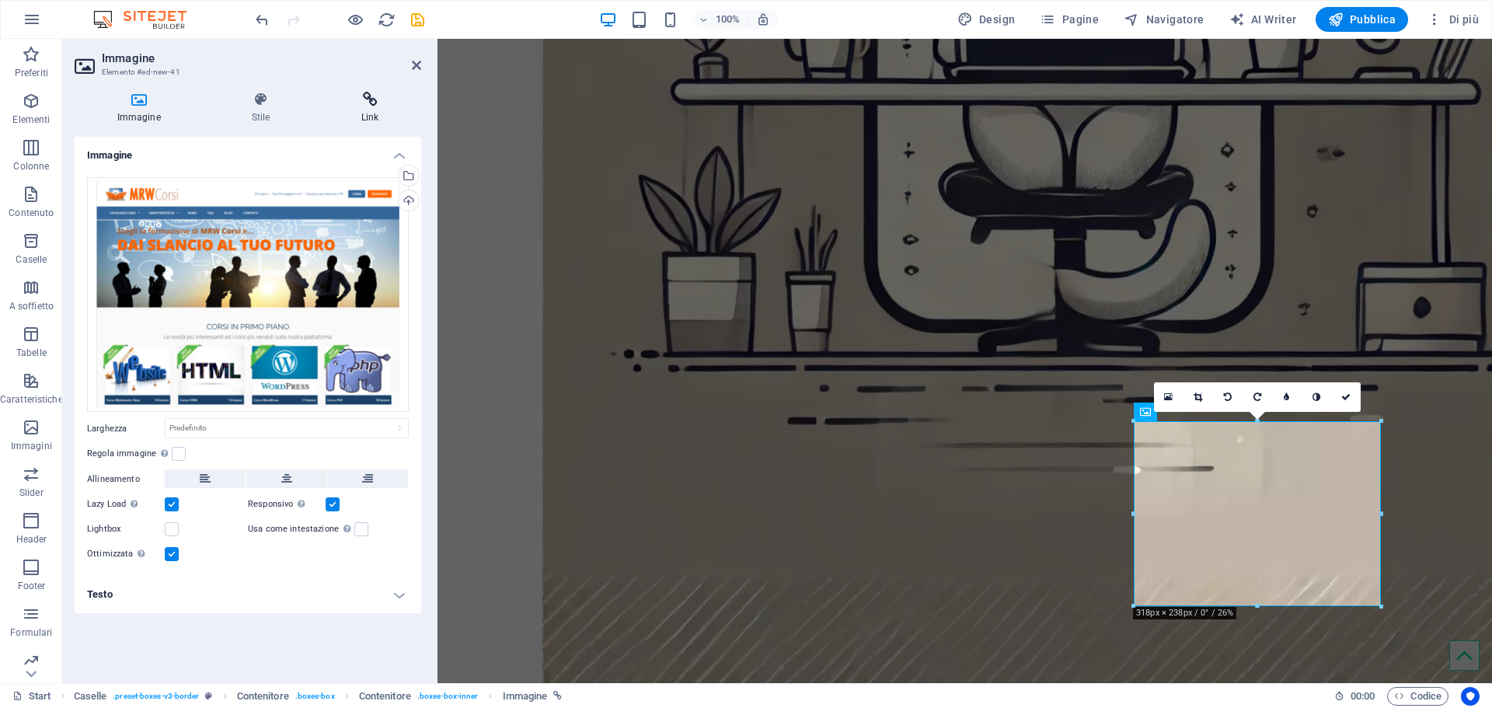
click at [360, 102] on icon at bounding box center [370, 100] width 103 height 16
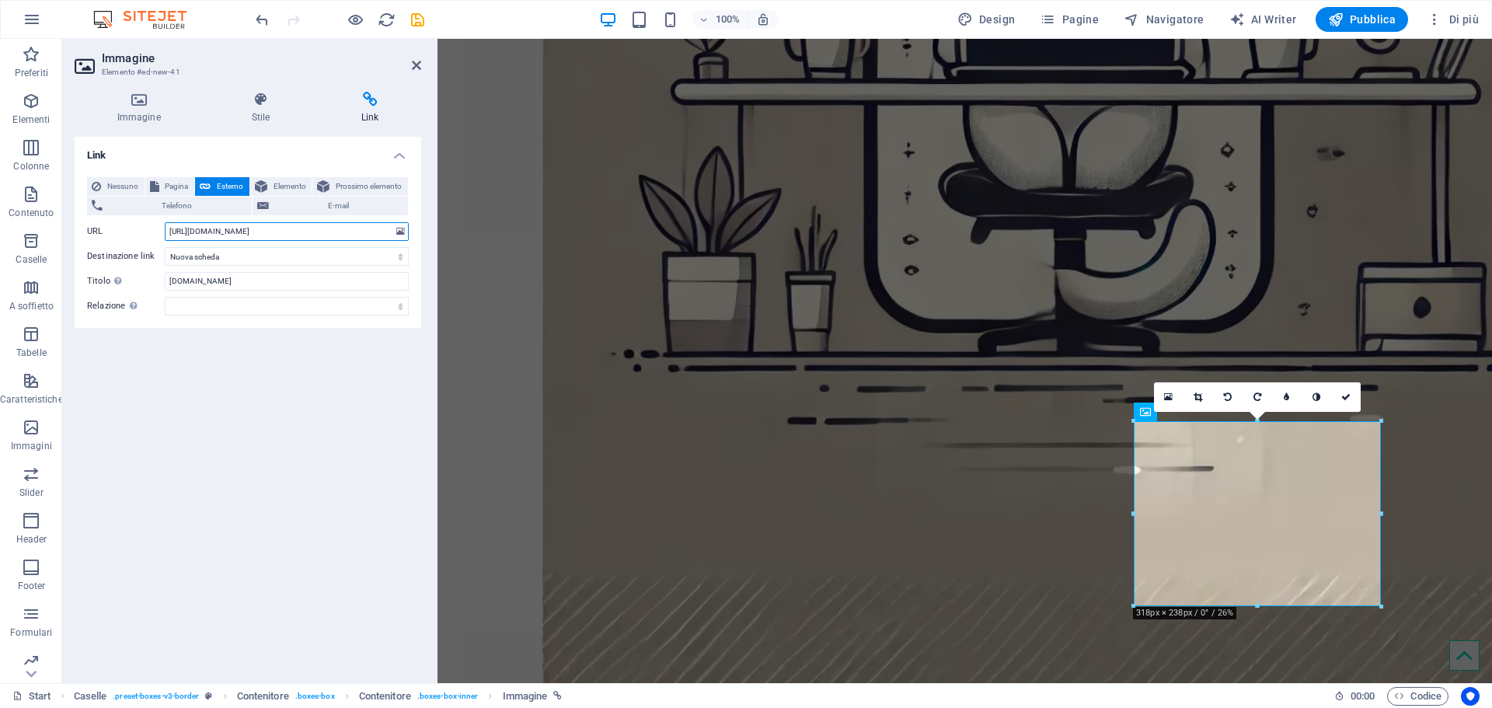
click at [249, 233] on input "[URL][DOMAIN_NAME]" at bounding box center [287, 231] width 244 height 19
paste input "[DOMAIN_NAME]"
type input "[URL][DOMAIN_NAME]"
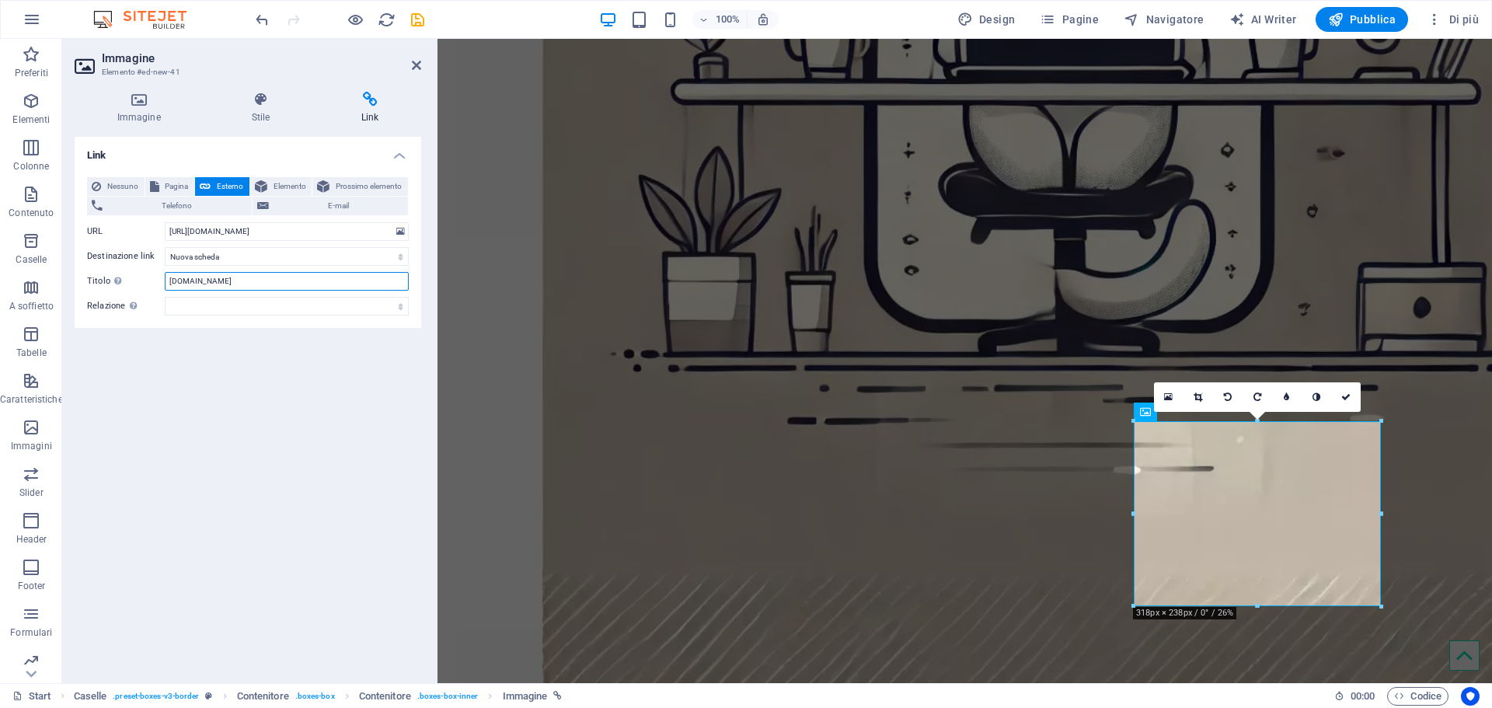
click at [214, 280] on input "[DOMAIN_NAME]" at bounding box center [287, 281] width 244 height 19
drag, startPoint x: 207, startPoint y: 277, endPoint x: 177, endPoint y: 280, distance: 29.8
click at [177, 280] on input "[DOMAIN_NAME]" at bounding box center [287, 281] width 244 height 19
type input "MRW [PERSON_NAME]"
click at [409, 61] on h2 "Immagine" at bounding box center [261, 58] width 319 height 14
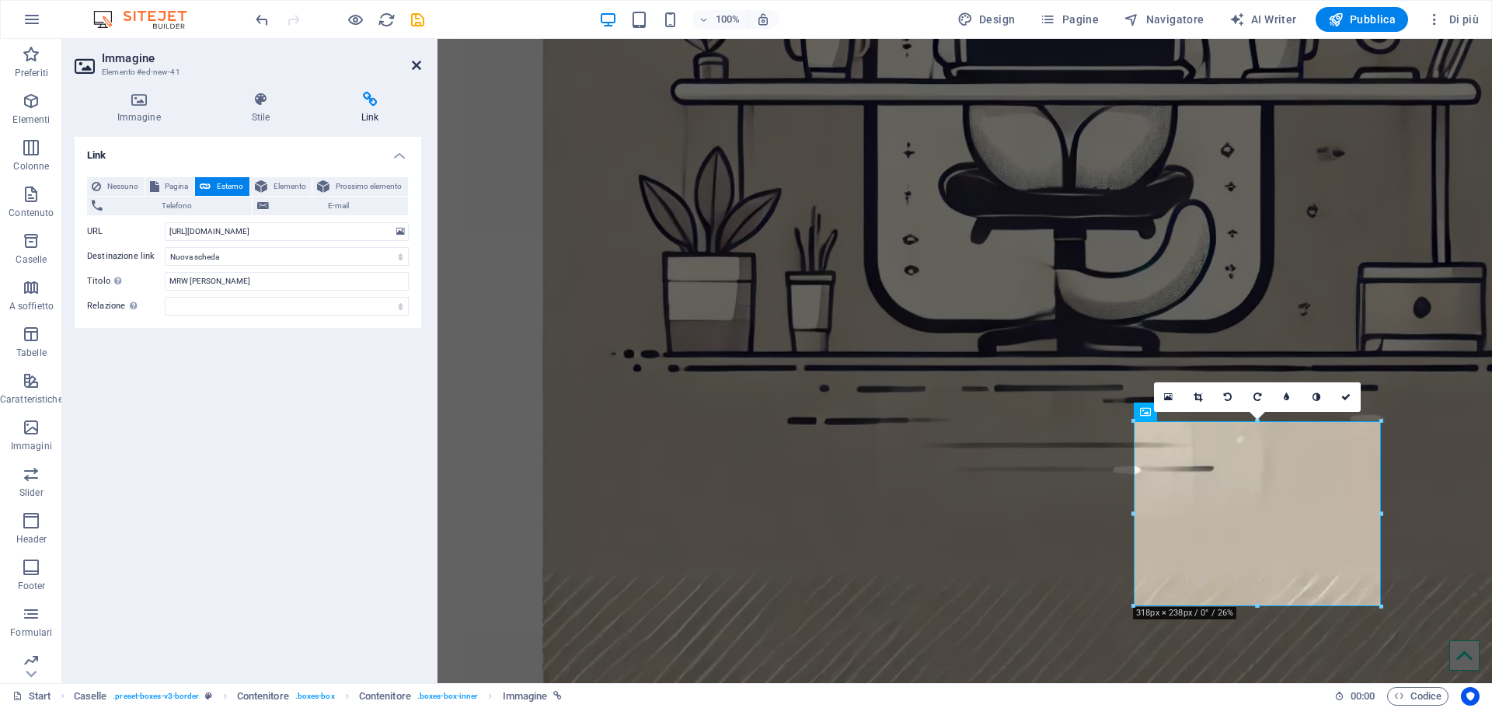
click at [412, 64] on icon at bounding box center [416, 65] width 9 height 12
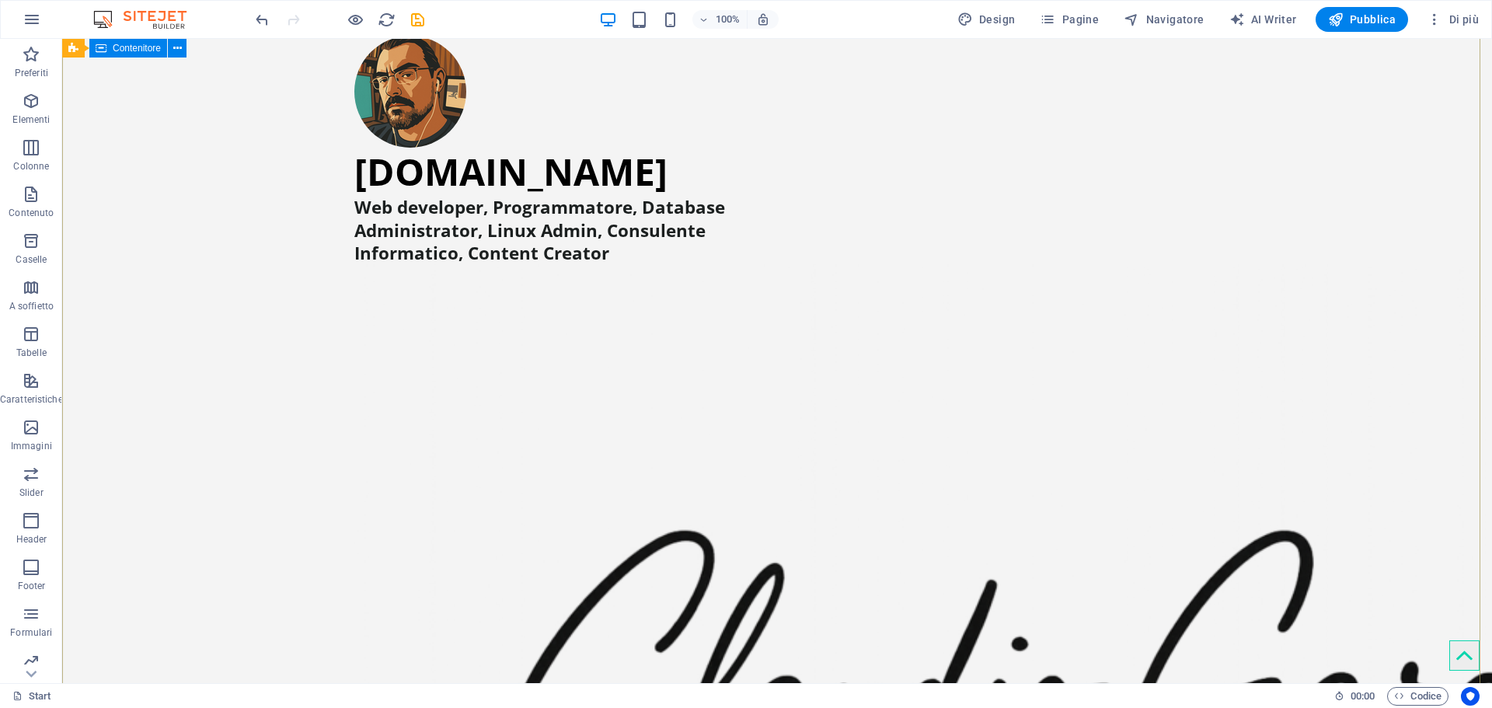
scroll to position [0, 0]
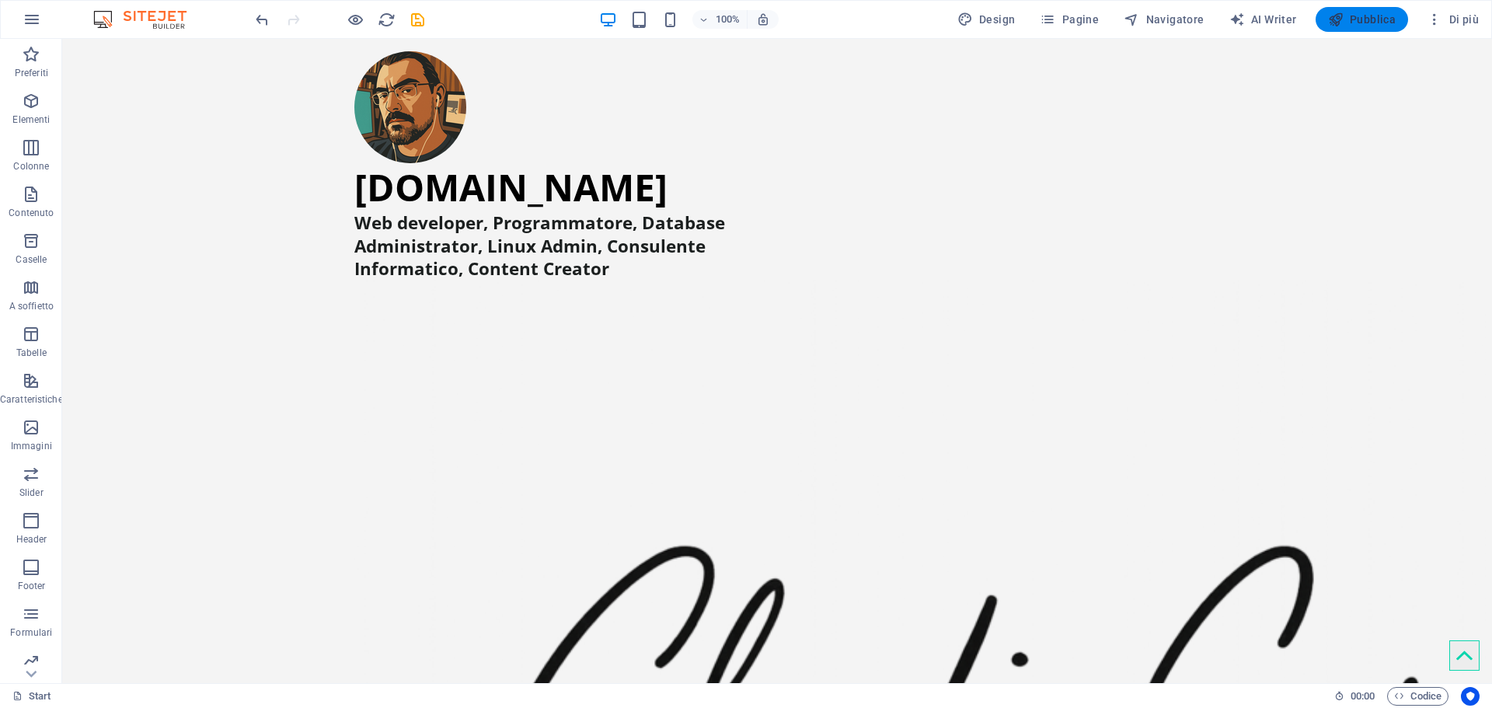
click at [1370, 19] on span "Pubblica" at bounding box center [1362, 20] width 68 height 16
